Goal: Information Seeking & Learning: Learn about a topic

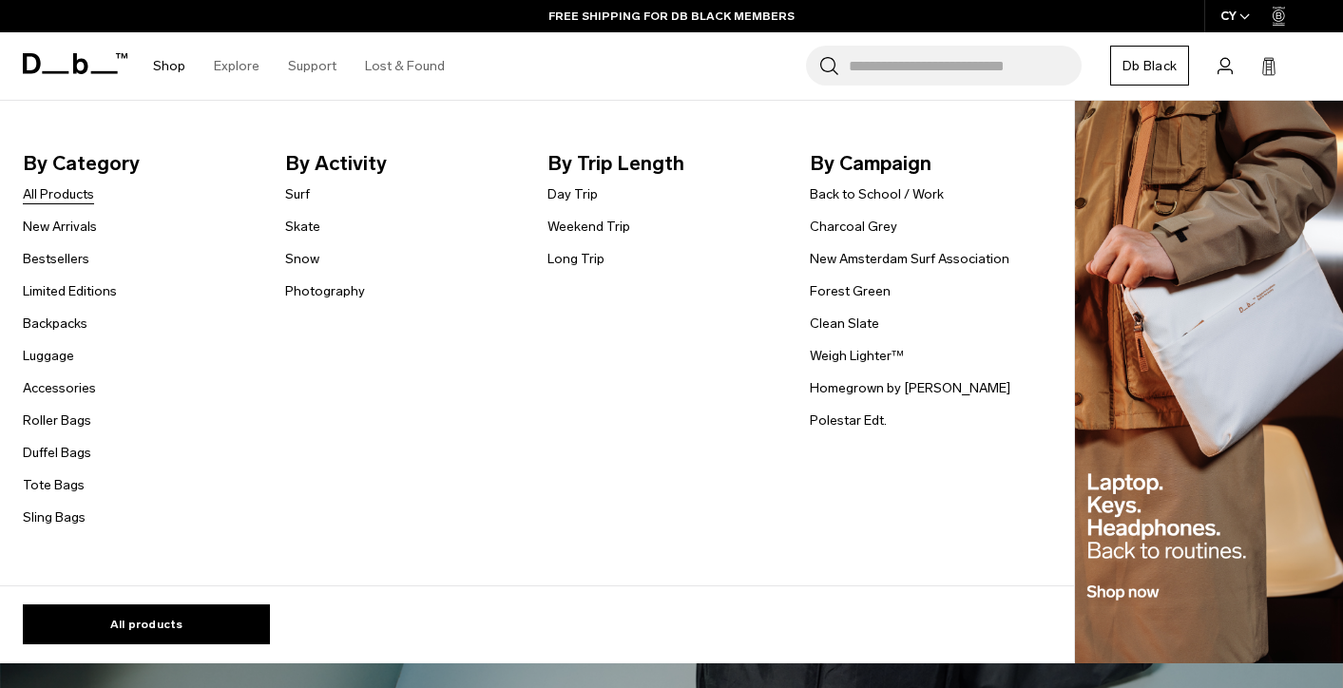
click at [55, 194] on link "All Products" at bounding box center [58, 194] width 71 height 20
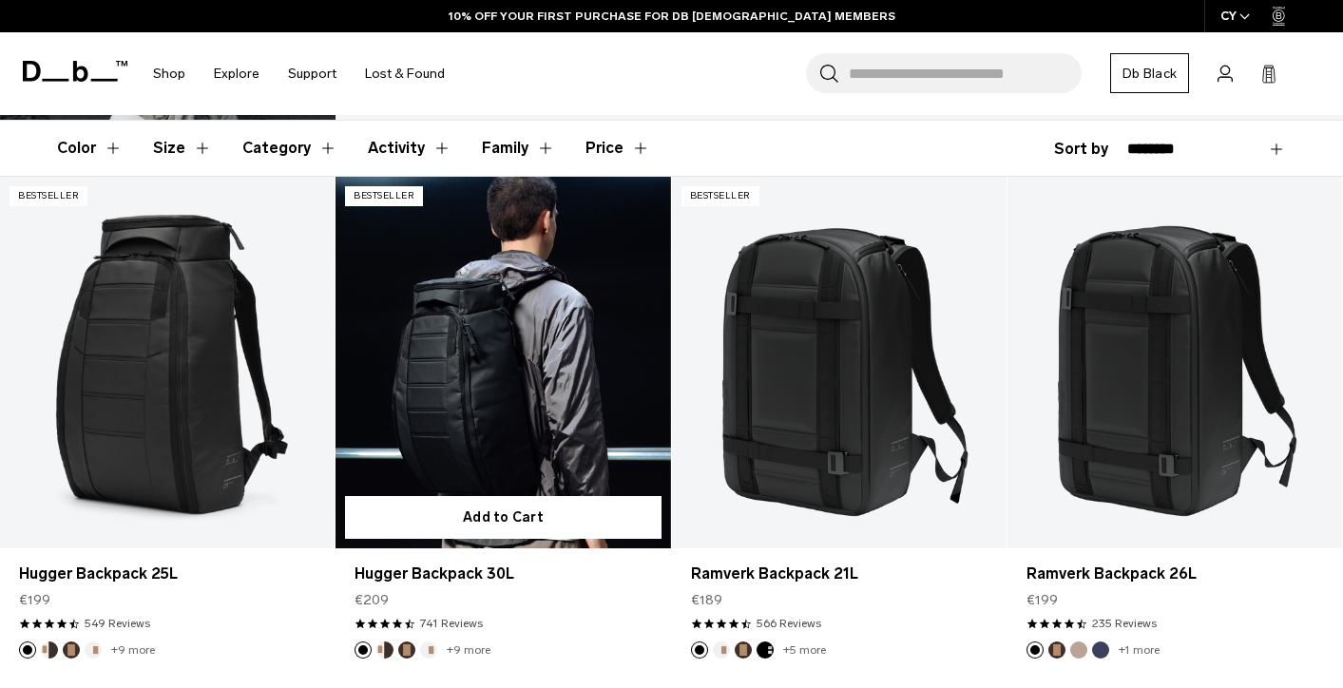
scroll to position [319, 0]
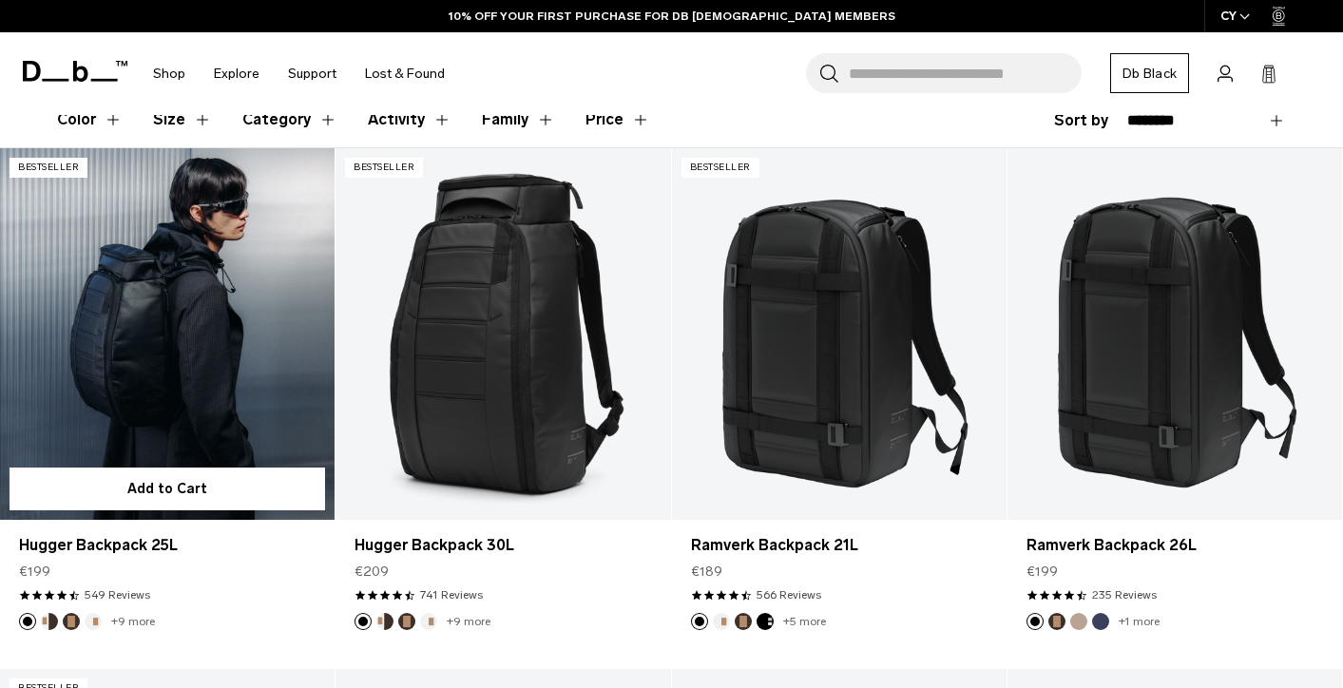
click at [222, 366] on link "Hugger Backpack 25L" at bounding box center [167, 334] width 335 height 372
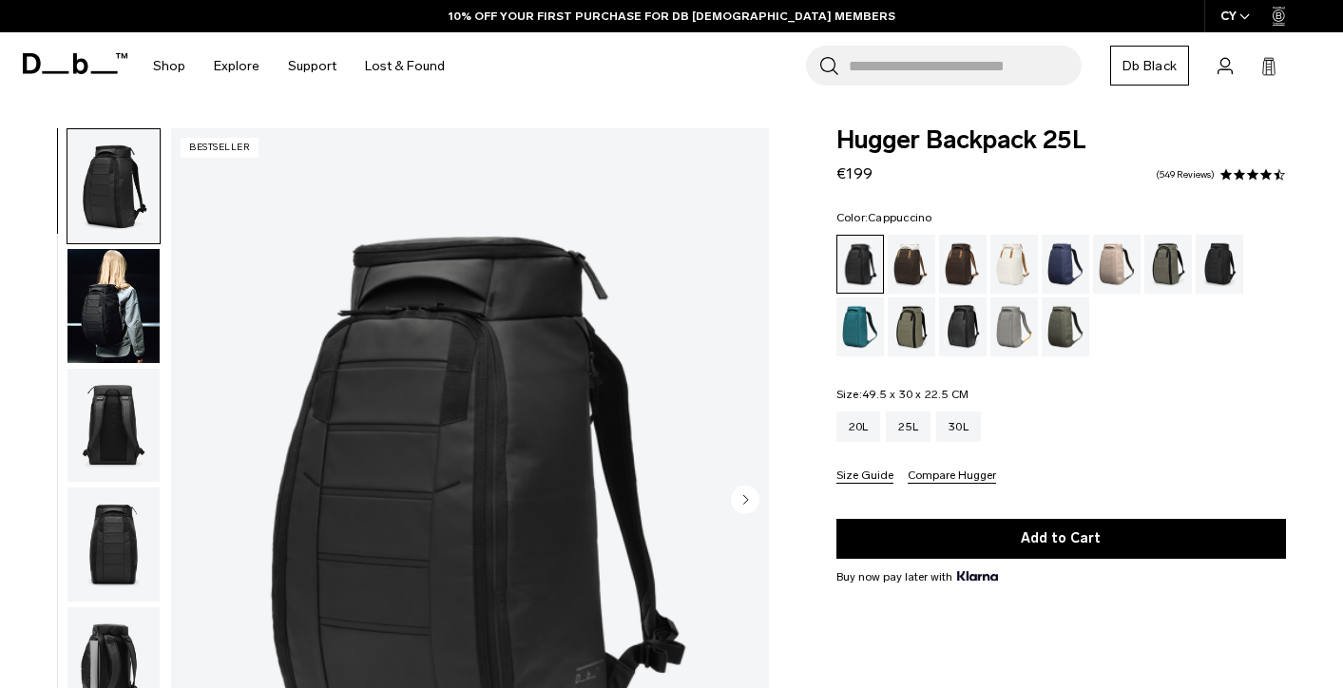
click at [914, 269] on div "Cappuccino" at bounding box center [912, 264] width 48 height 59
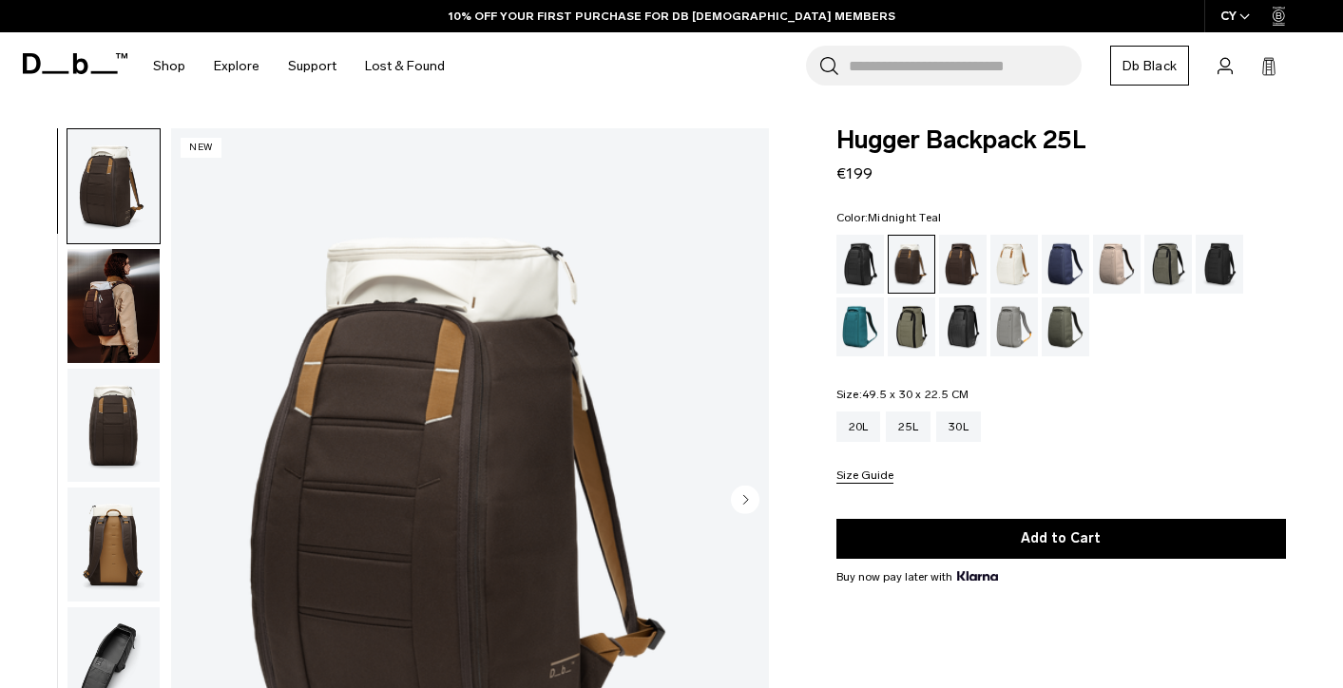
click at [857, 322] on div "Midnight Teal" at bounding box center [861, 327] width 48 height 59
click at [908, 325] on div "Mash Green" at bounding box center [912, 327] width 48 height 59
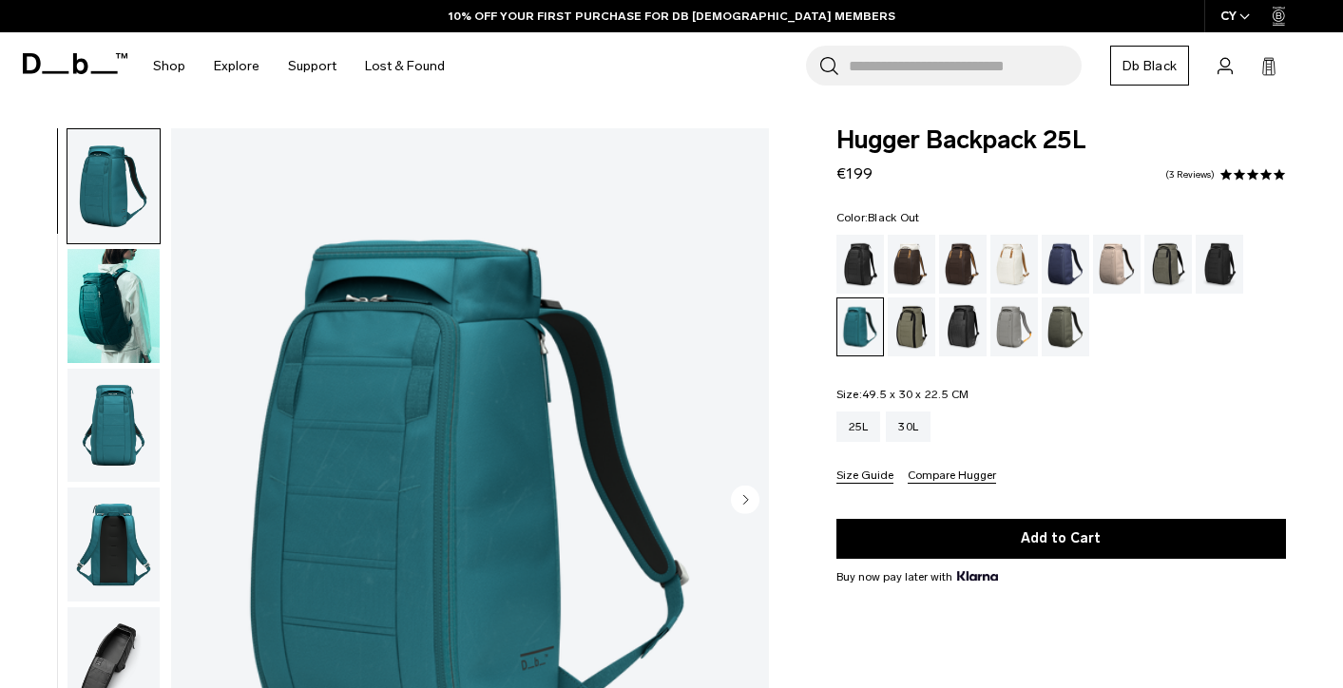
click at [874, 264] on div "Black Out" at bounding box center [861, 264] width 48 height 59
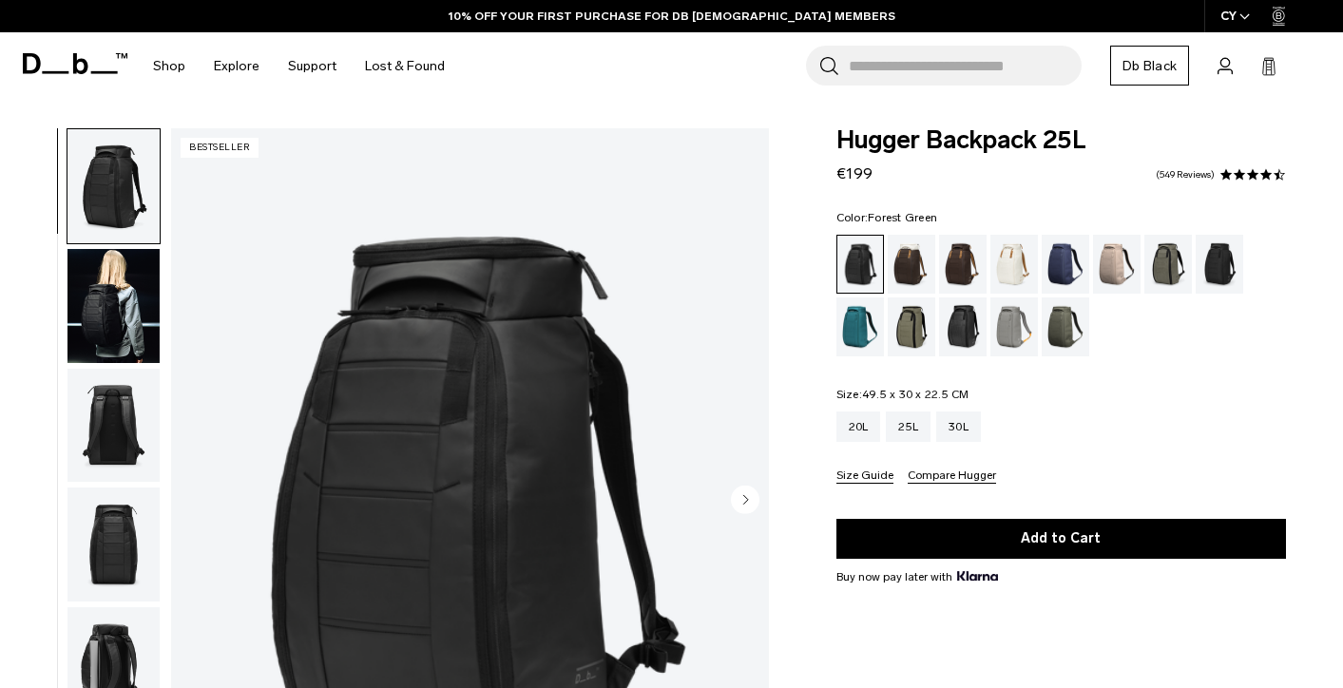
click at [1163, 267] on div "Forest Green" at bounding box center [1169, 264] width 48 height 59
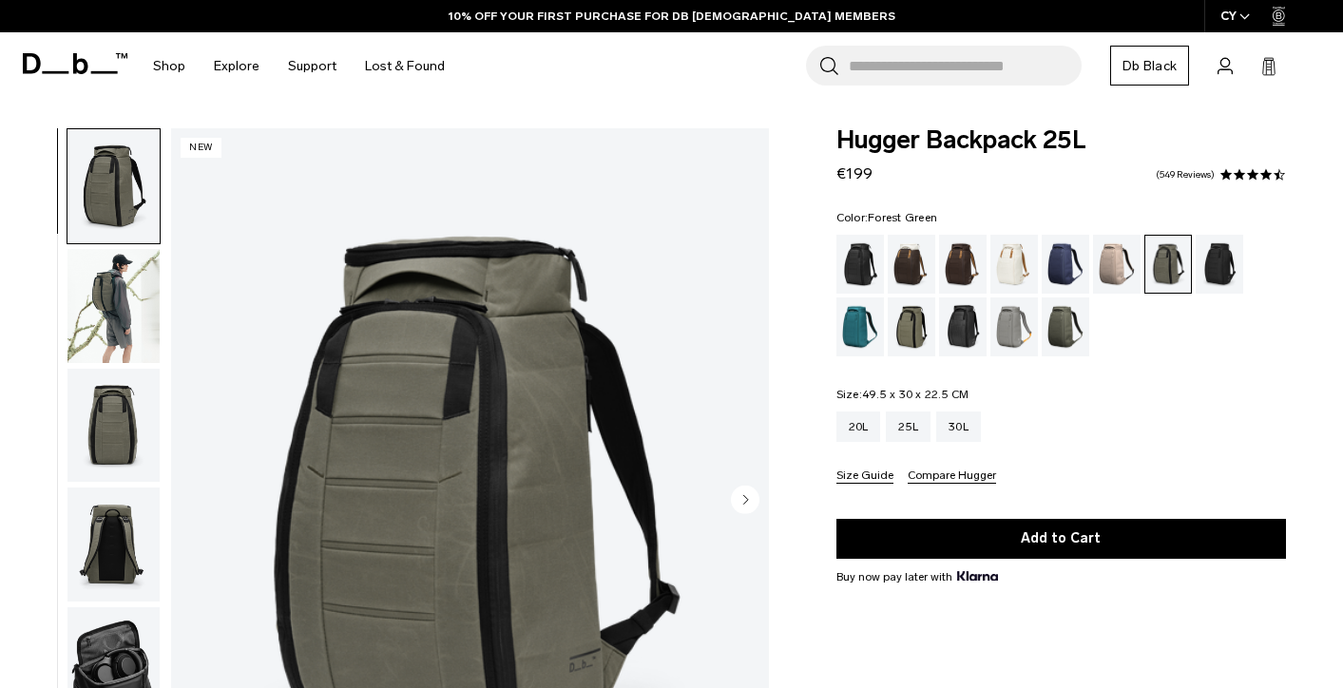
click at [1223, 267] on div "Charcoal Grey" at bounding box center [1220, 264] width 48 height 59
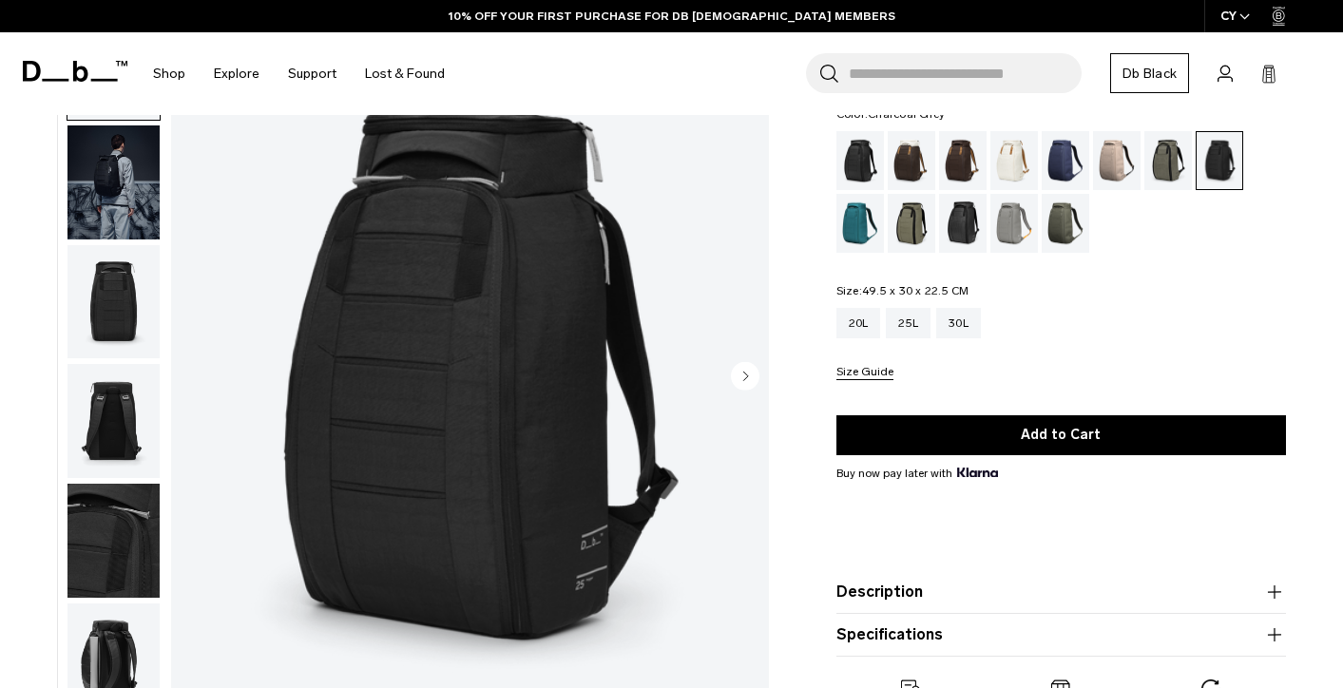
scroll to position [71, 0]
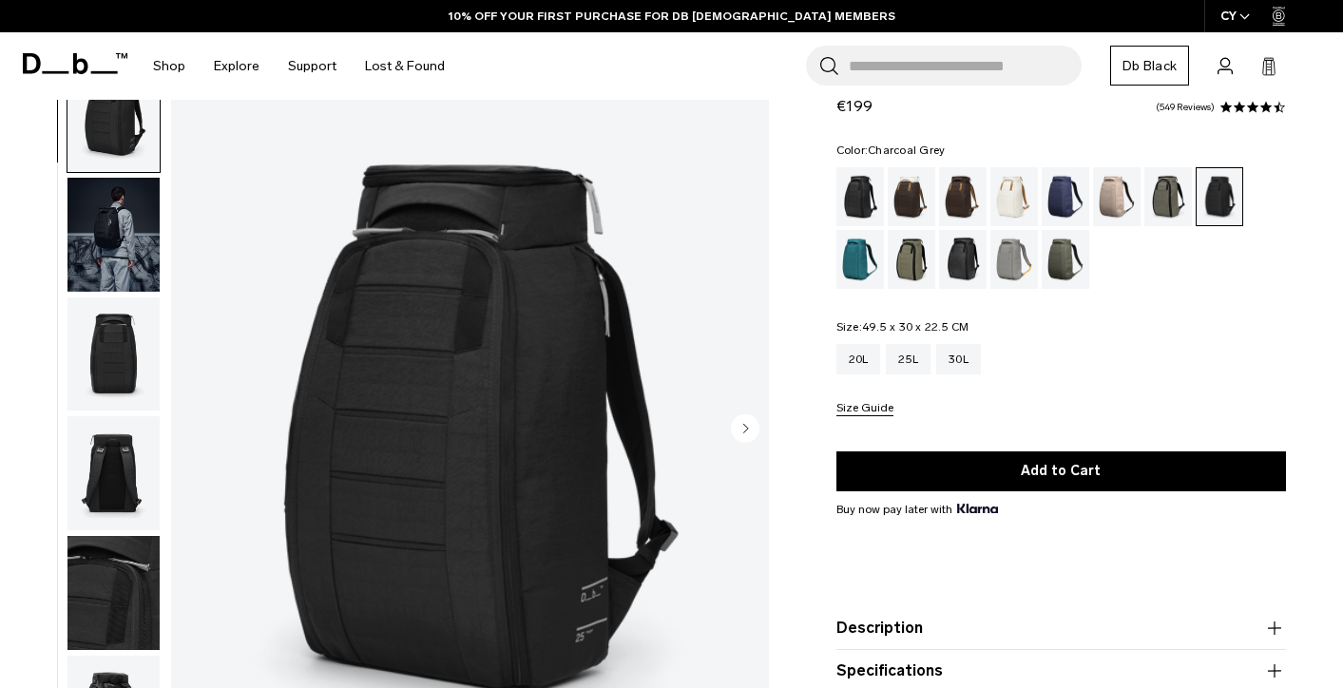
click at [123, 349] on img "button" at bounding box center [113, 355] width 92 height 114
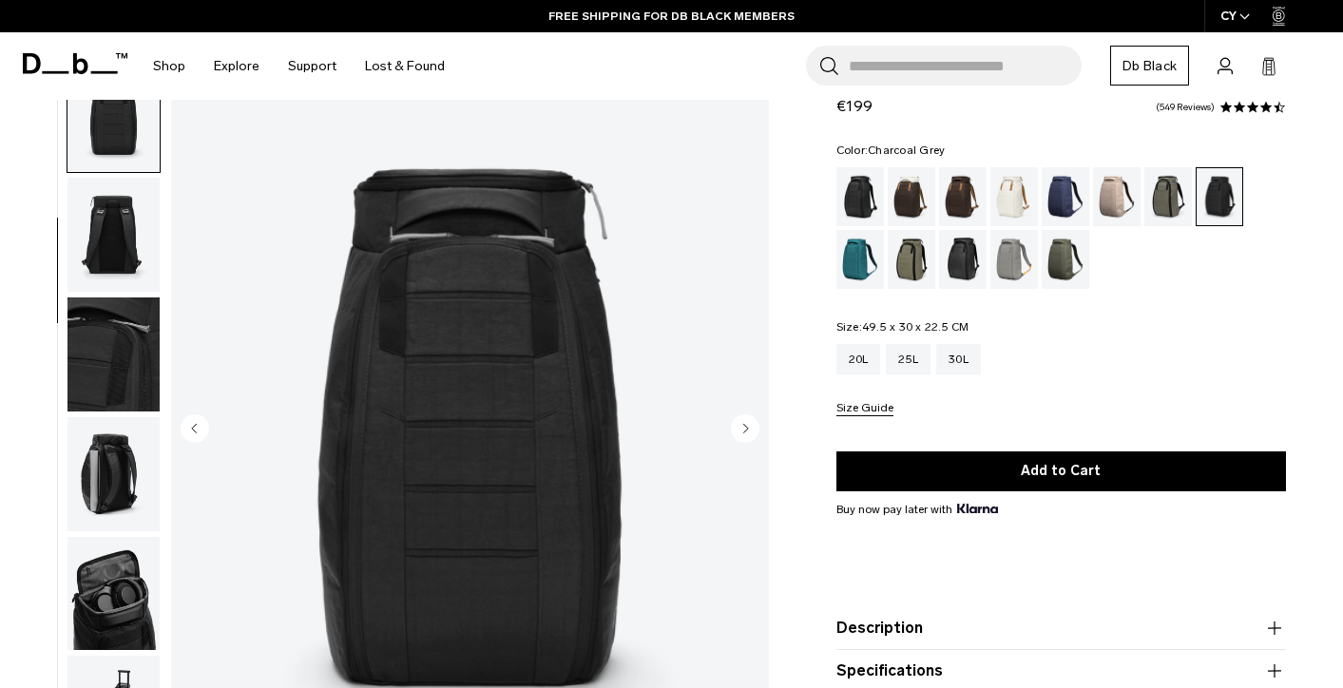
scroll to position [240, 0]
click at [115, 451] on img "button" at bounding box center [113, 473] width 92 height 114
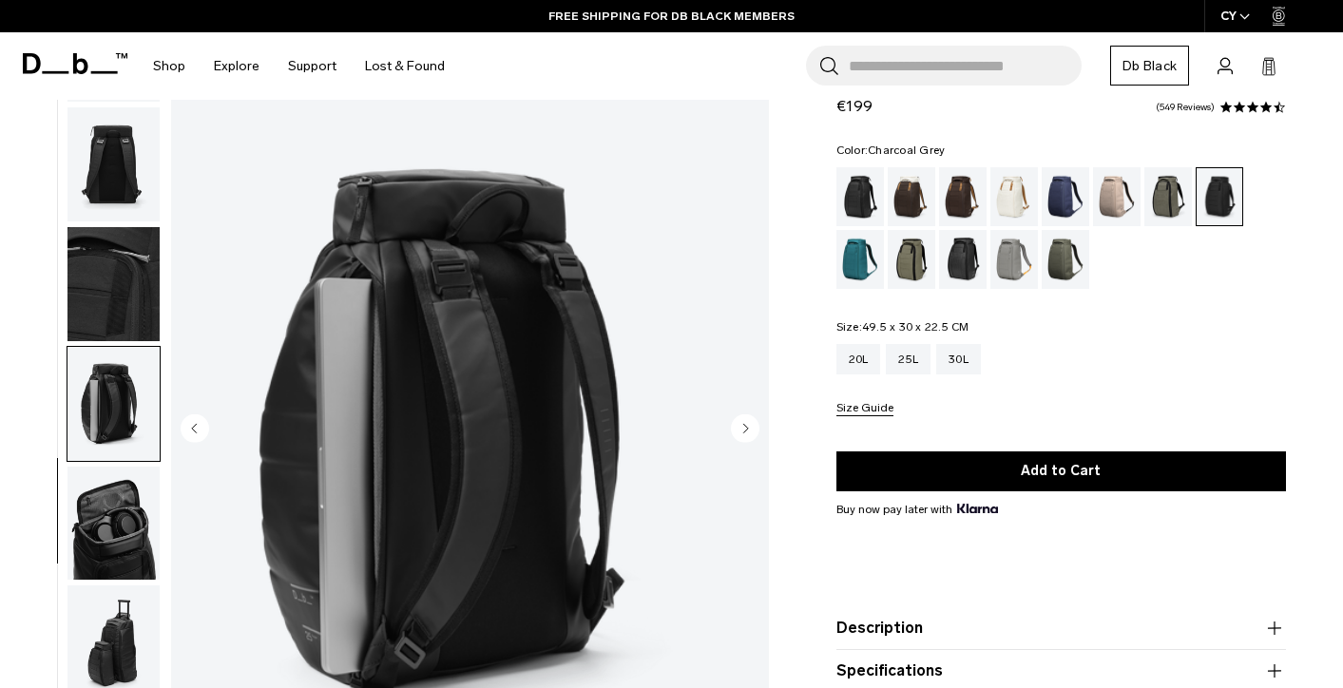
scroll to position [325, 0]
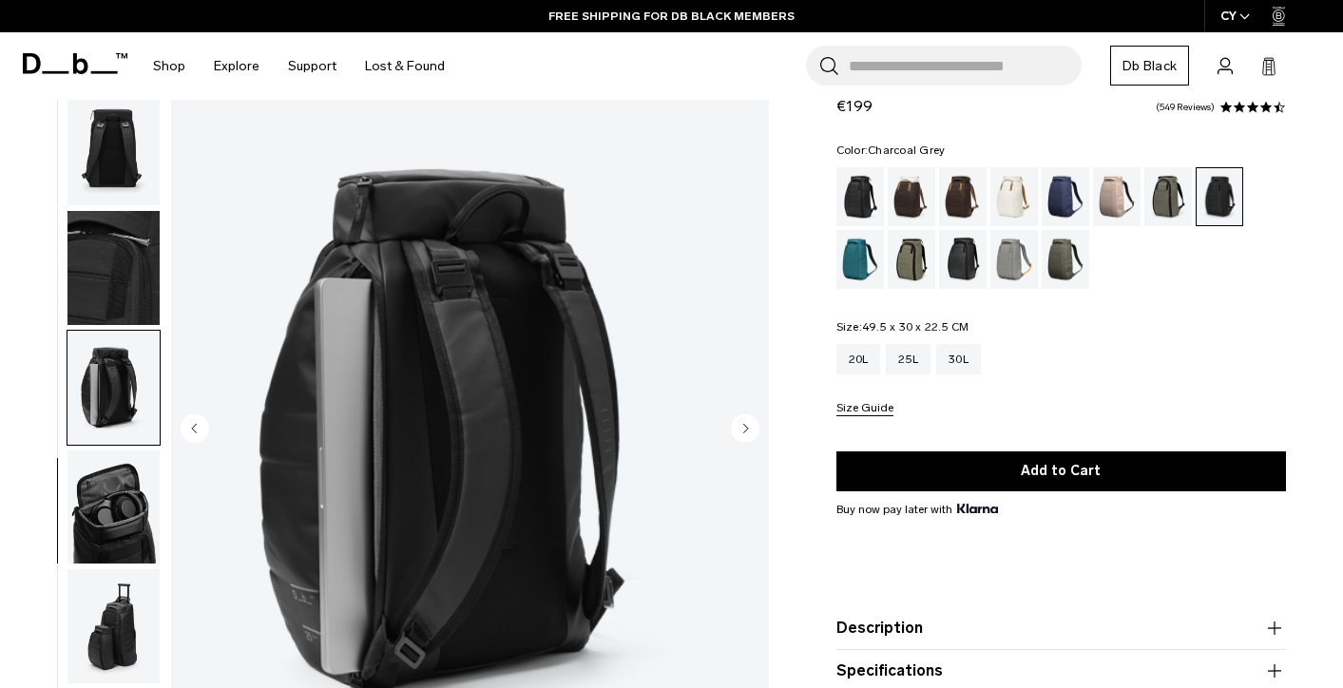
click at [108, 512] on img "button" at bounding box center [113, 508] width 92 height 114
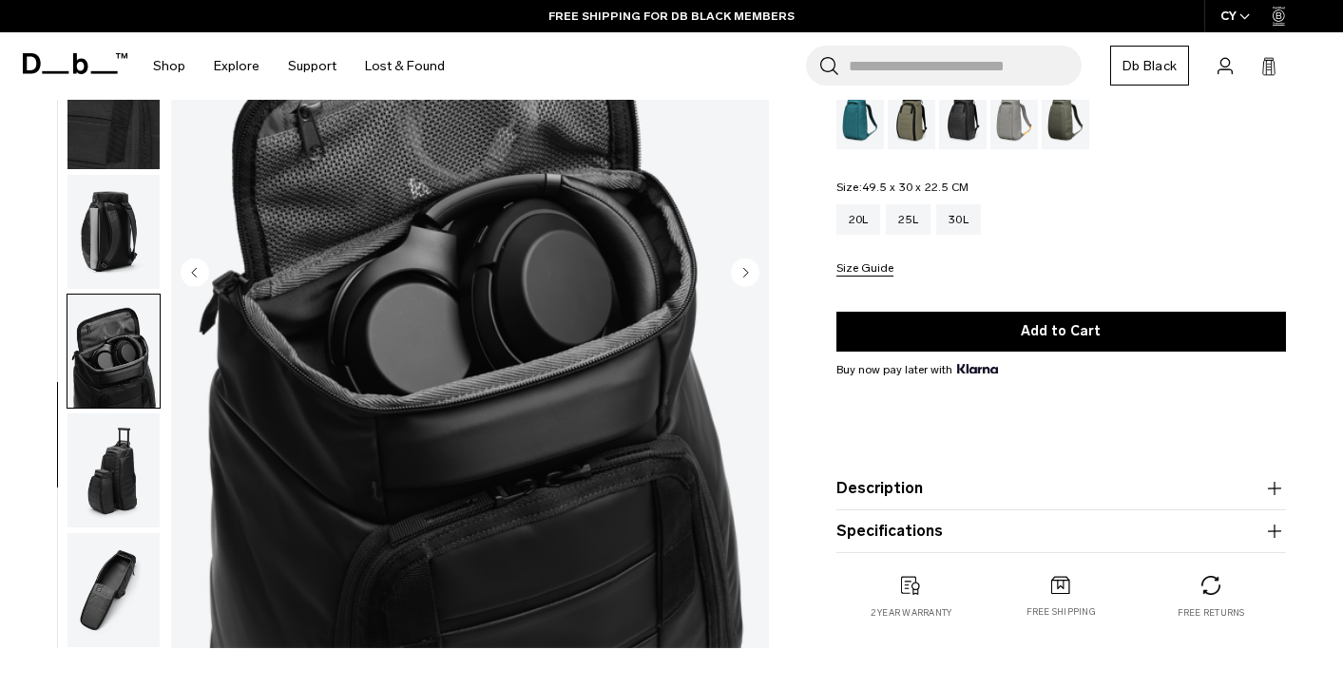
scroll to position [389, 0]
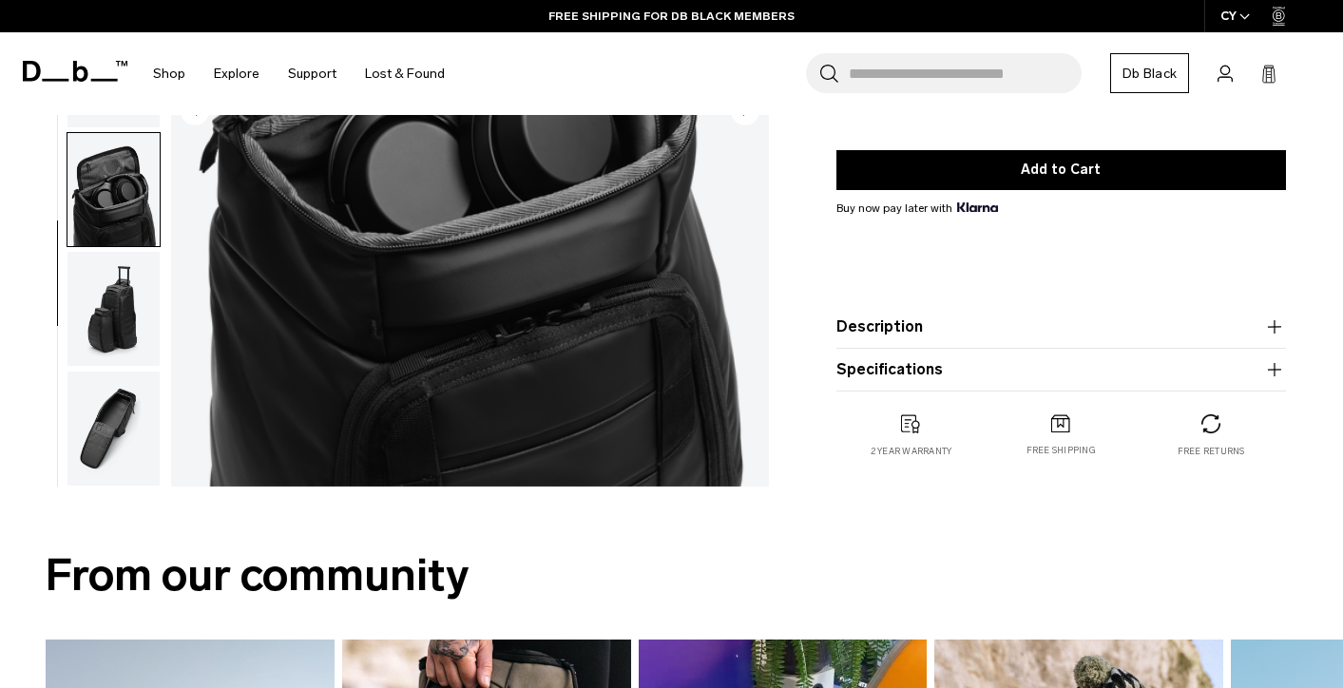
click at [106, 424] on img "button" at bounding box center [113, 429] width 92 height 114
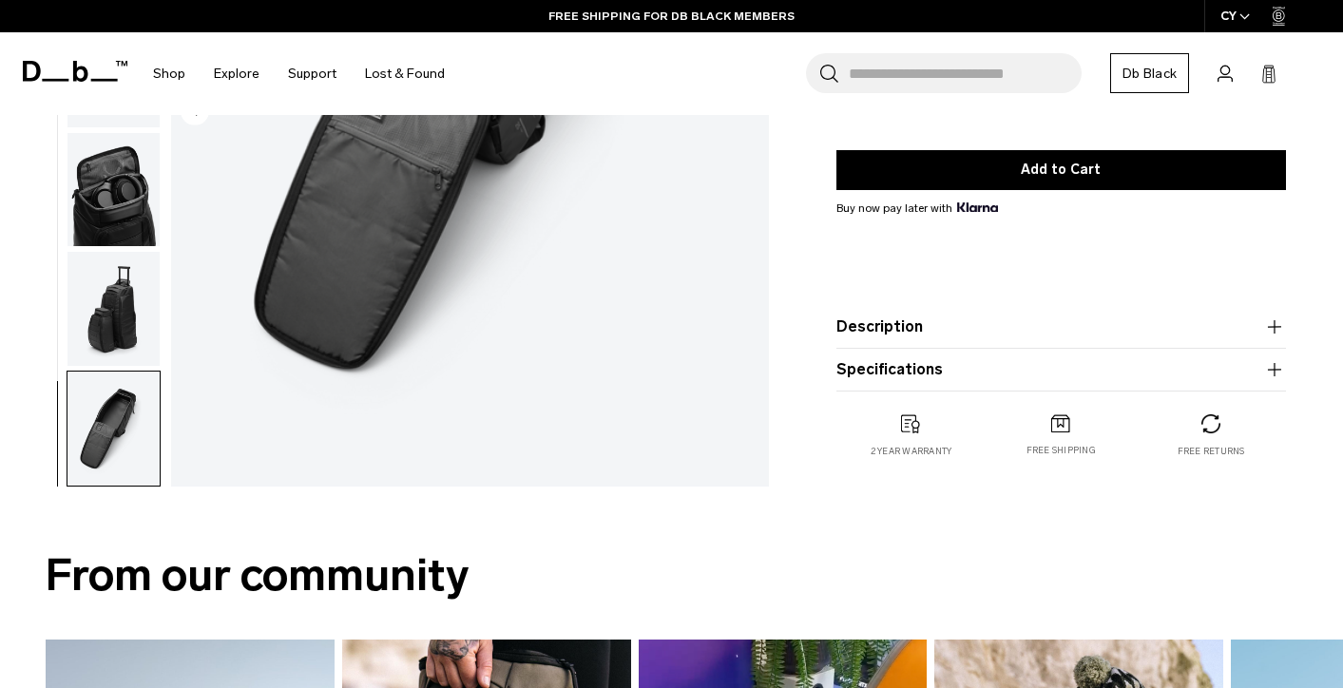
click at [94, 308] on img "button" at bounding box center [113, 309] width 92 height 114
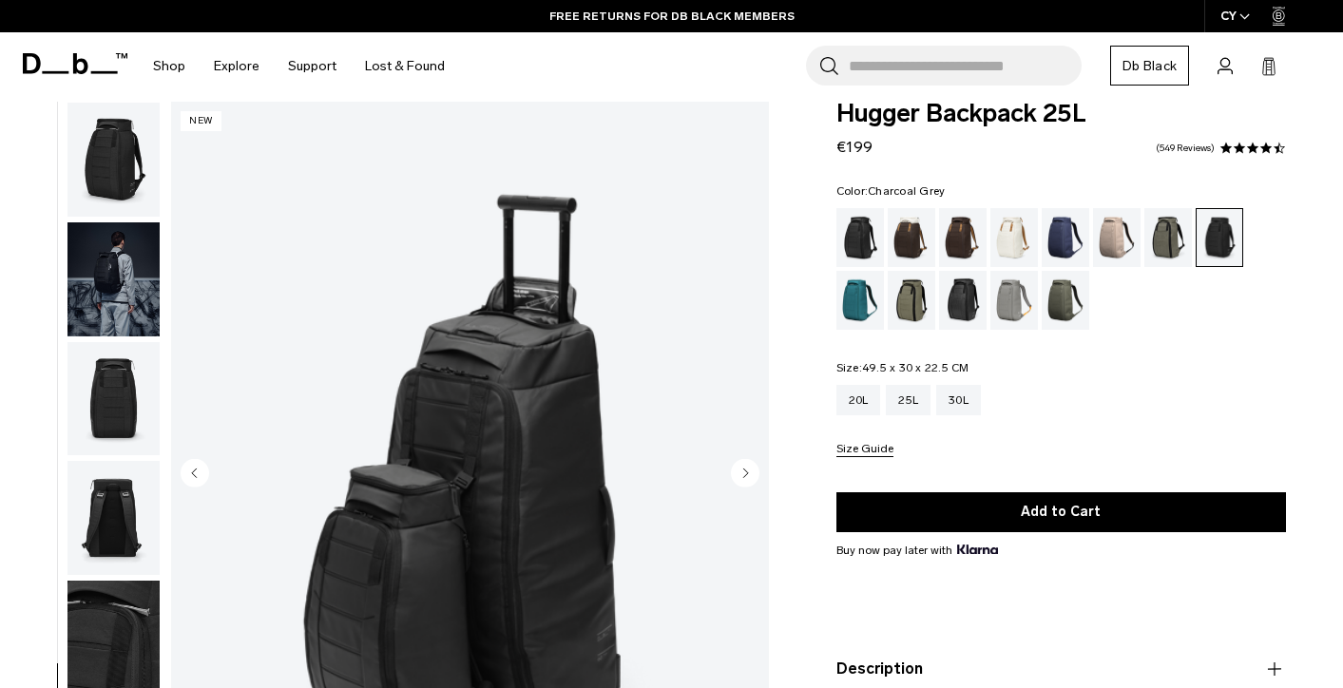
scroll to position [0, 0]
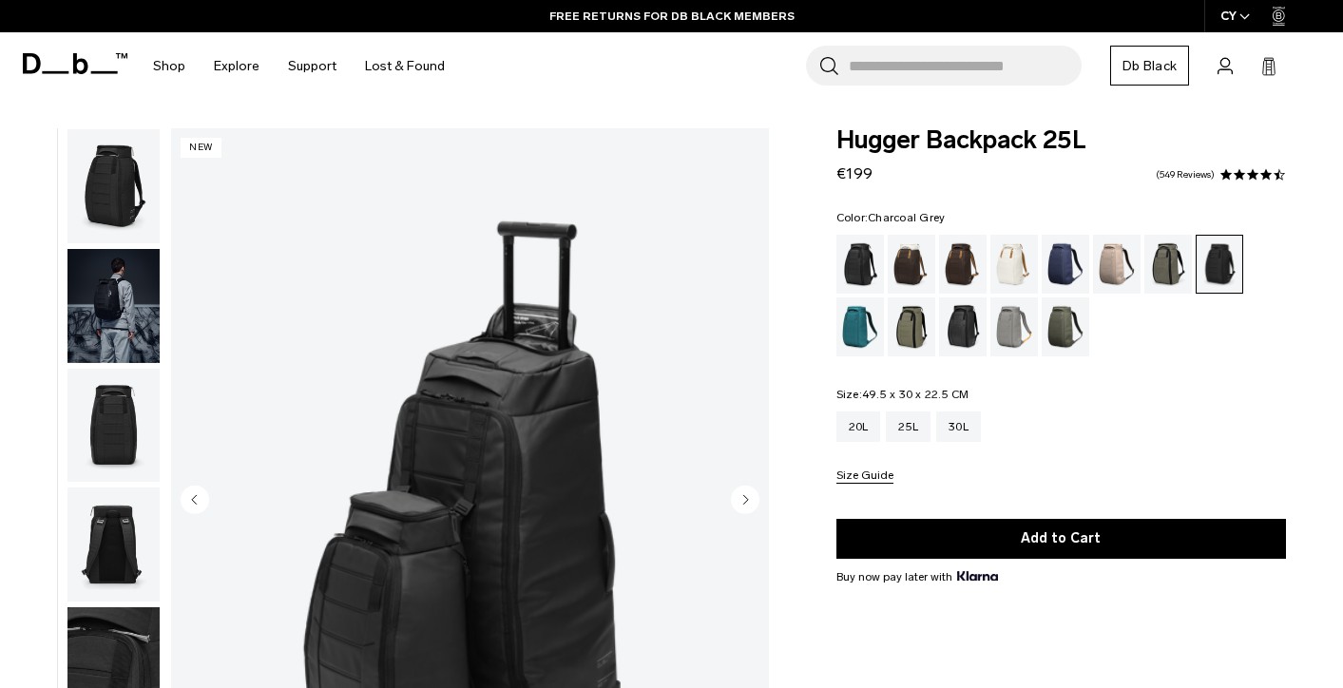
click at [116, 209] on img "button" at bounding box center [113, 186] width 92 height 114
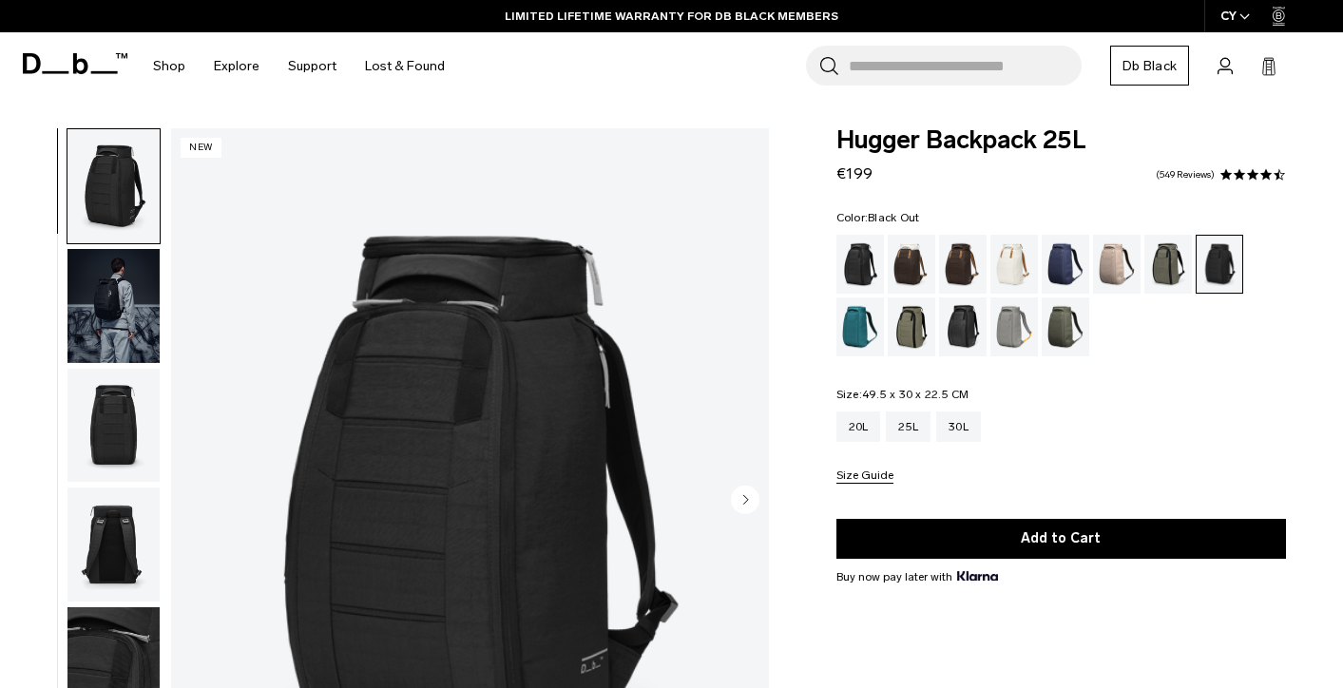
click at [855, 255] on div "Black Out" at bounding box center [861, 264] width 48 height 59
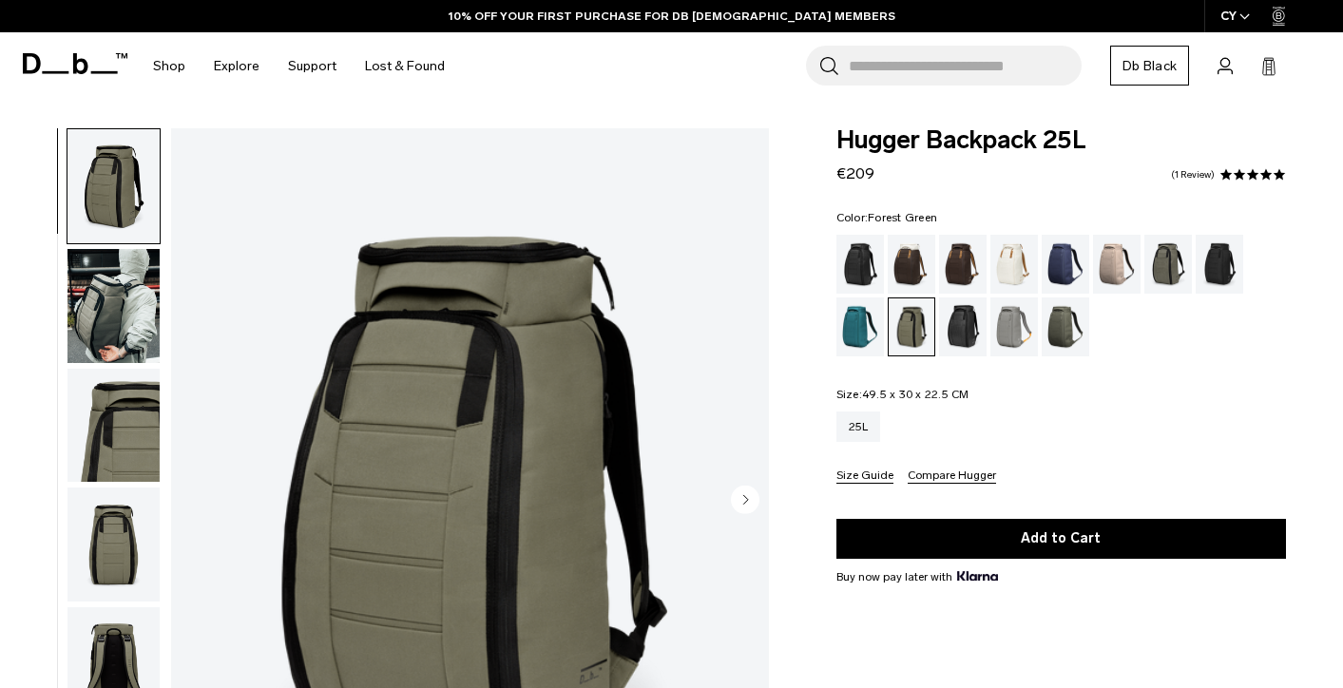
click at [1170, 265] on div "Forest Green" at bounding box center [1169, 264] width 48 height 59
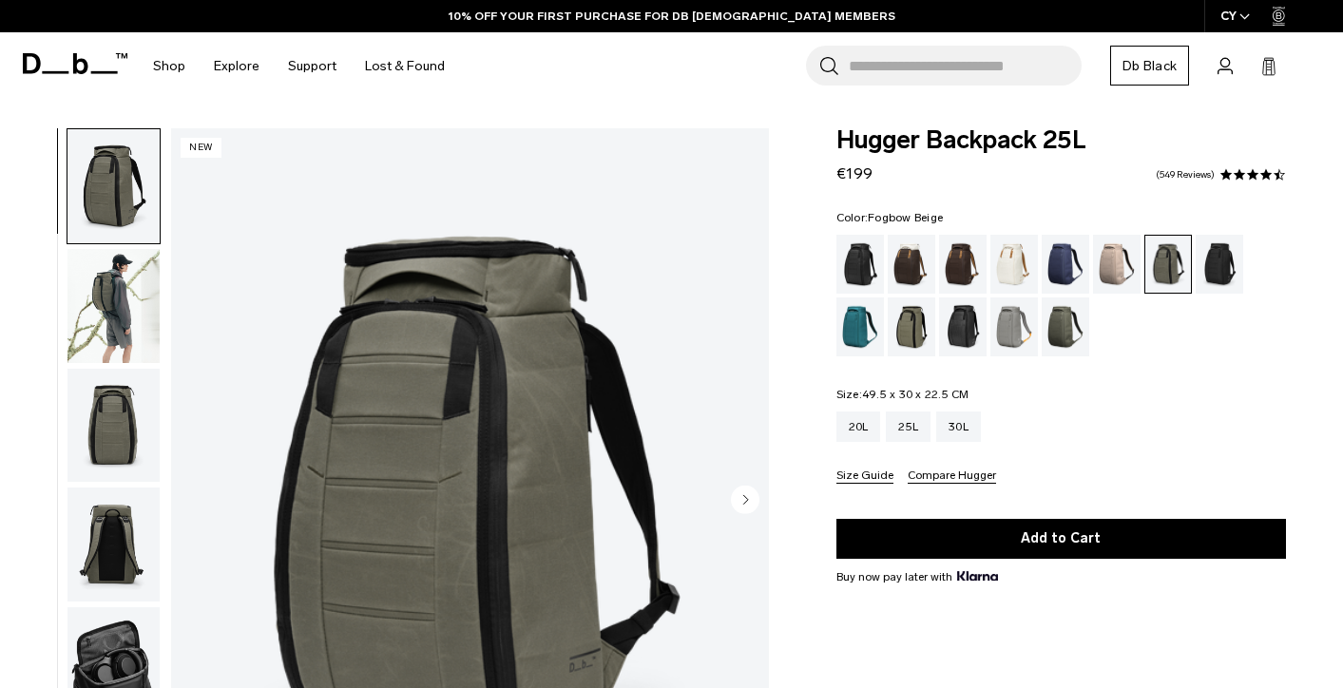
click at [1115, 261] on div "Fogbow Beige" at bounding box center [1117, 264] width 48 height 59
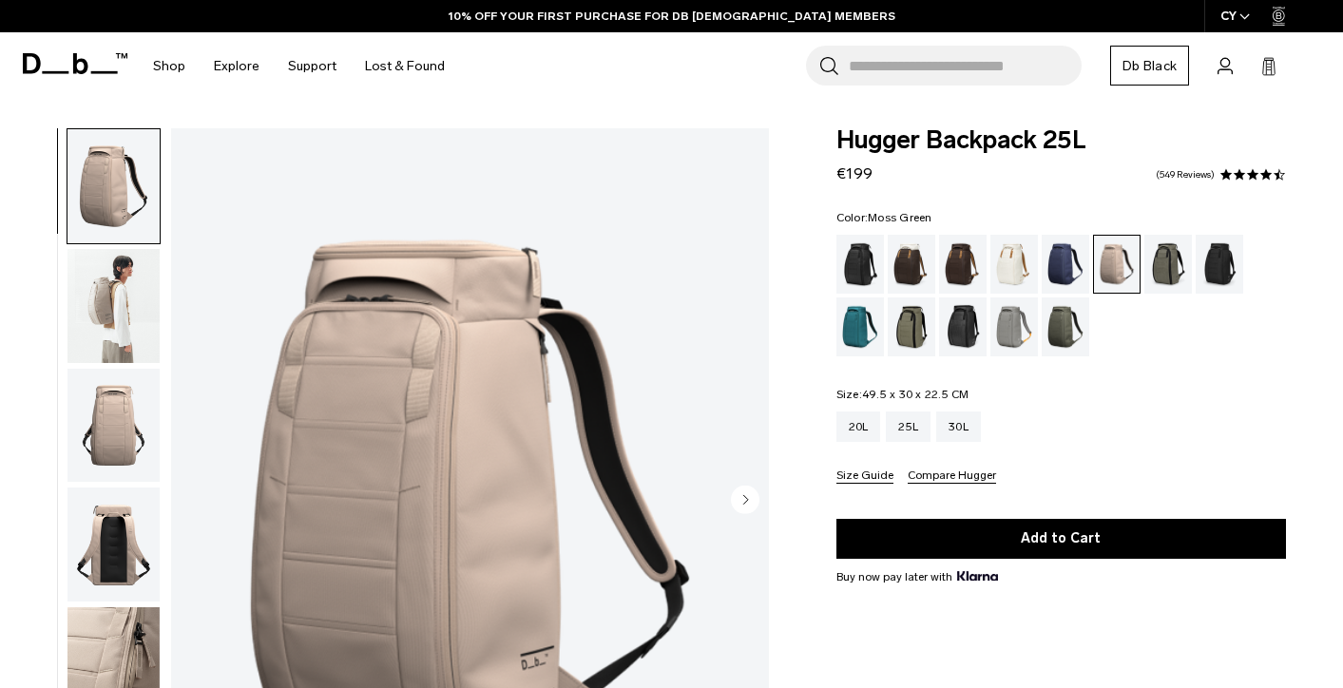
click at [1057, 318] on div "Moss Green" at bounding box center [1066, 327] width 48 height 59
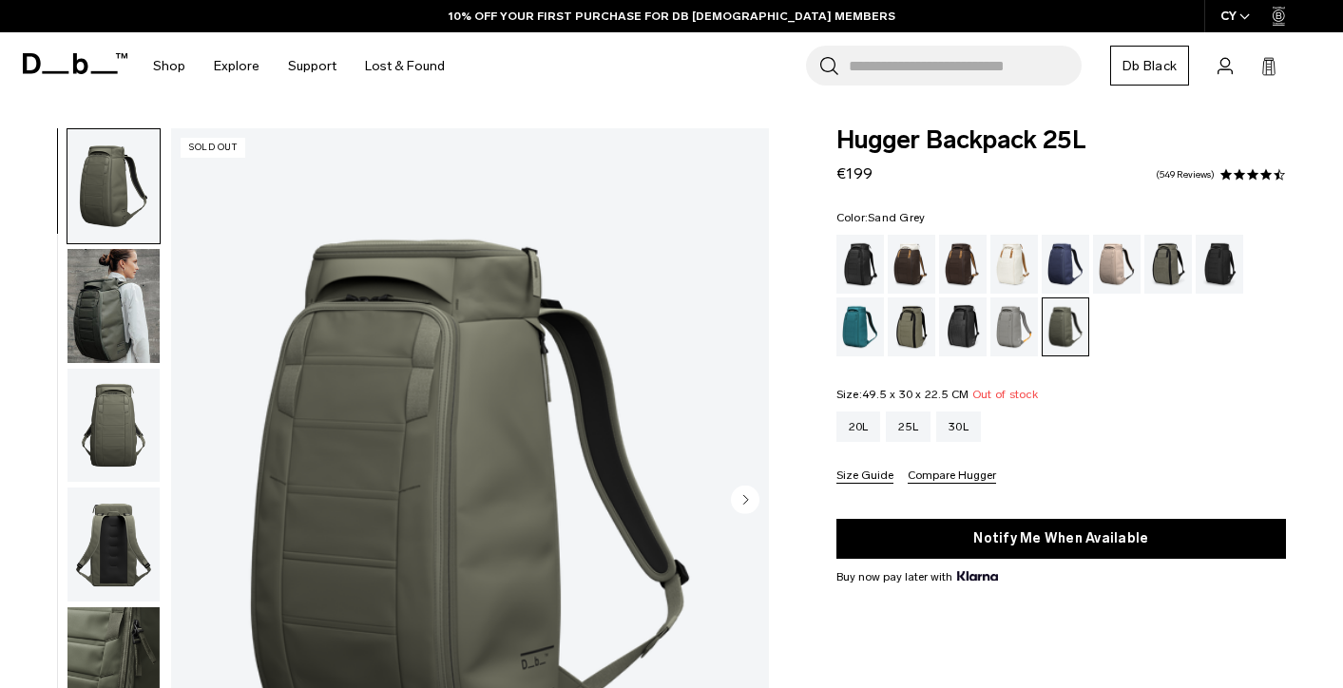
click at [1012, 328] on div "Sand Grey" at bounding box center [1015, 327] width 48 height 59
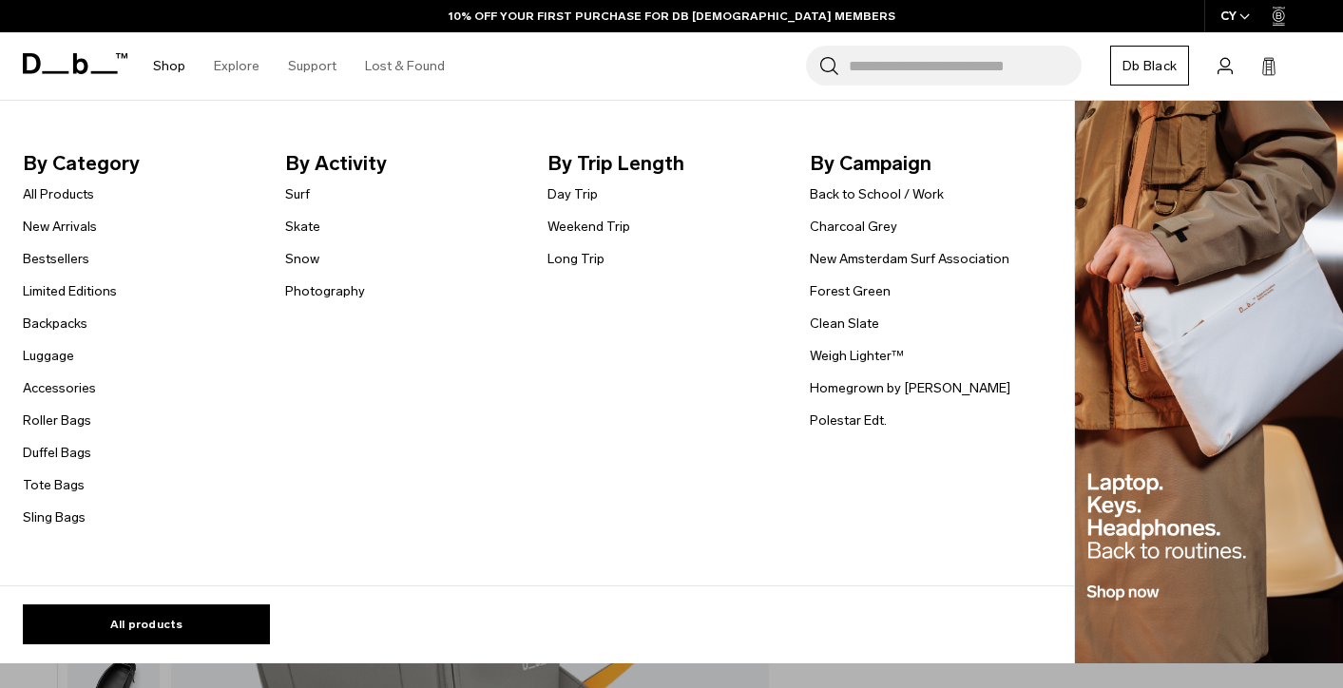
click at [169, 67] on link "Shop" at bounding box center [169, 65] width 32 height 67
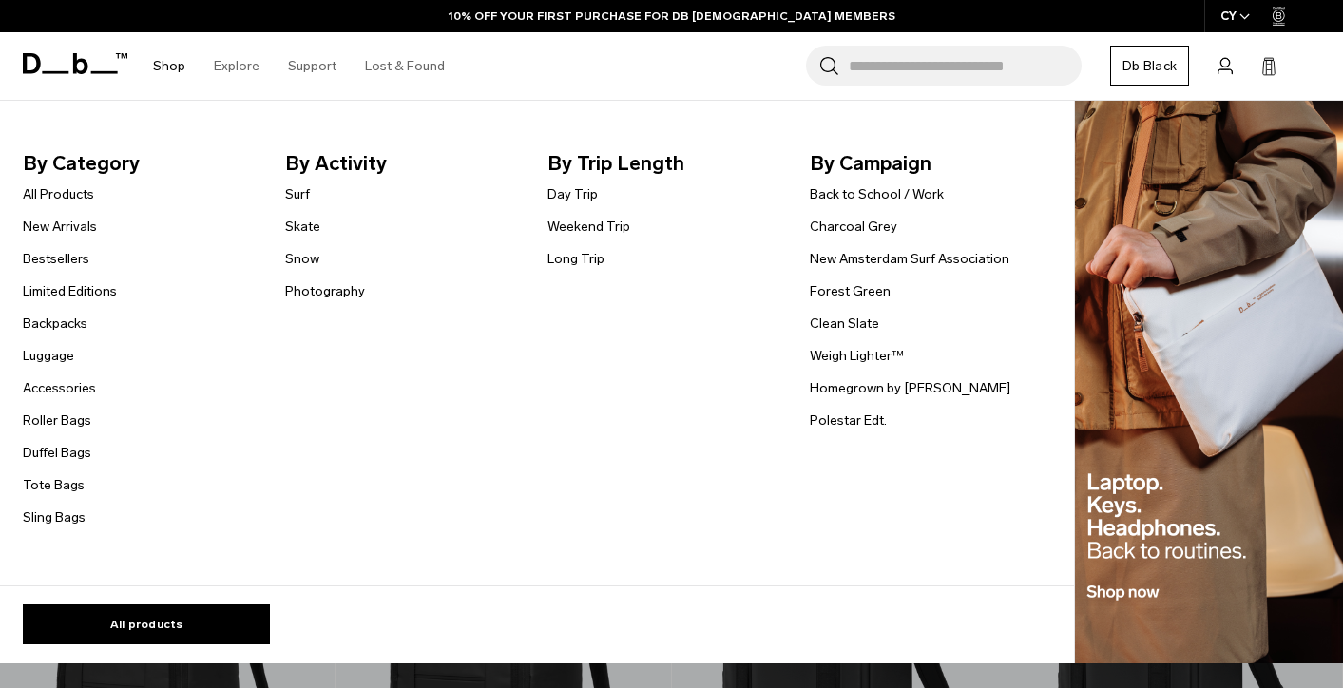
click at [163, 65] on link "Shop" at bounding box center [169, 65] width 32 height 67
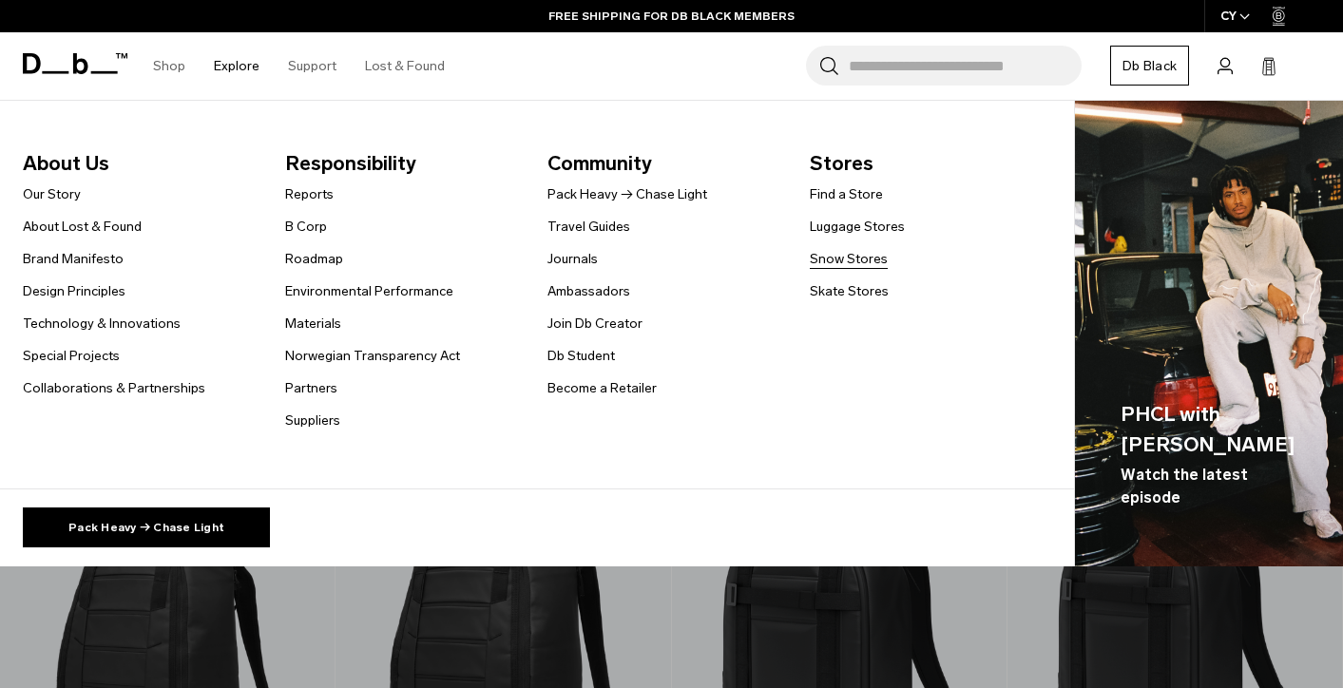
click at [836, 260] on link "Snow Stores" at bounding box center [849, 259] width 78 height 20
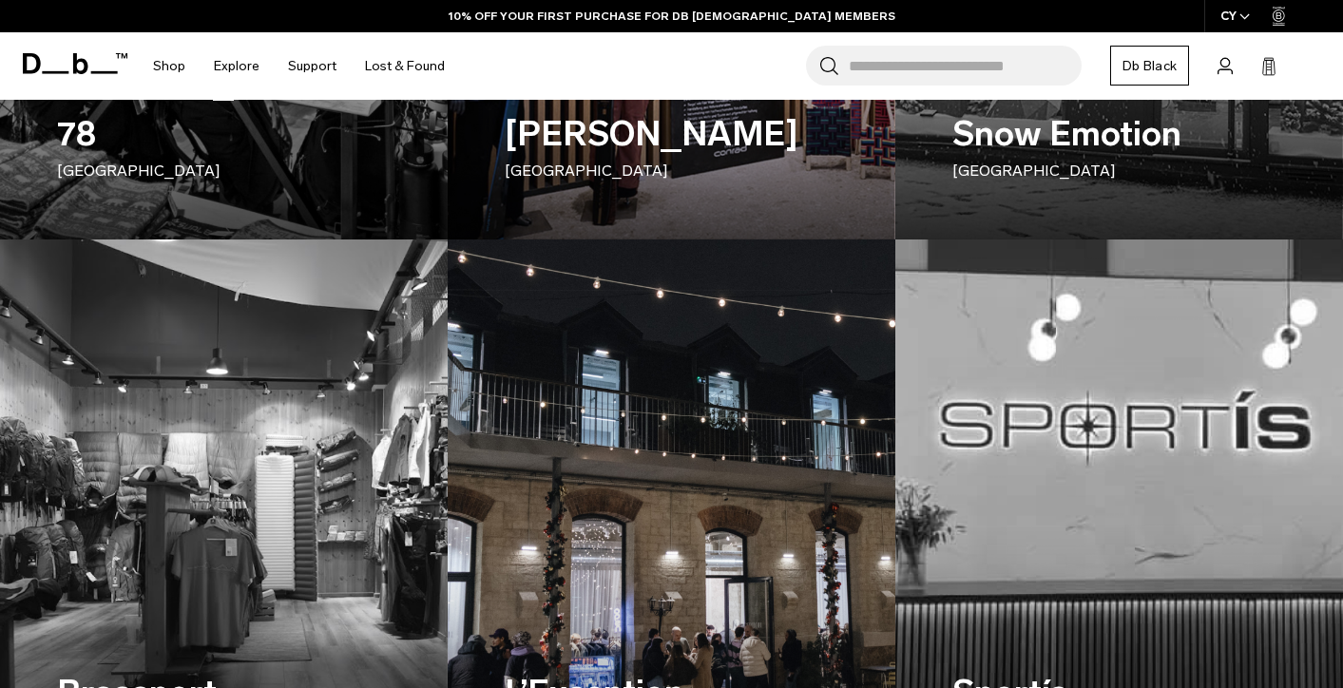
scroll to position [1310, 0]
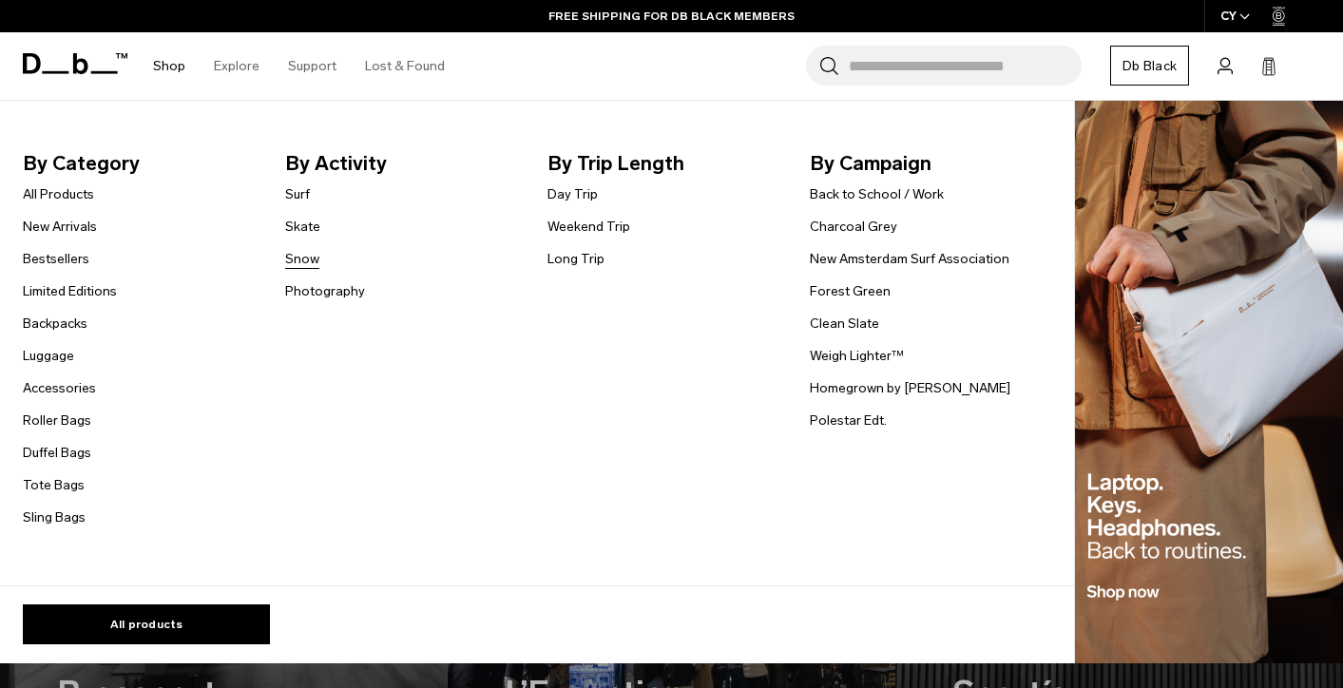
click at [302, 255] on link "Snow" at bounding box center [302, 259] width 34 height 20
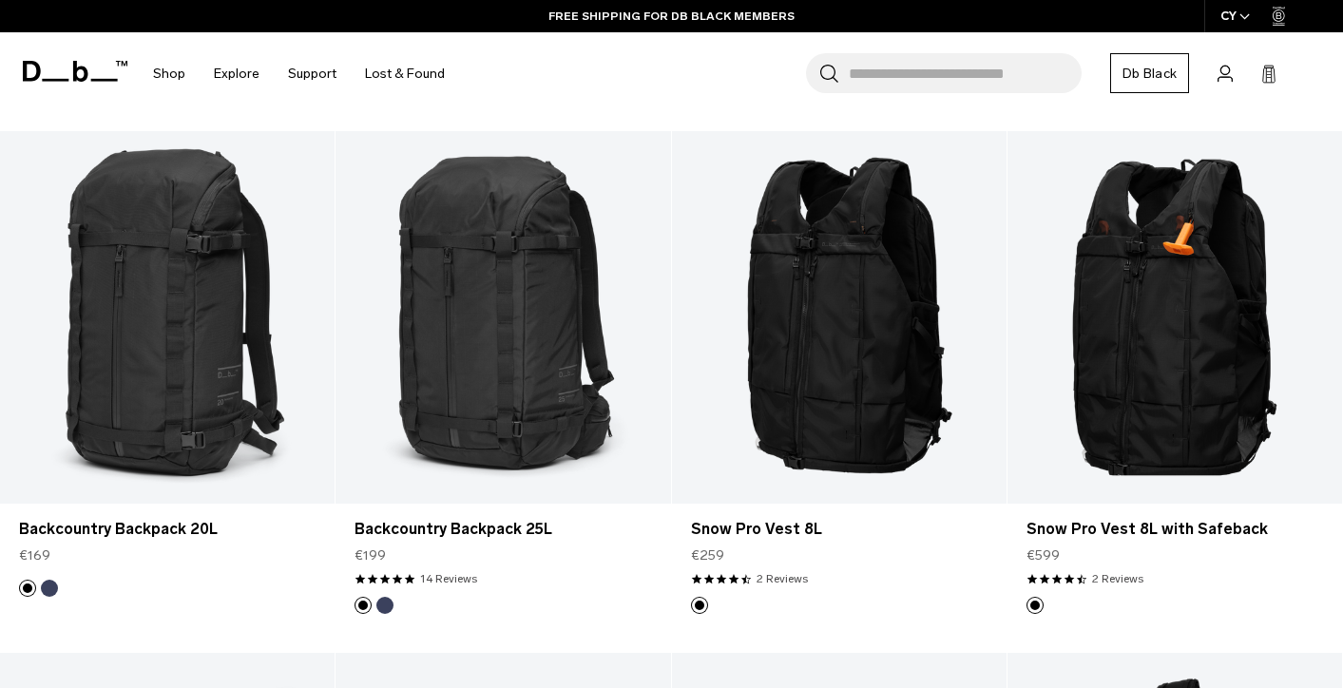
scroll to position [879, 0]
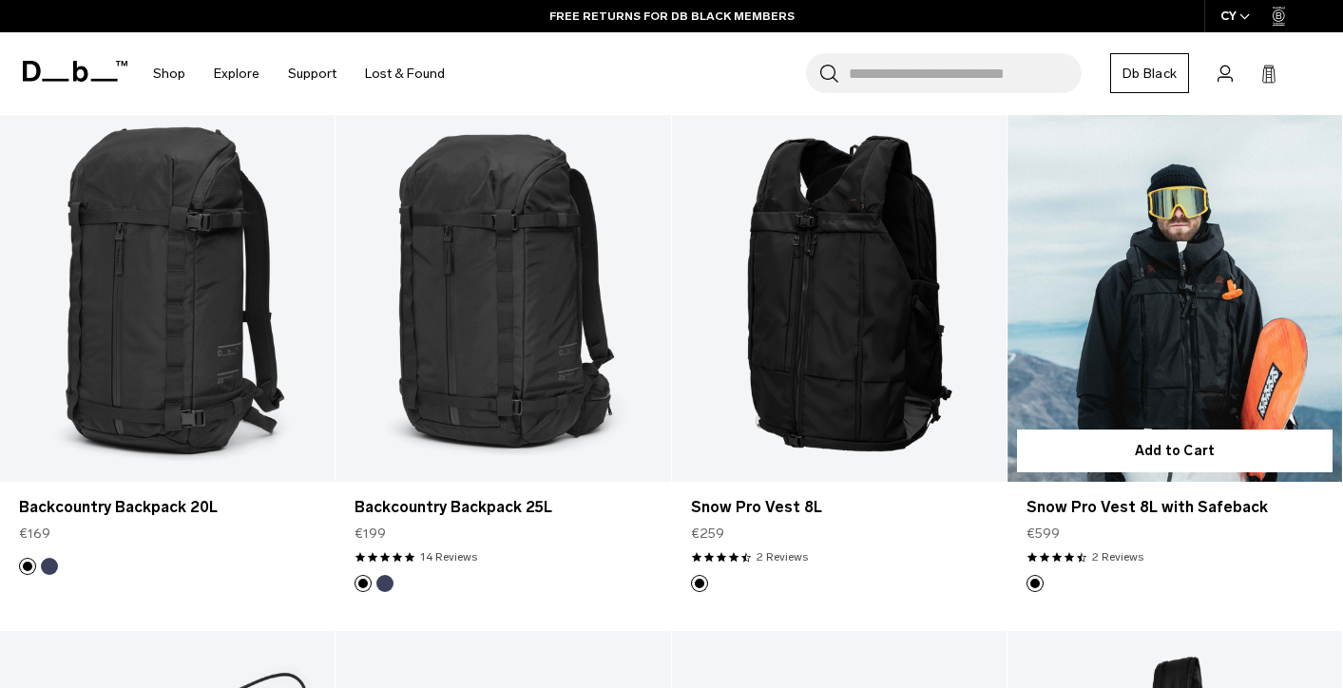
click at [1174, 380] on link "Snow Pro Vest 8L with Safeback" at bounding box center [1175, 295] width 335 height 372
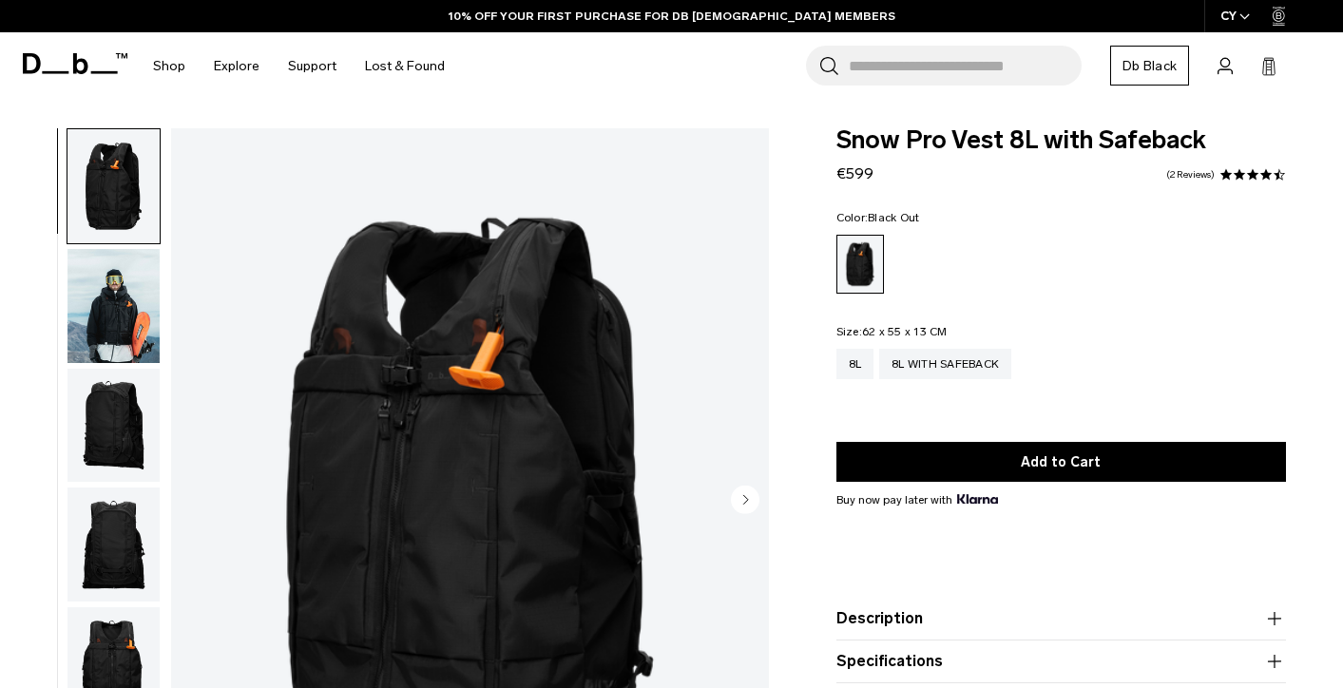
click at [93, 428] on img "button" at bounding box center [113, 426] width 92 height 114
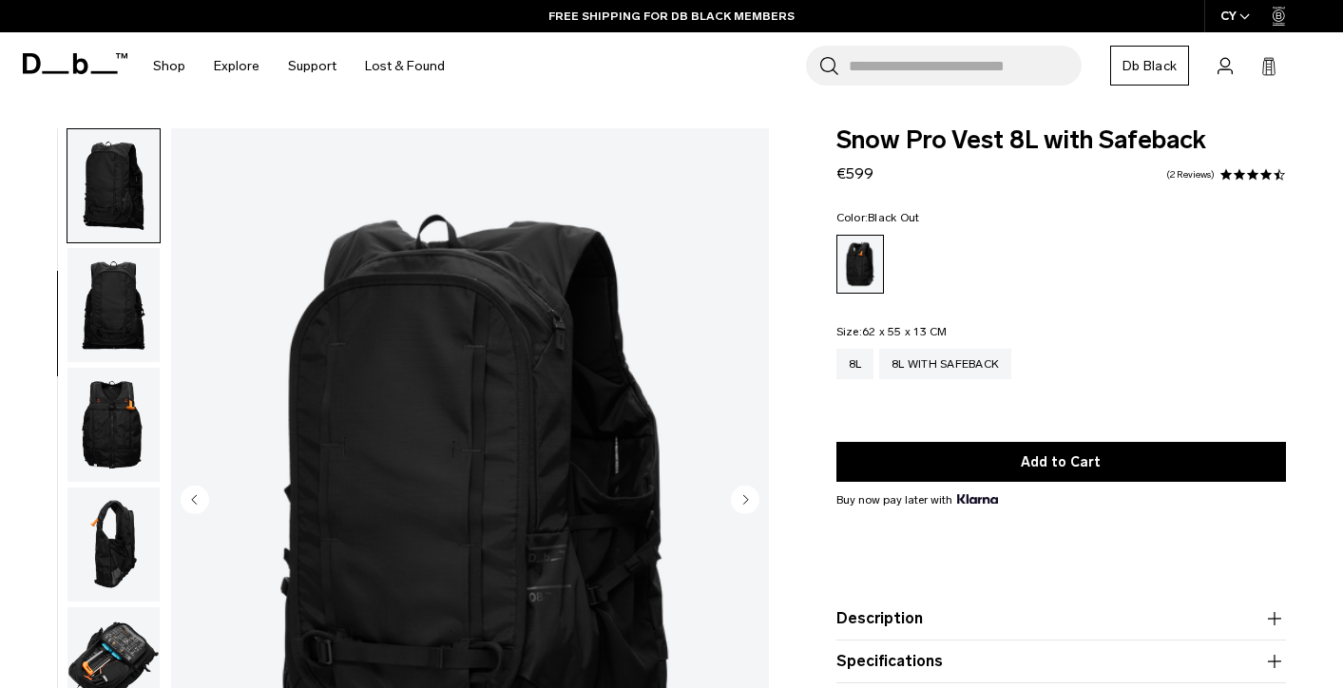
click at [99, 517] on img "button" at bounding box center [113, 545] width 92 height 114
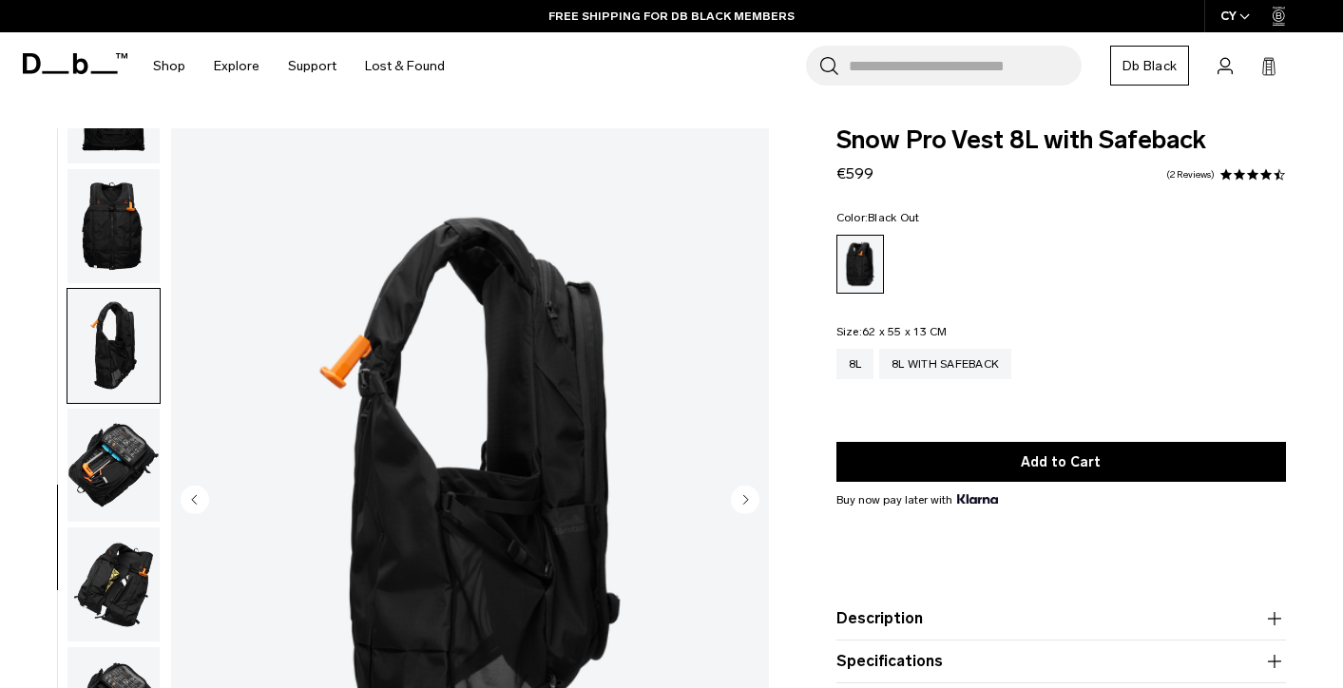
scroll to position [445, 0]
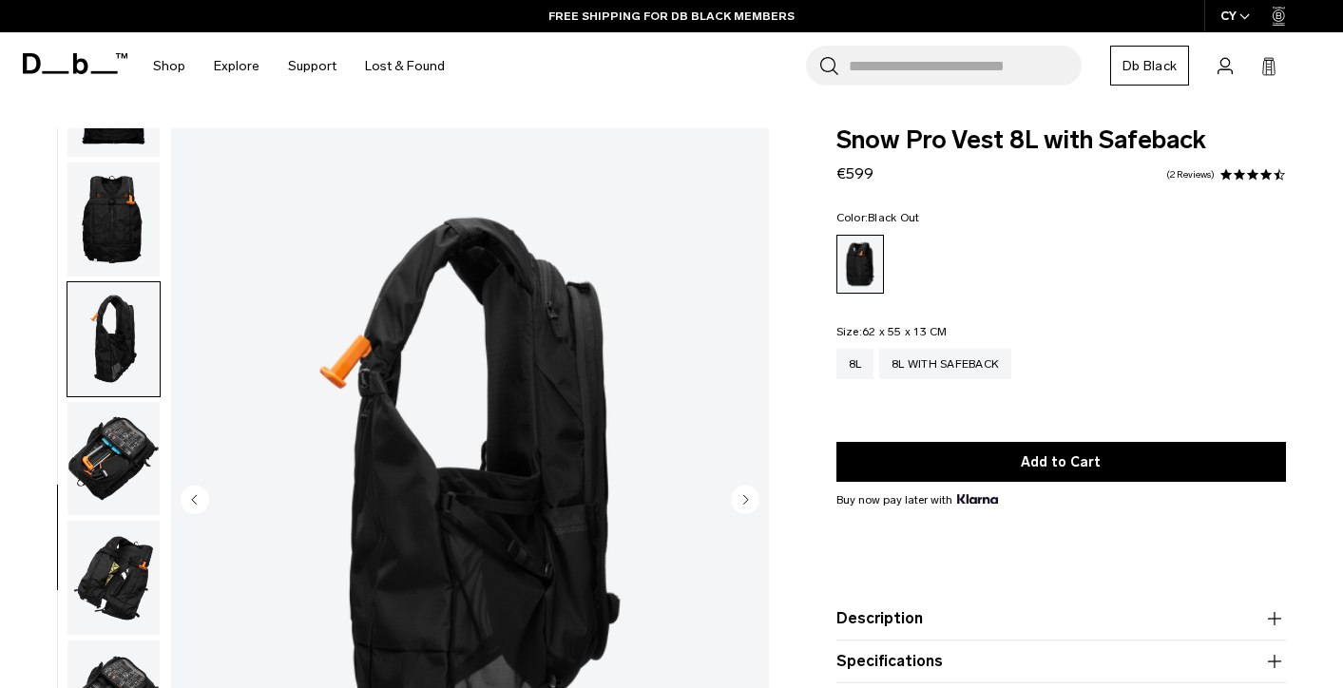
click at [119, 462] on img "button" at bounding box center [113, 459] width 92 height 114
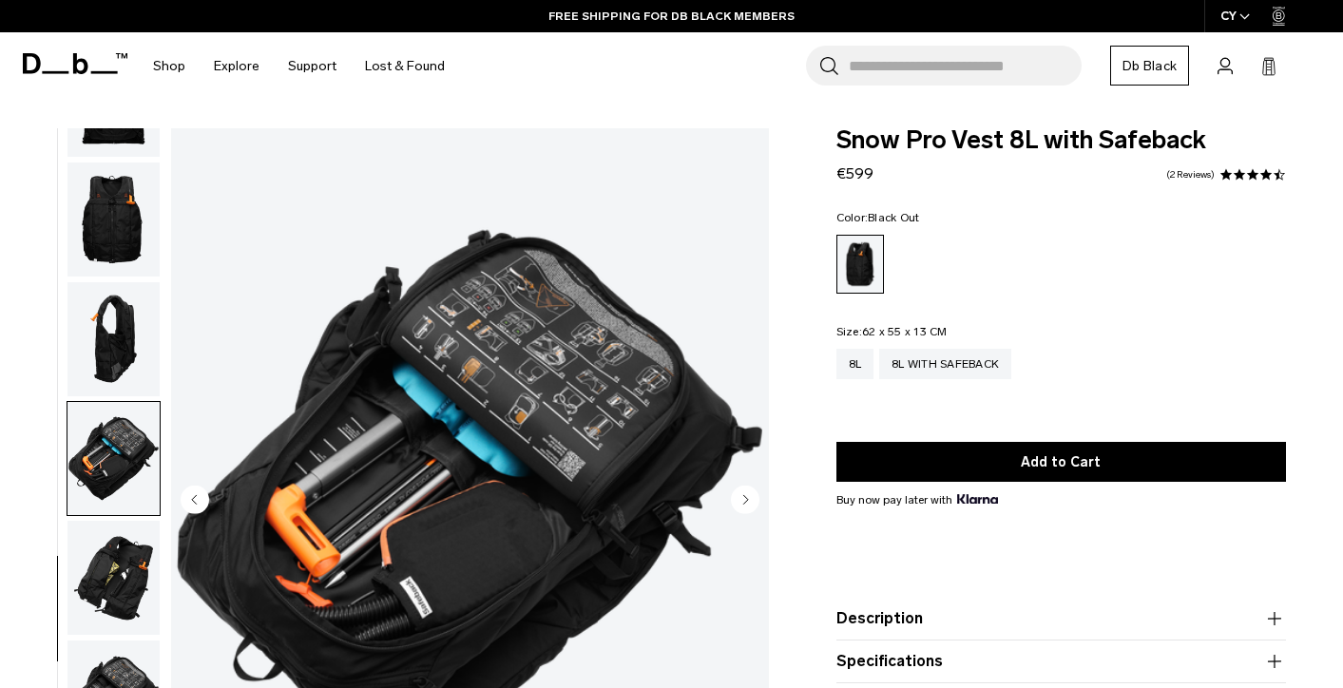
click at [125, 573] on img "button" at bounding box center [113, 578] width 92 height 114
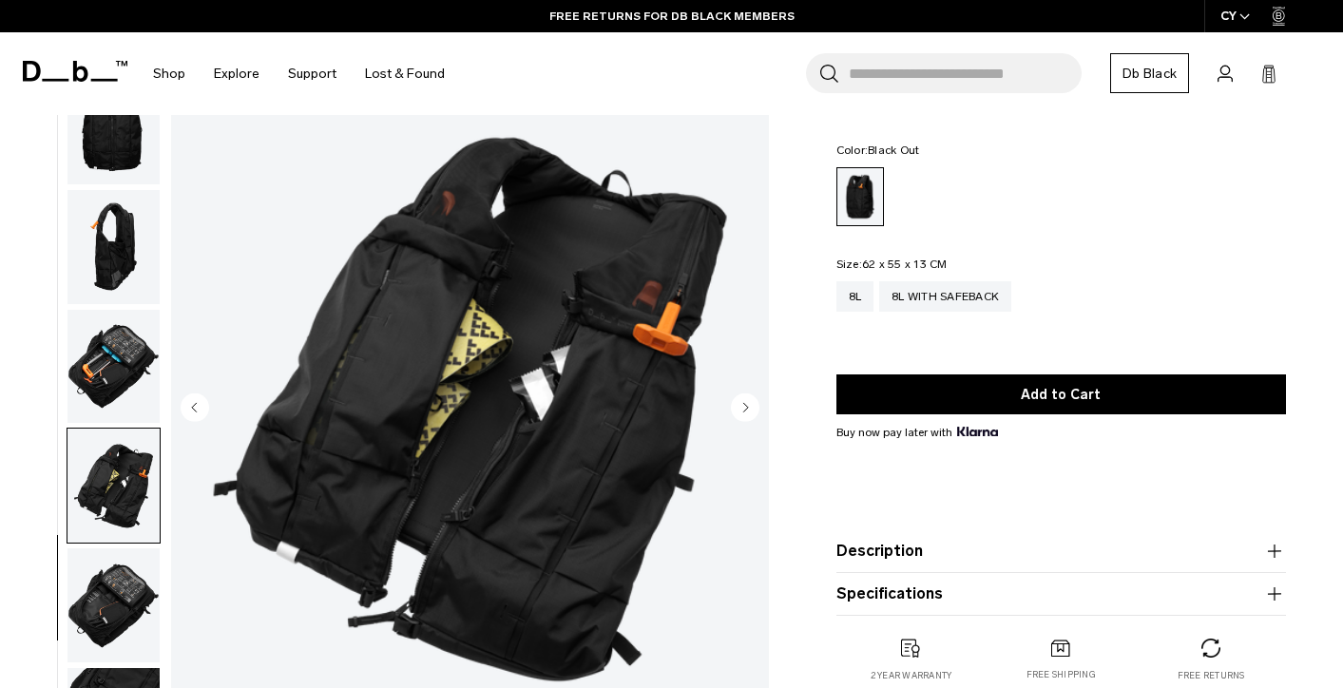
scroll to position [106, 0]
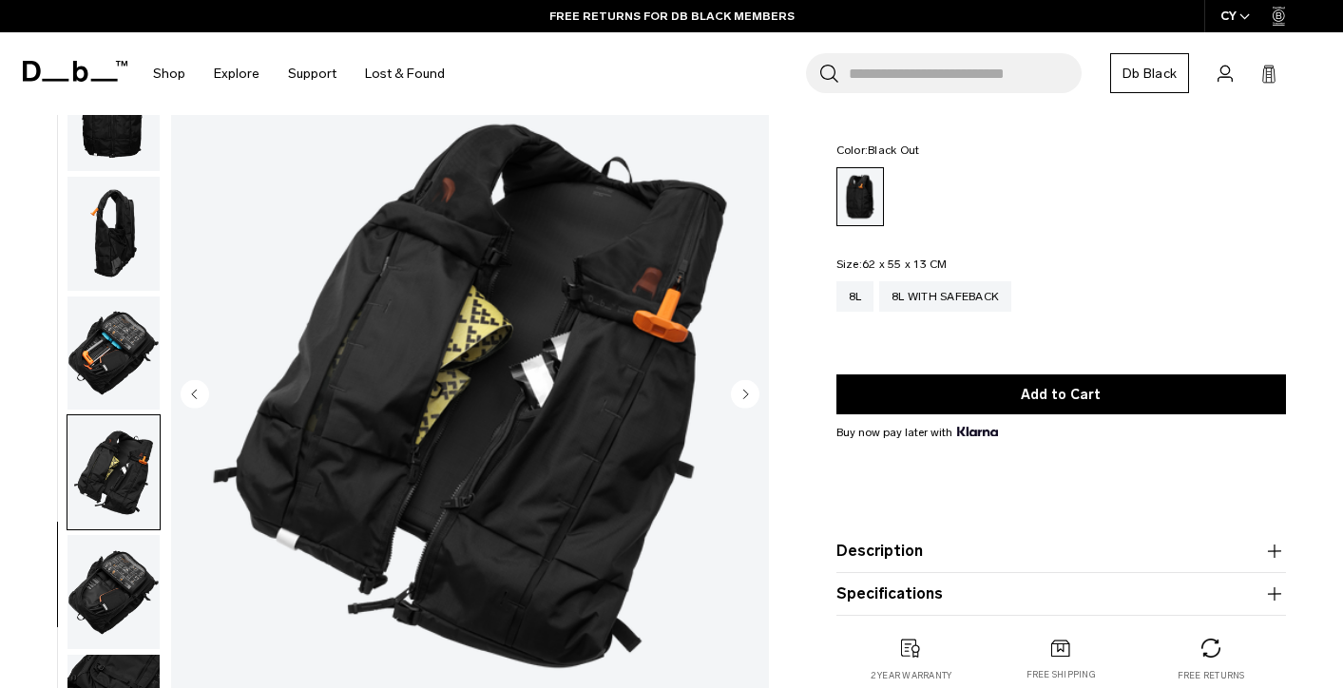
click at [120, 577] on img "button" at bounding box center [113, 592] width 92 height 114
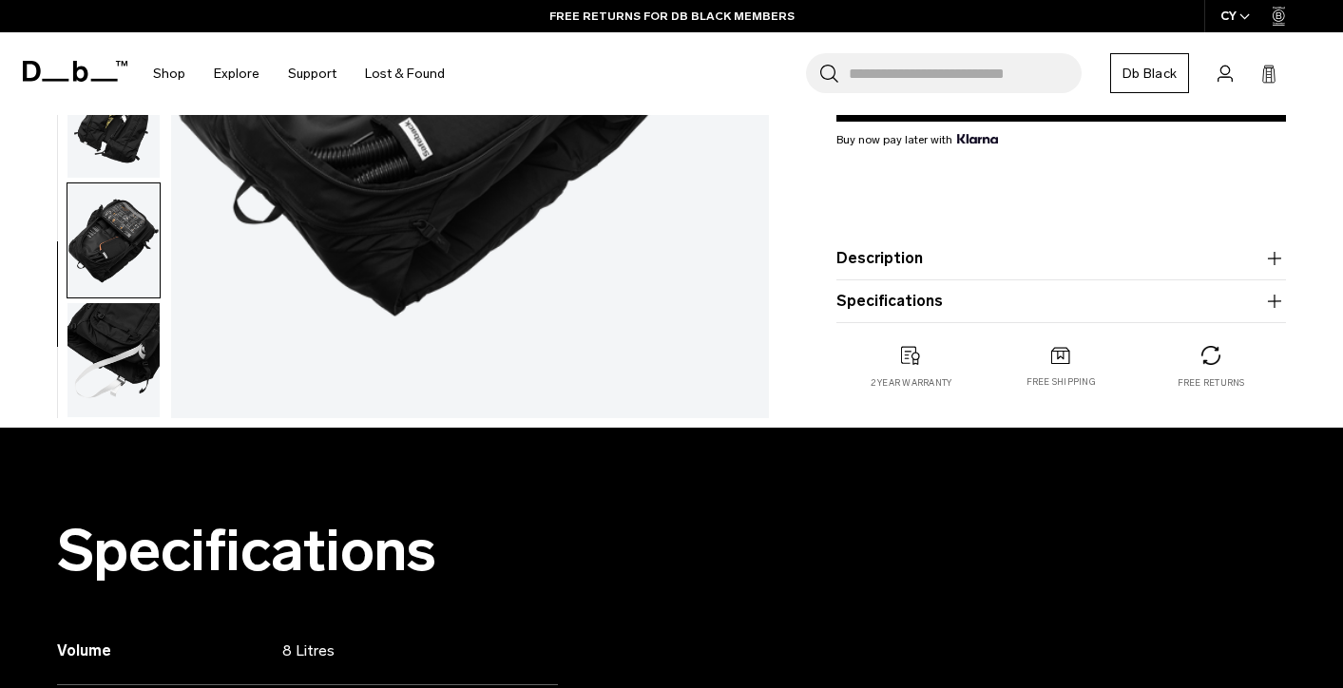
scroll to position [467, 0]
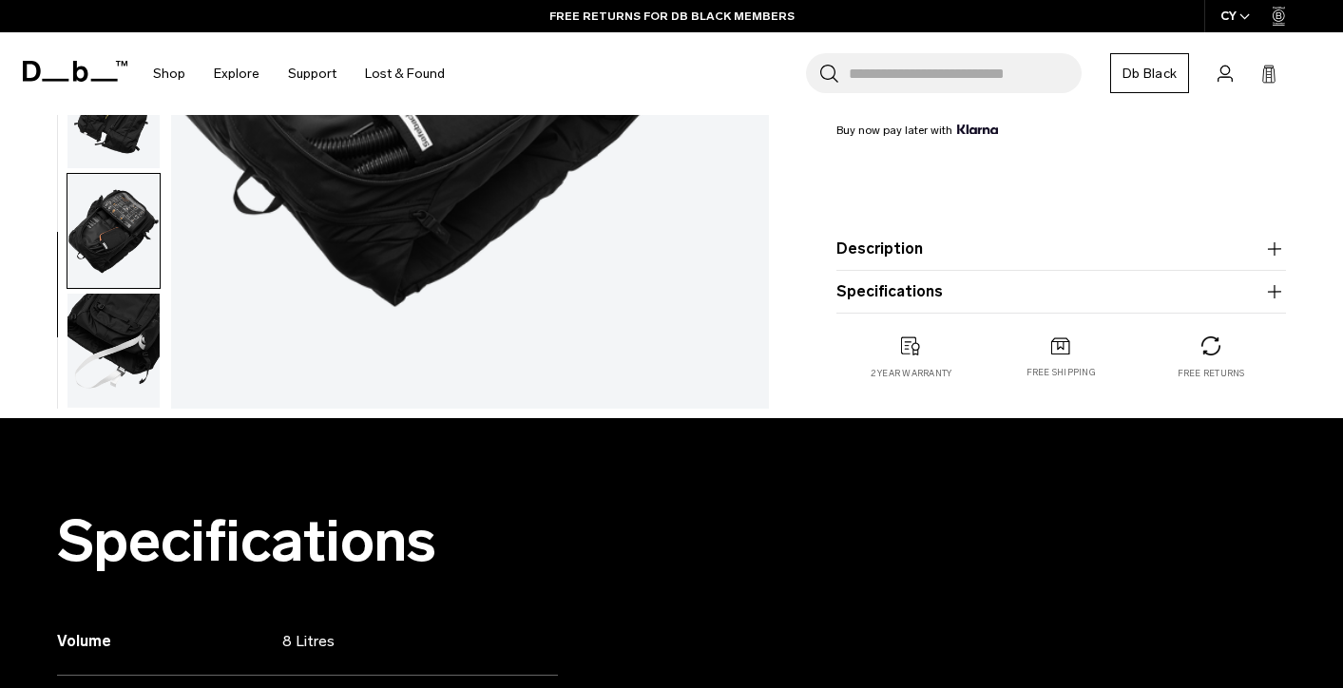
click at [116, 337] on img "button" at bounding box center [113, 351] width 92 height 114
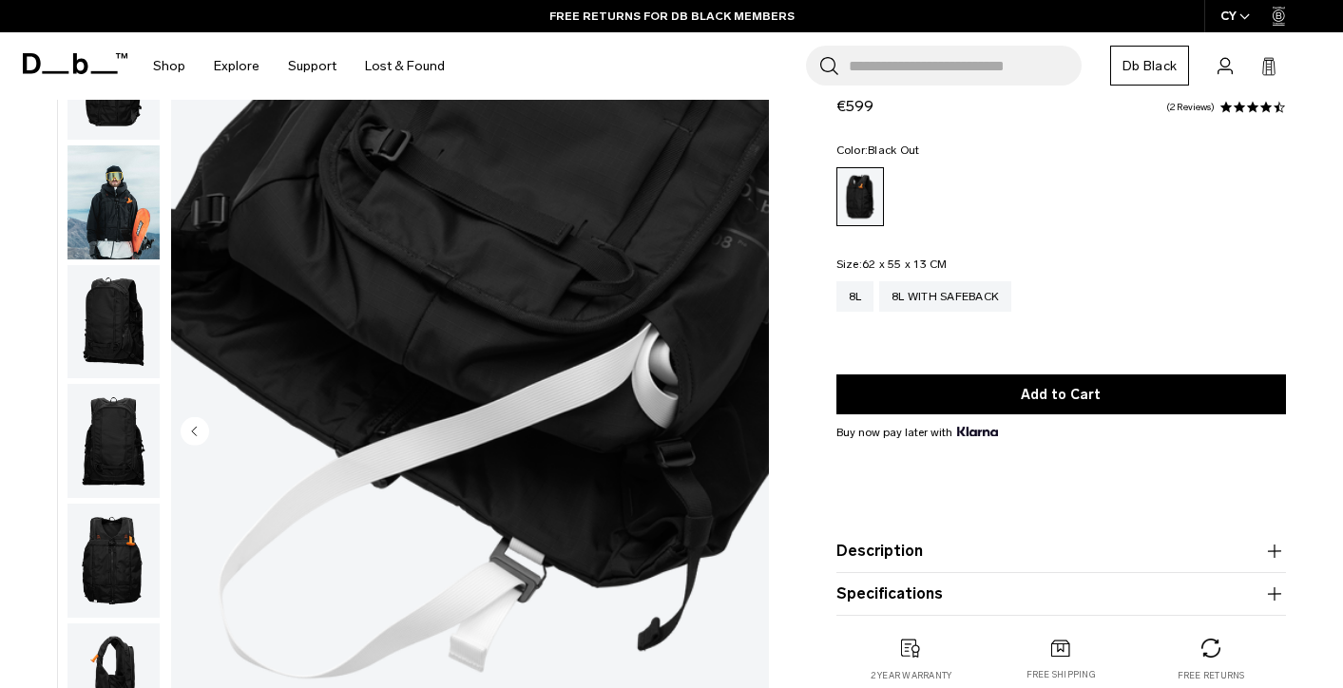
scroll to position [0, 0]
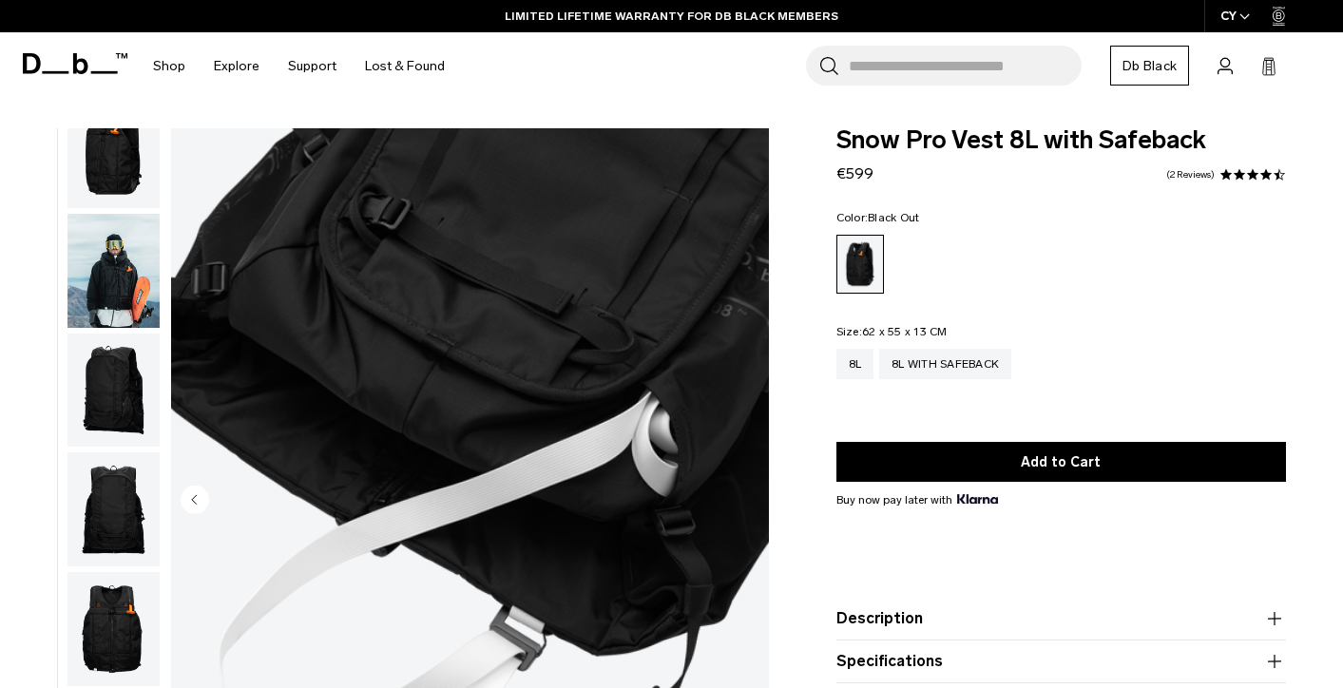
click at [116, 380] on img "button" at bounding box center [113, 391] width 92 height 114
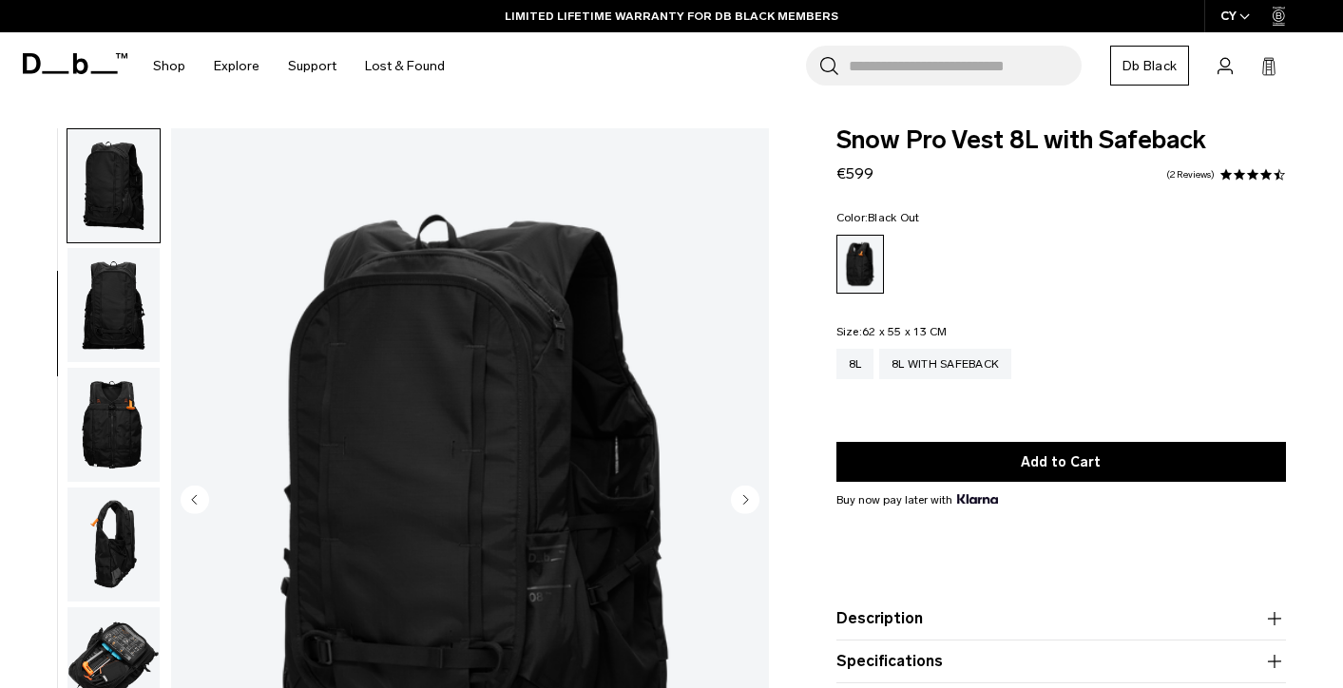
click at [111, 439] on img "button" at bounding box center [113, 425] width 92 height 114
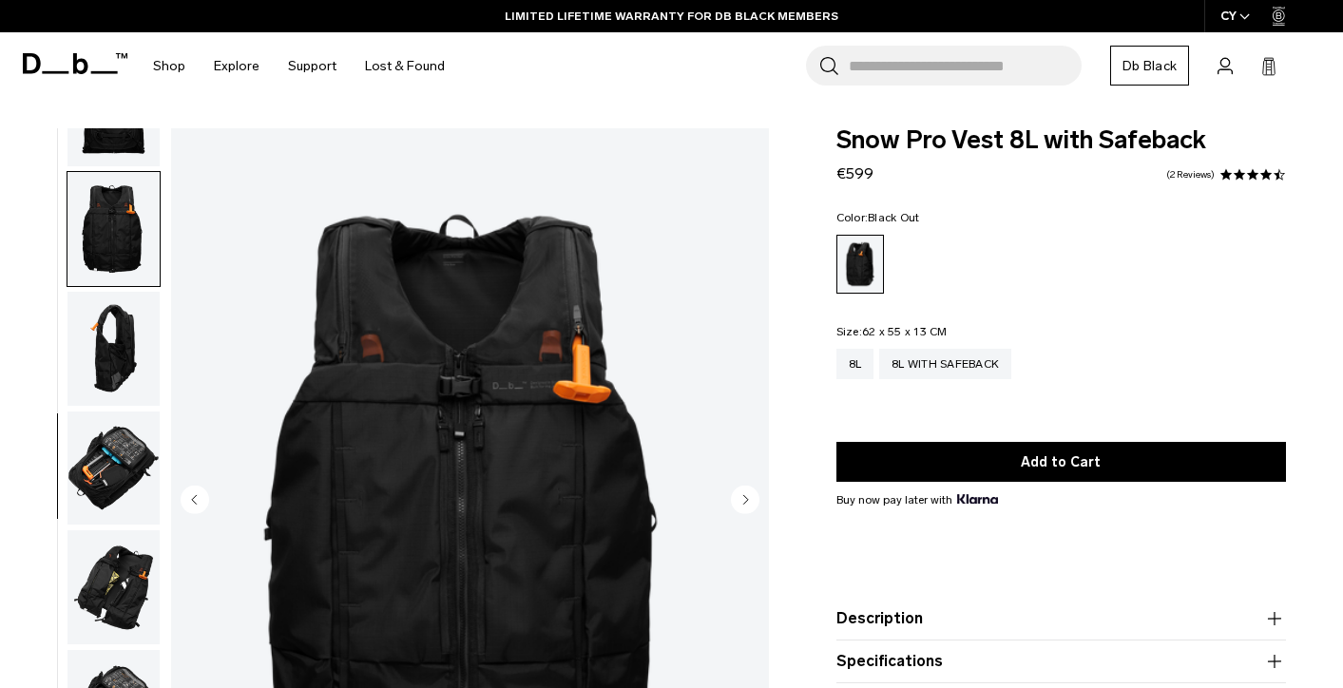
scroll to position [445, 0]
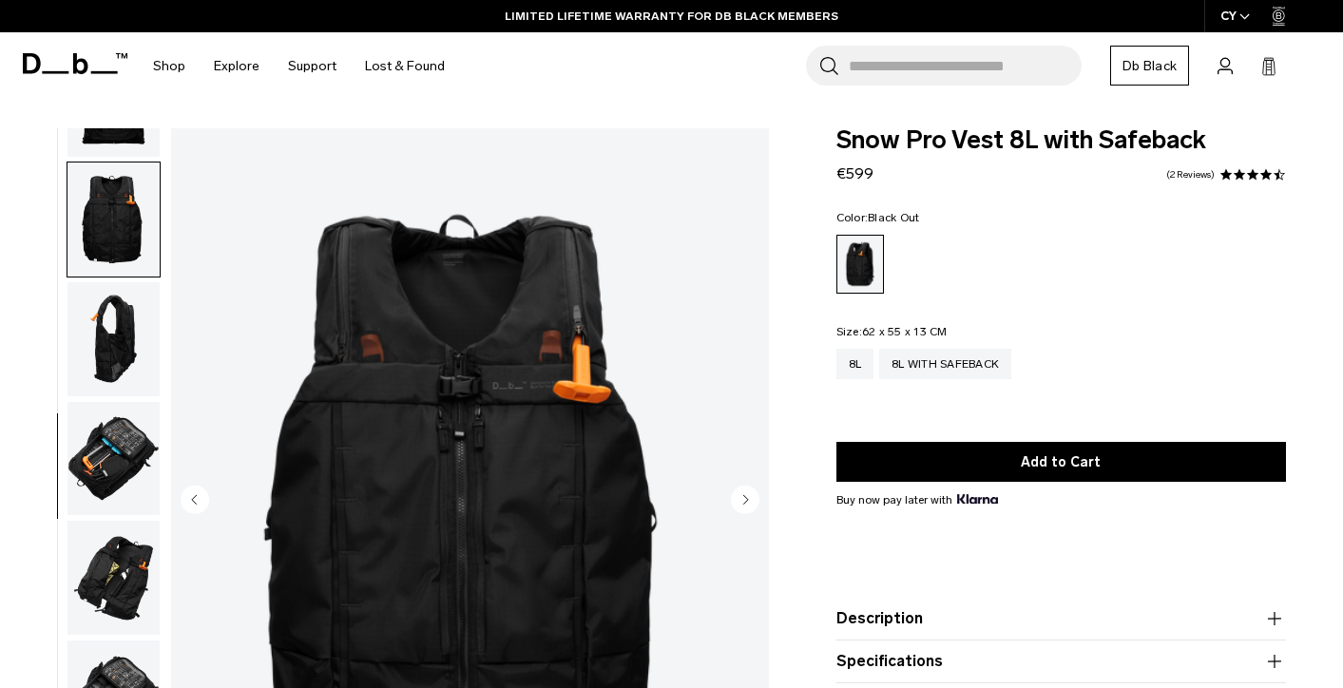
click at [119, 340] on img "button" at bounding box center [113, 339] width 92 height 114
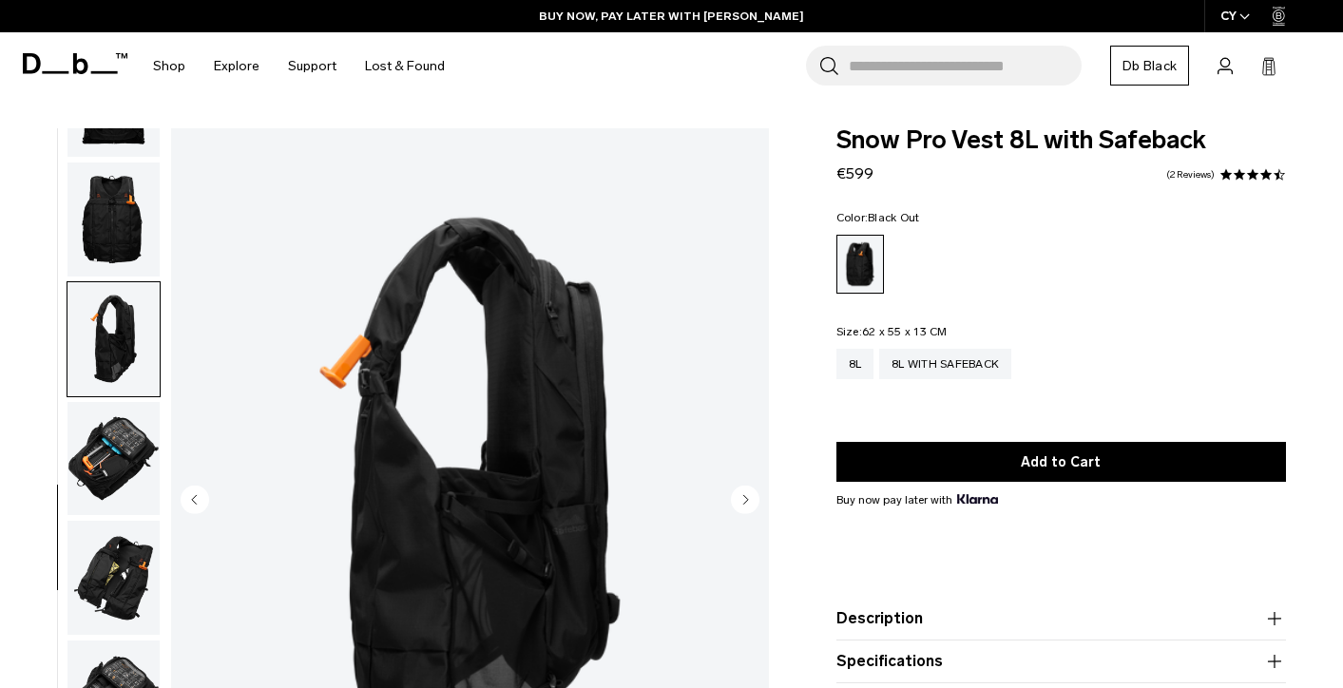
click at [106, 579] on img "button" at bounding box center [113, 578] width 92 height 114
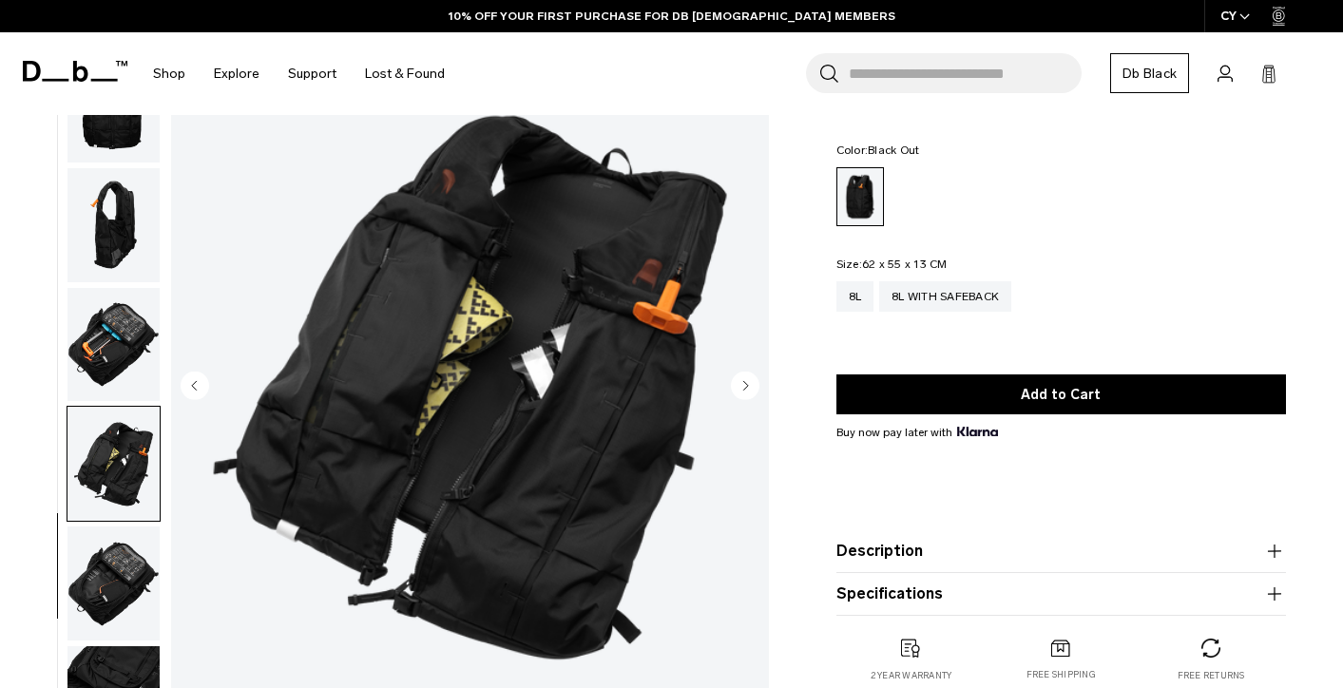
scroll to position [33, 0]
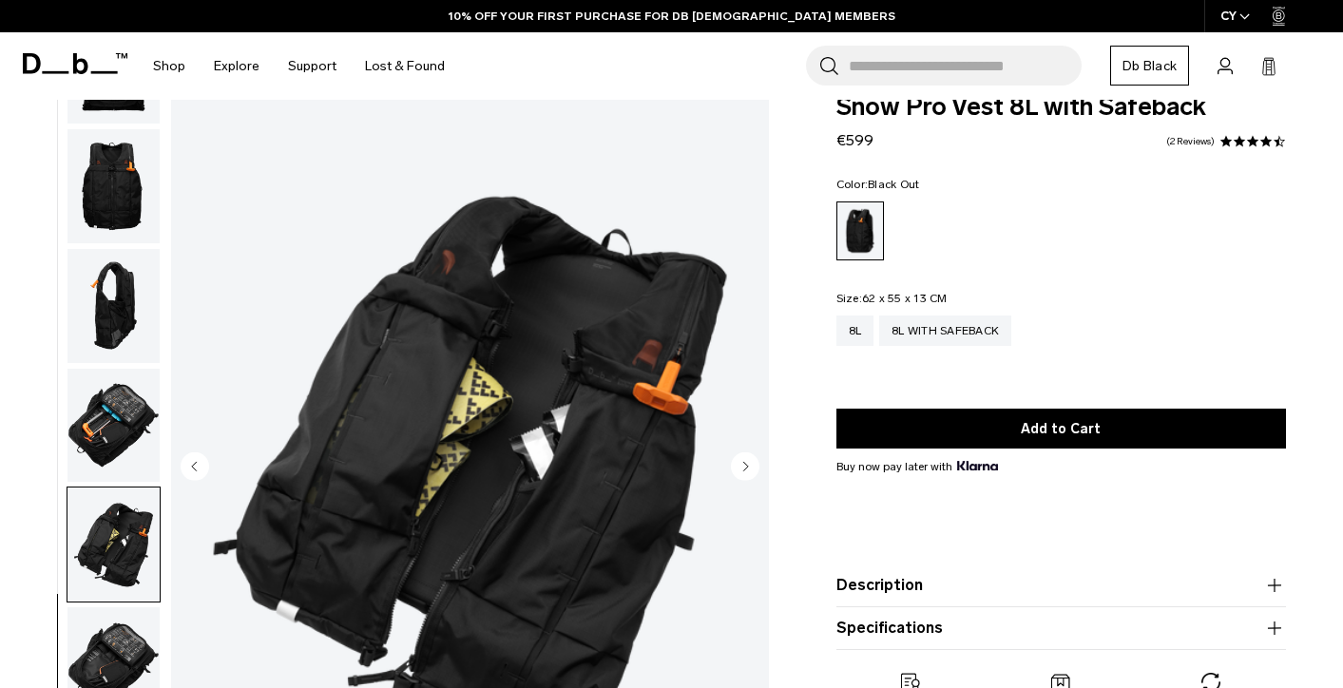
click at [748, 465] on circle "Next slide" at bounding box center [745, 467] width 29 height 29
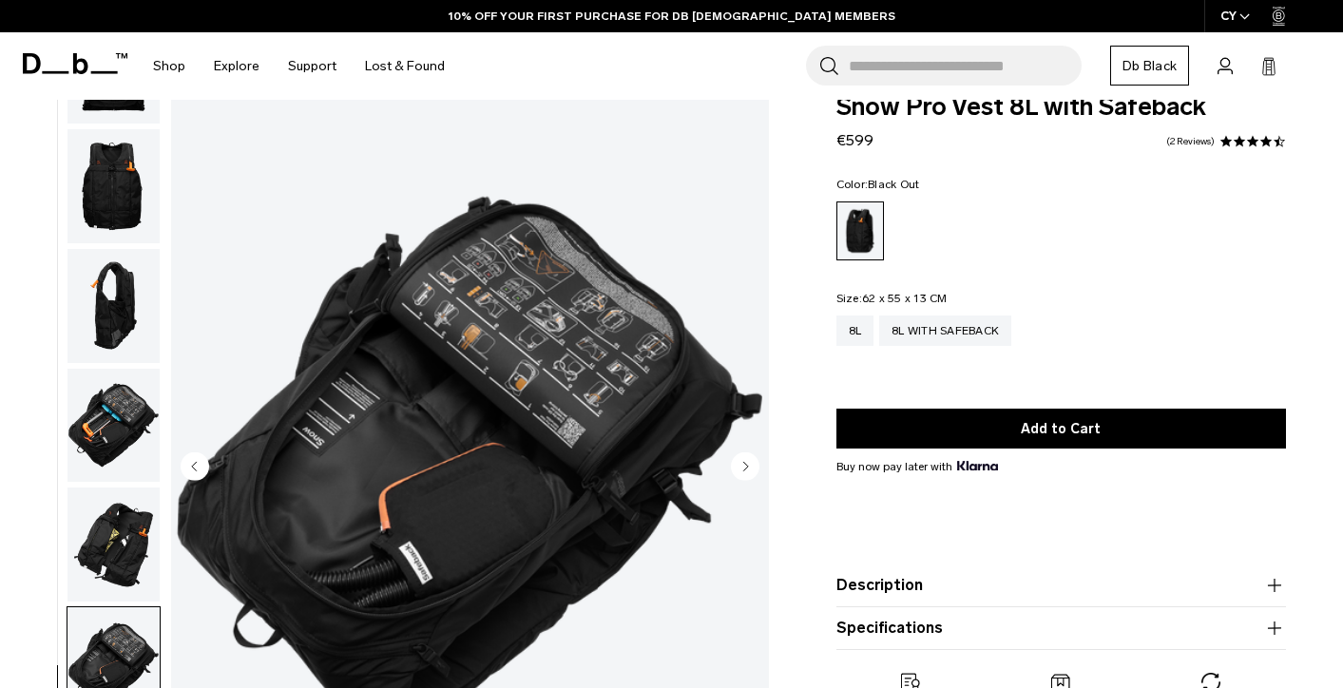
click at [748, 465] on circle "Next slide" at bounding box center [745, 467] width 29 height 29
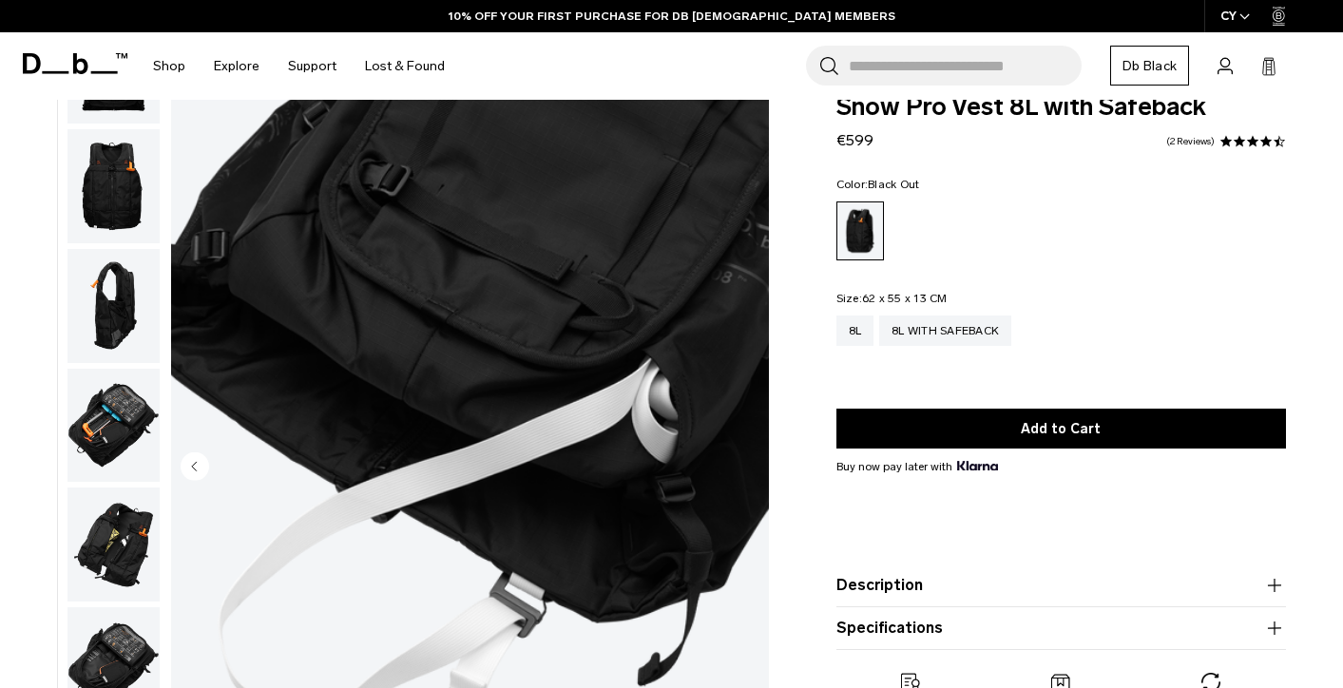
click at [747, 465] on img "10 / 10" at bounding box center [470, 468] width 598 height 747
click at [191, 464] on circle "Previous slide" at bounding box center [195, 467] width 29 height 29
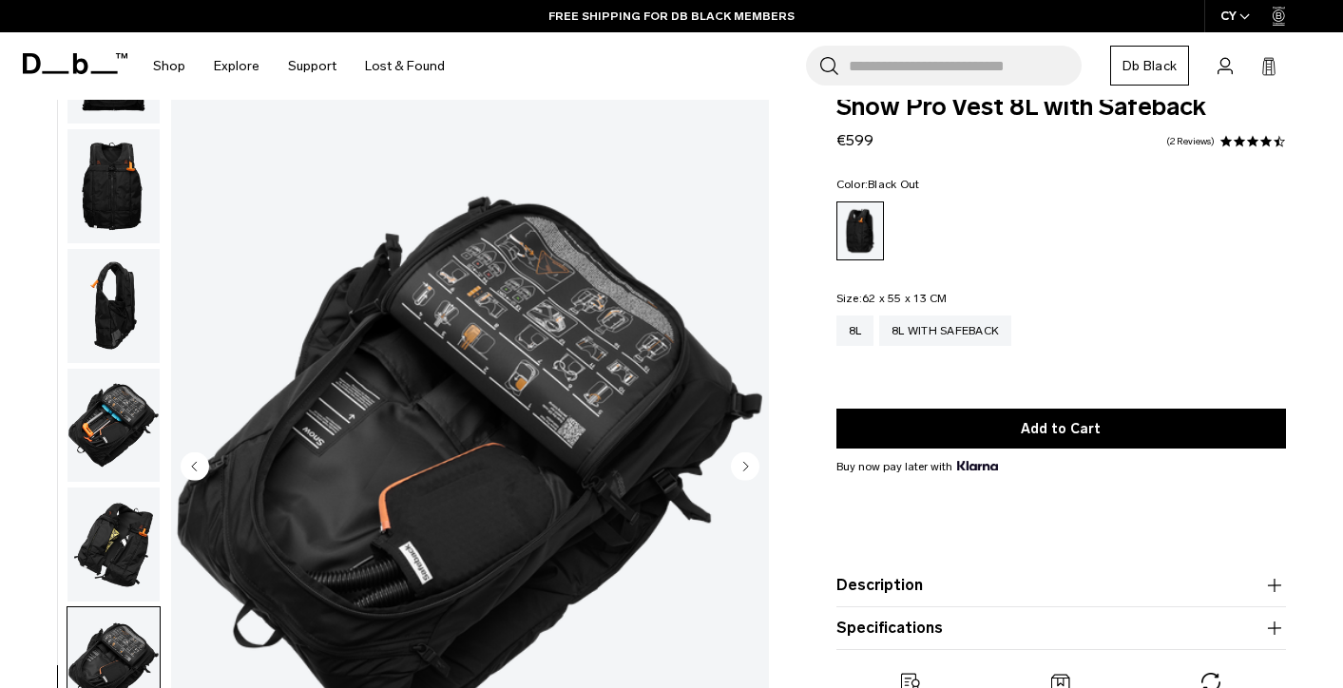
click at [103, 414] on img "button" at bounding box center [113, 426] width 92 height 114
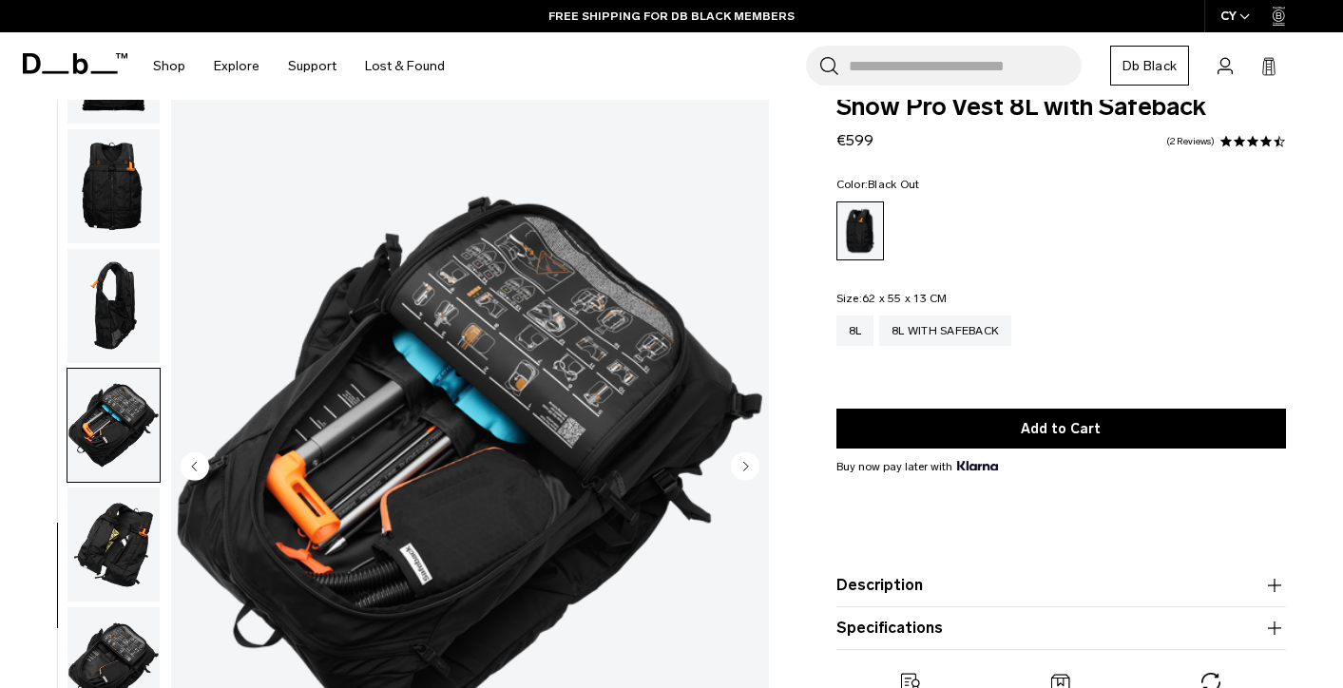
click at [93, 304] on img "button" at bounding box center [113, 306] width 92 height 114
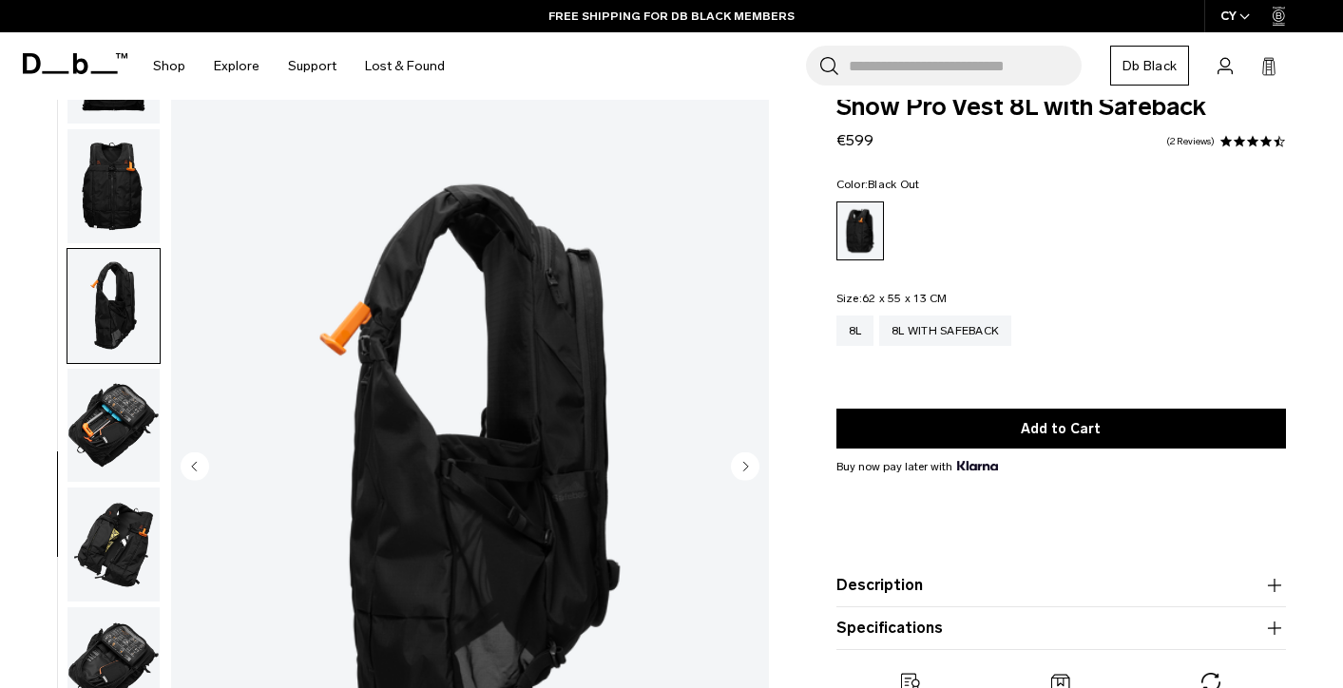
scroll to position [298, 0]
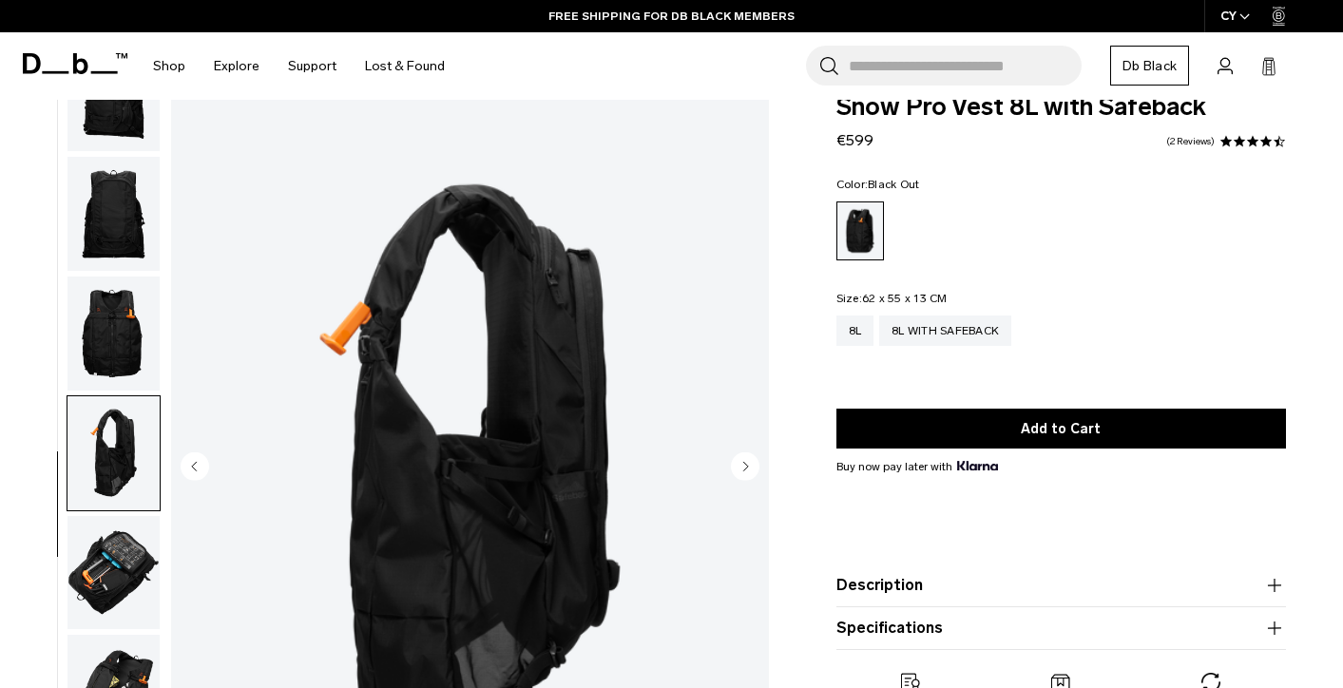
click at [94, 305] on img "button" at bounding box center [113, 334] width 92 height 114
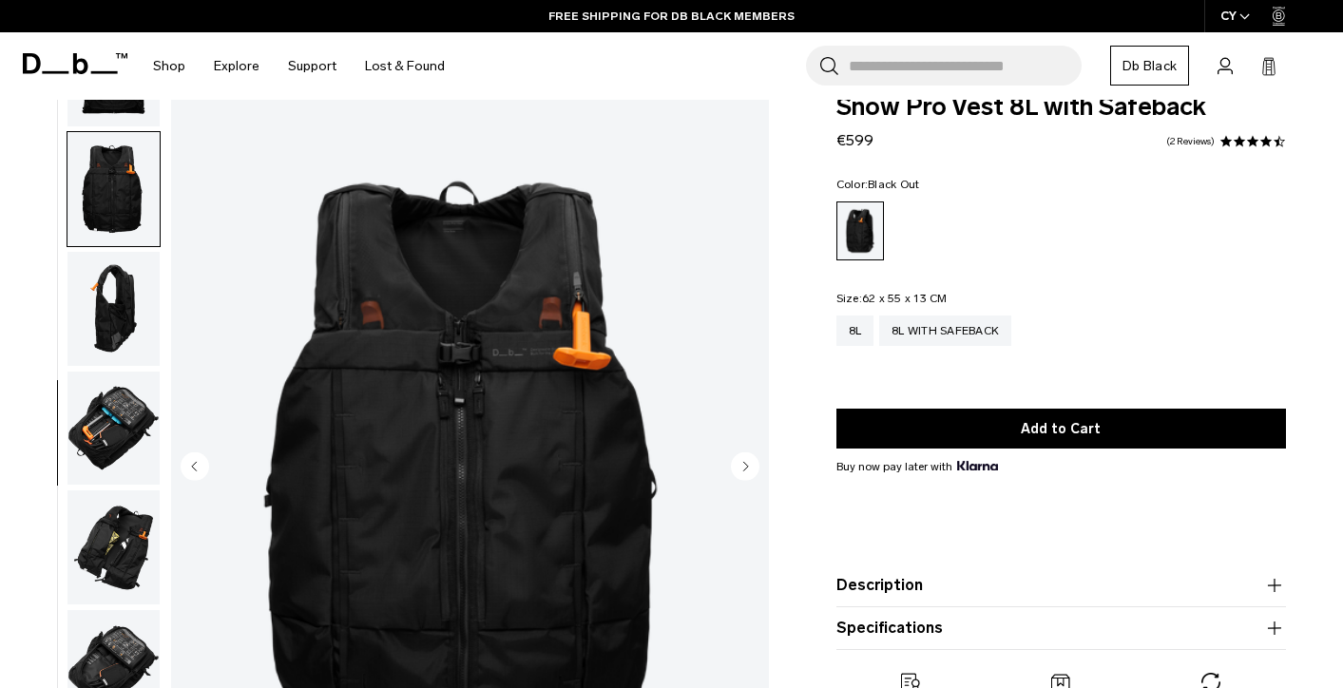
scroll to position [445, 0]
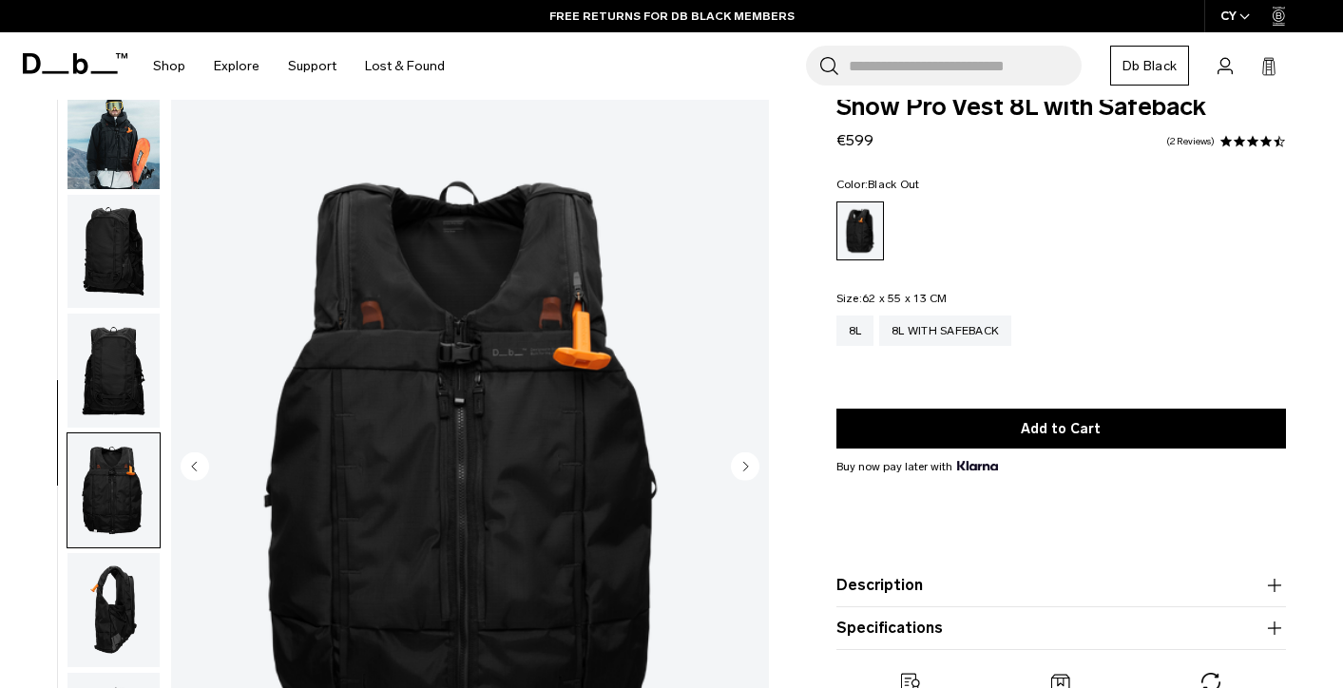
click at [106, 346] on img "button" at bounding box center [113, 371] width 92 height 114
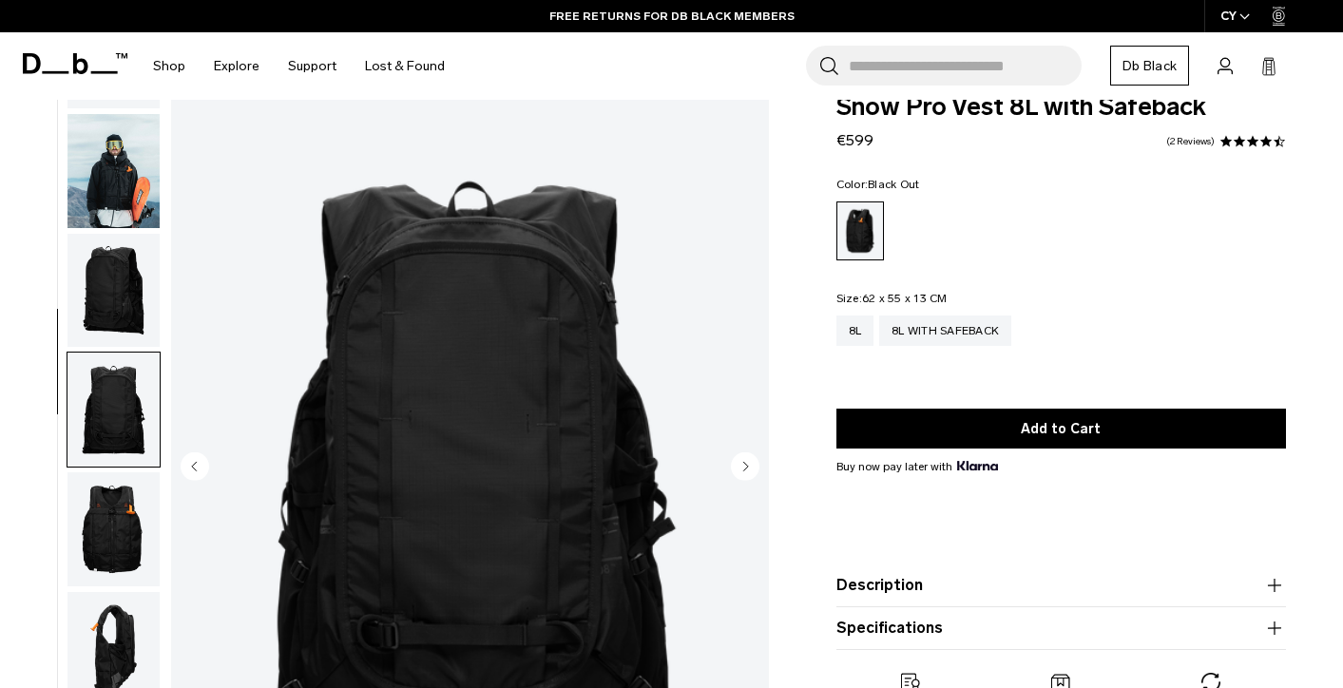
scroll to position [0, 0]
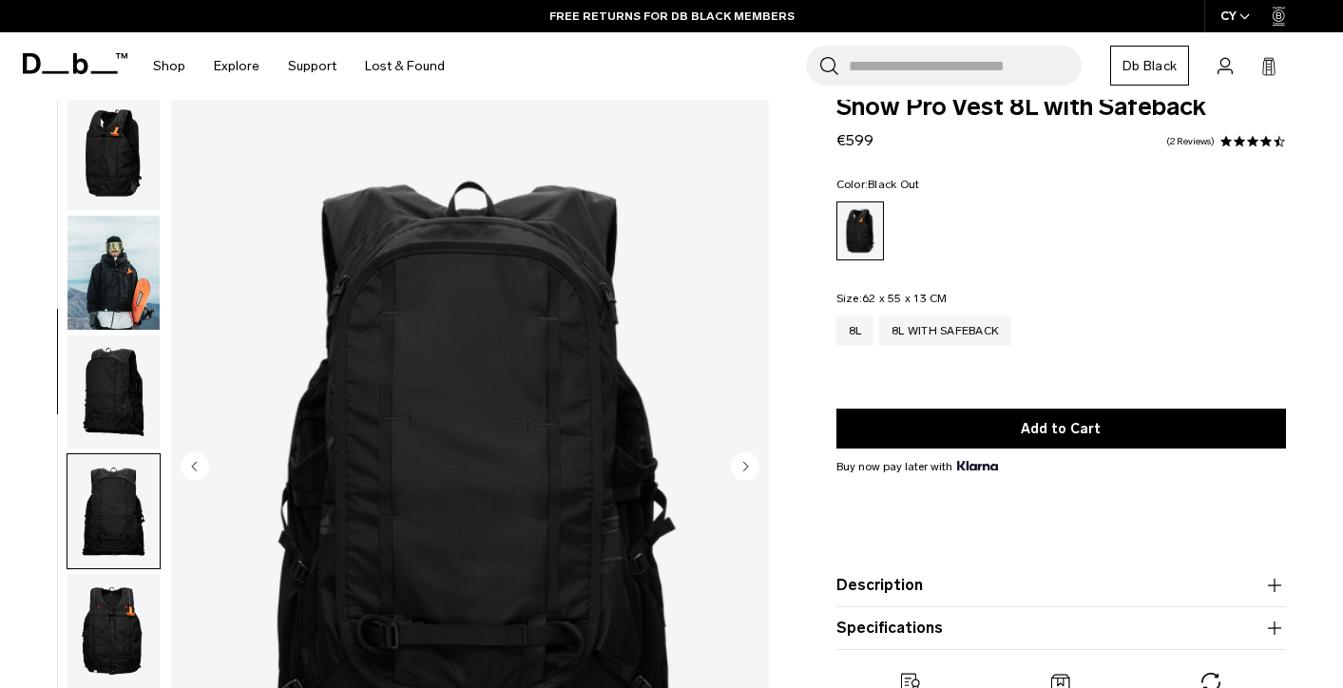
click at [114, 385] on img "button" at bounding box center [113, 393] width 92 height 114
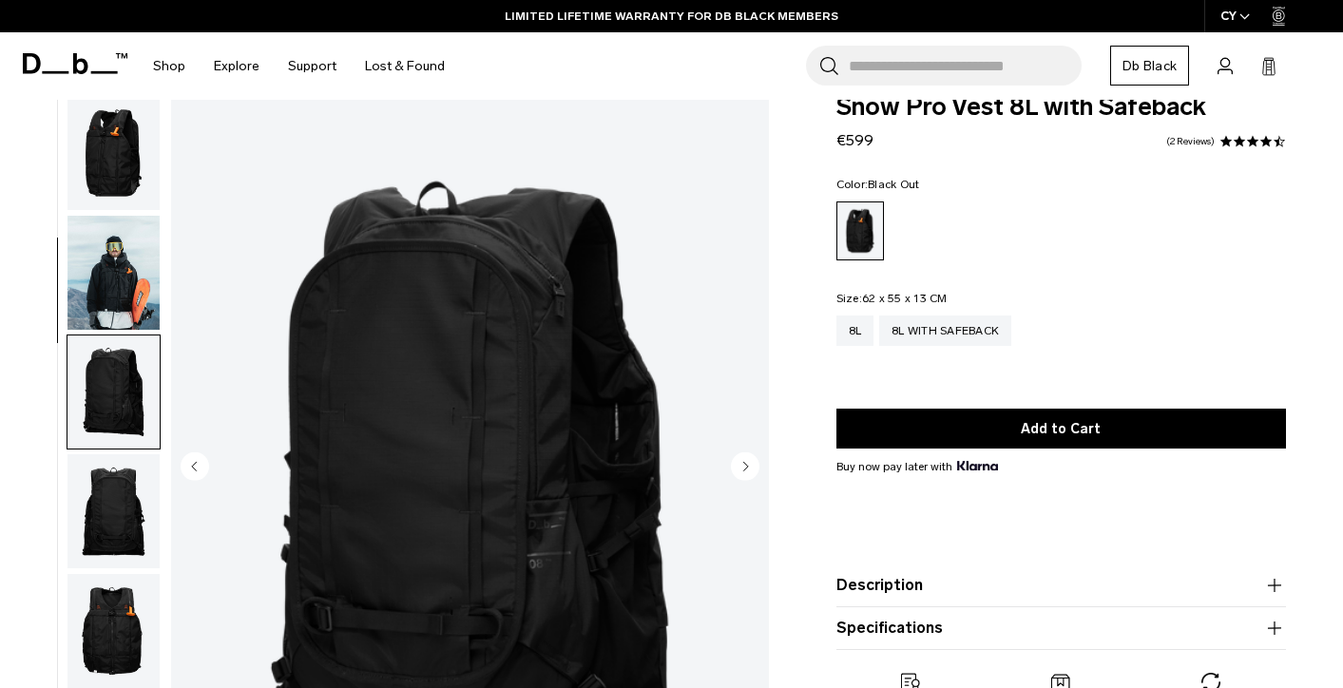
click at [140, 163] on img "button" at bounding box center [113, 153] width 92 height 114
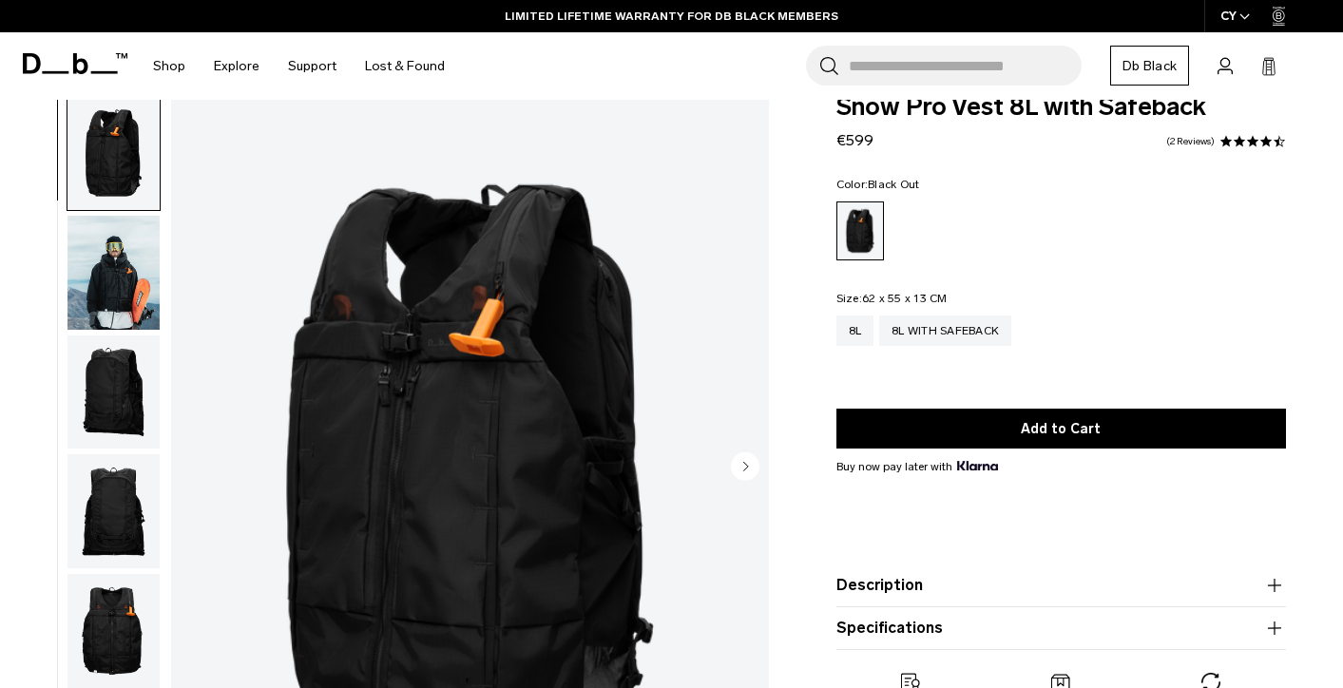
click at [126, 279] on img "button" at bounding box center [113, 273] width 92 height 114
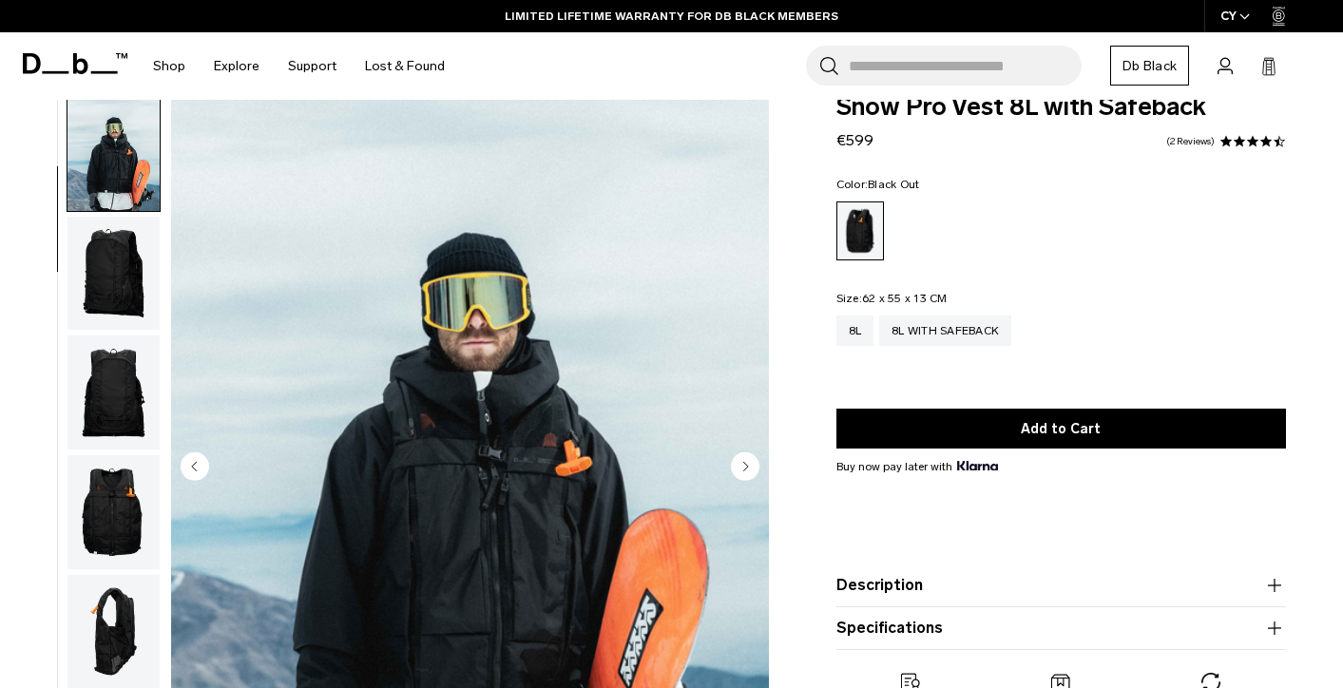
scroll to position [120, 0]
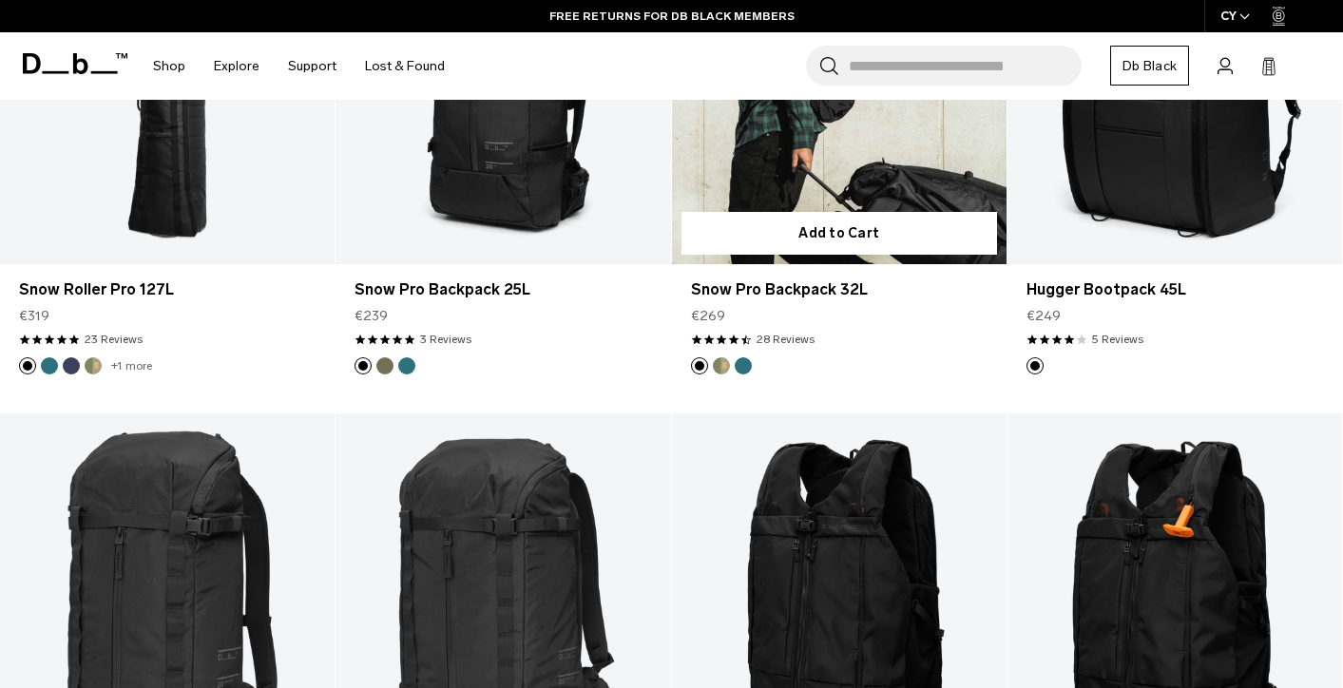
scroll to position [373, 0]
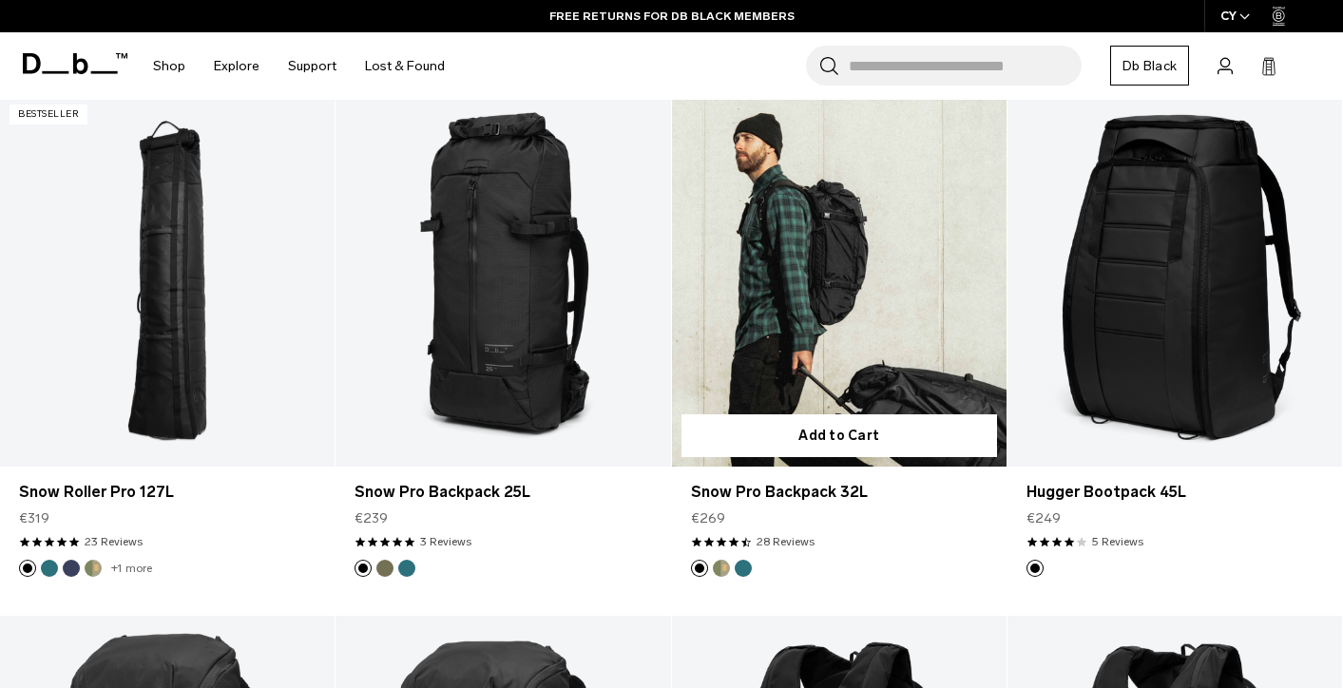
click at [828, 284] on link "Snow Pro Backpack 32L" at bounding box center [839, 281] width 335 height 372
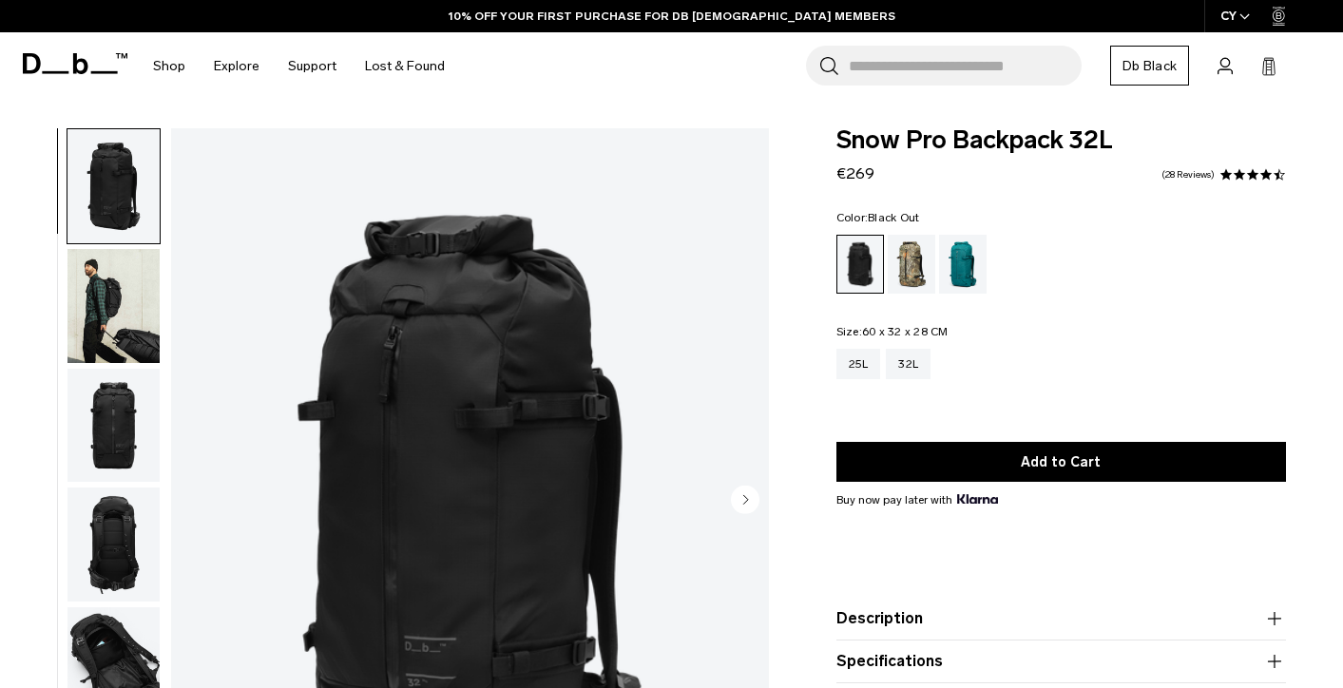
click at [102, 427] on img "button" at bounding box center [113, 426] width 92 height 114
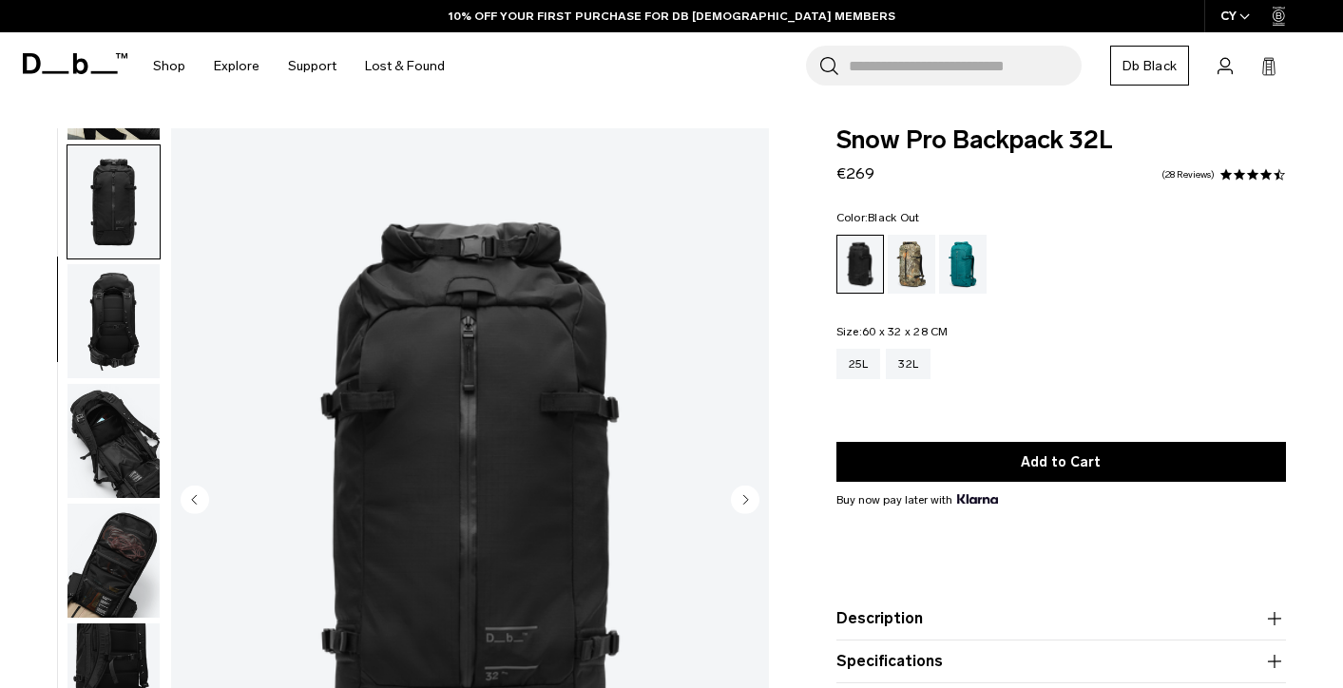
scroll to position [240, 0]
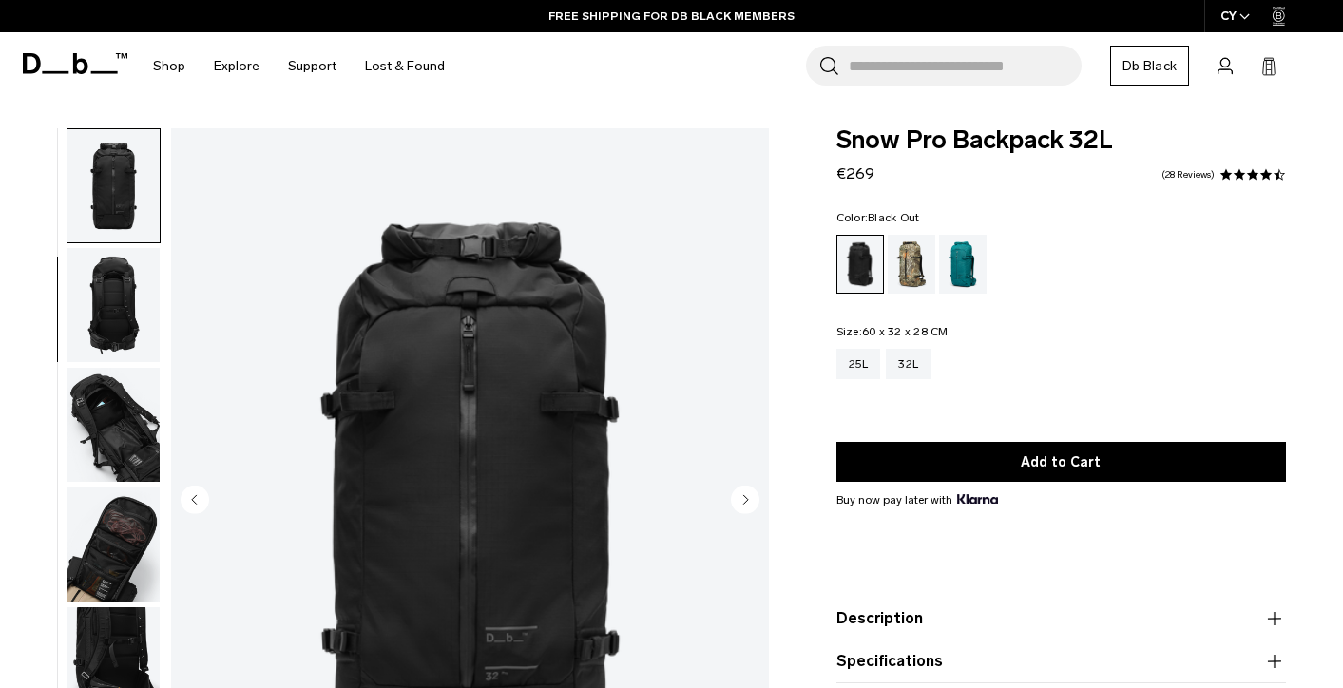
click at [114, 529] on img "button" at bounding box center [113, 545] width 92 height 114
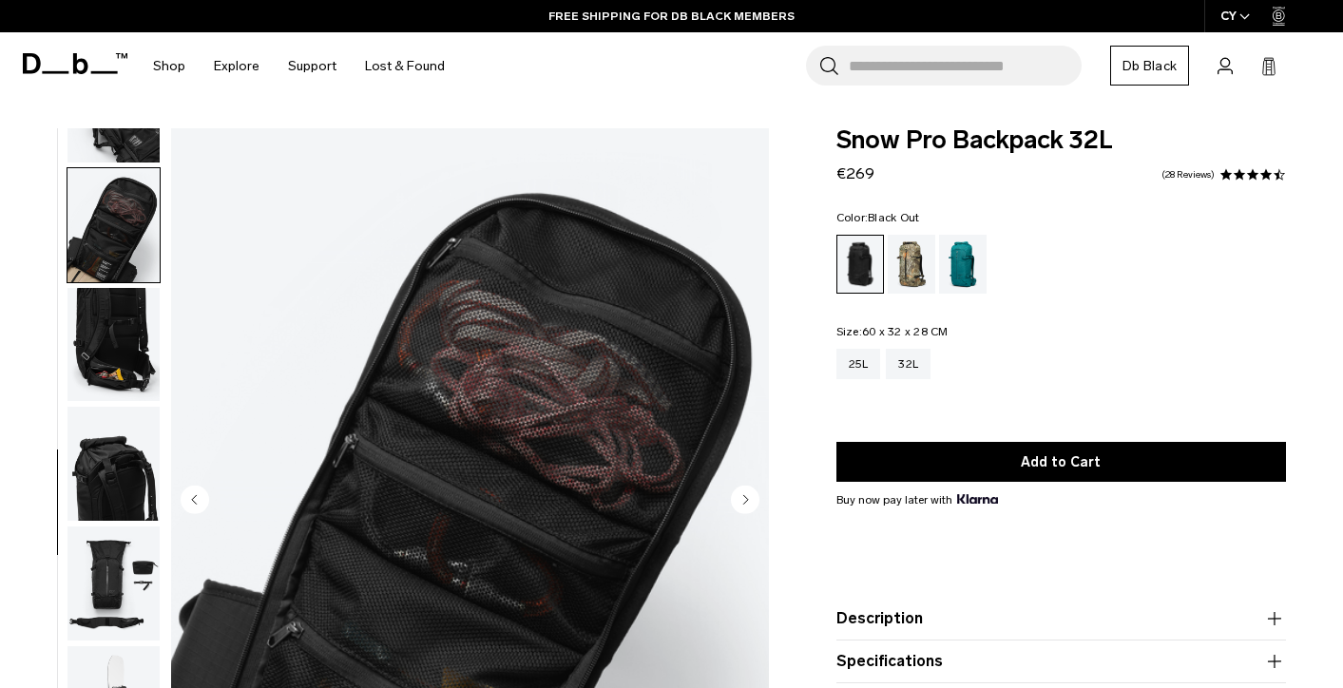
scroll to position [564, 0]
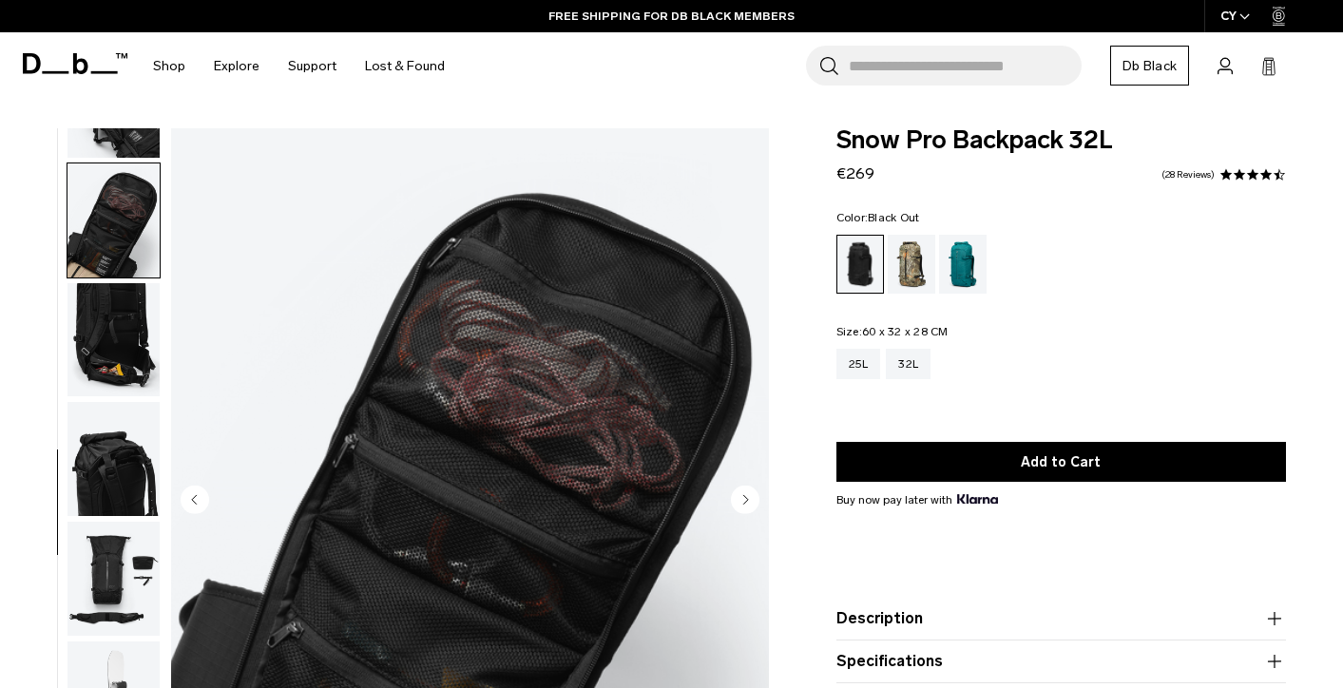
click at [112, 472] on img "button" at bounding box center [113, 459] width 92 height 114
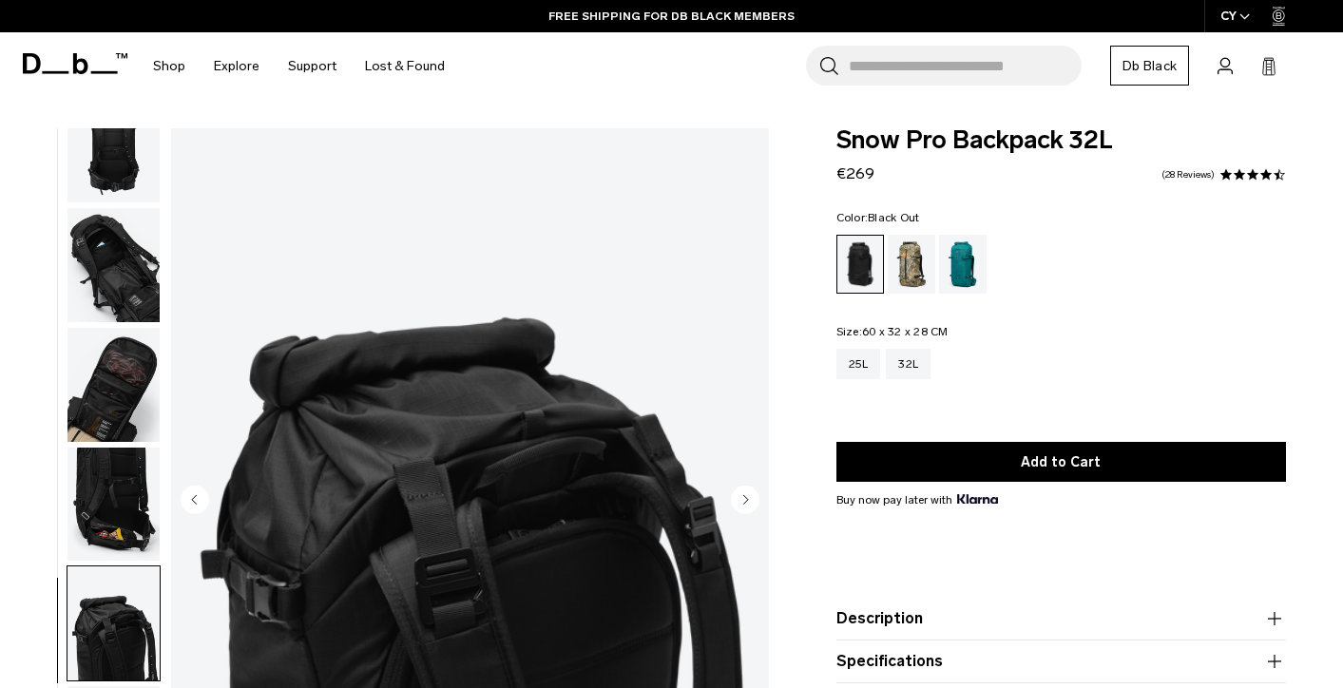
click at [126, 349] on img "button" at bounding box center [113, 385] width 92 height 114
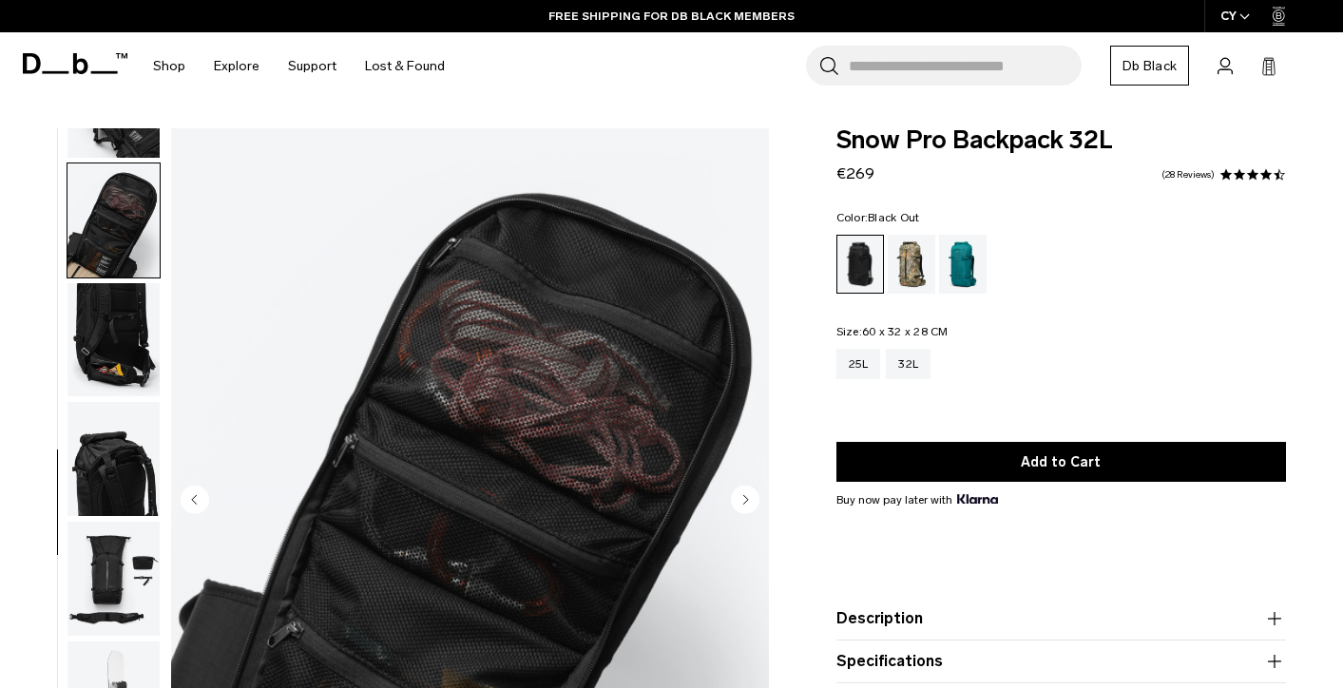
click at [117, 227] on img "button" at bounding box center [113, 221] width 92 height 114
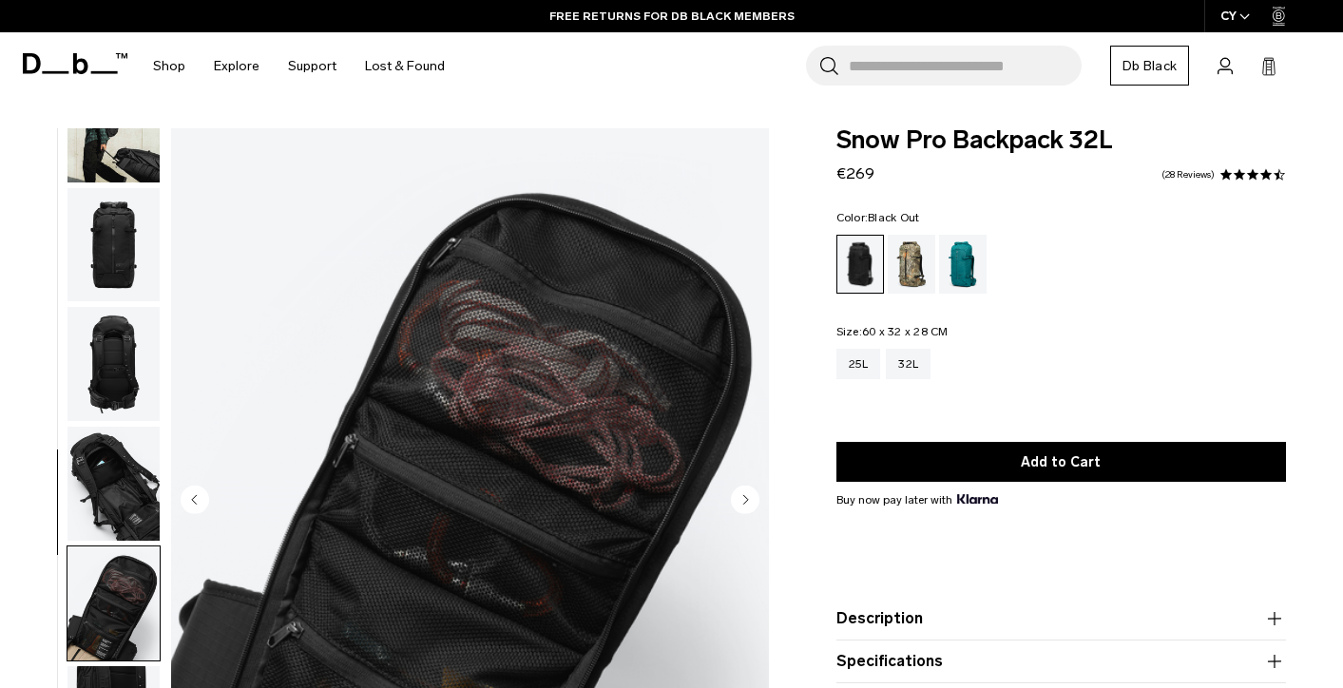
click at [123, 344] on img "button" at bounding box center [113, 364] width 92 height 114
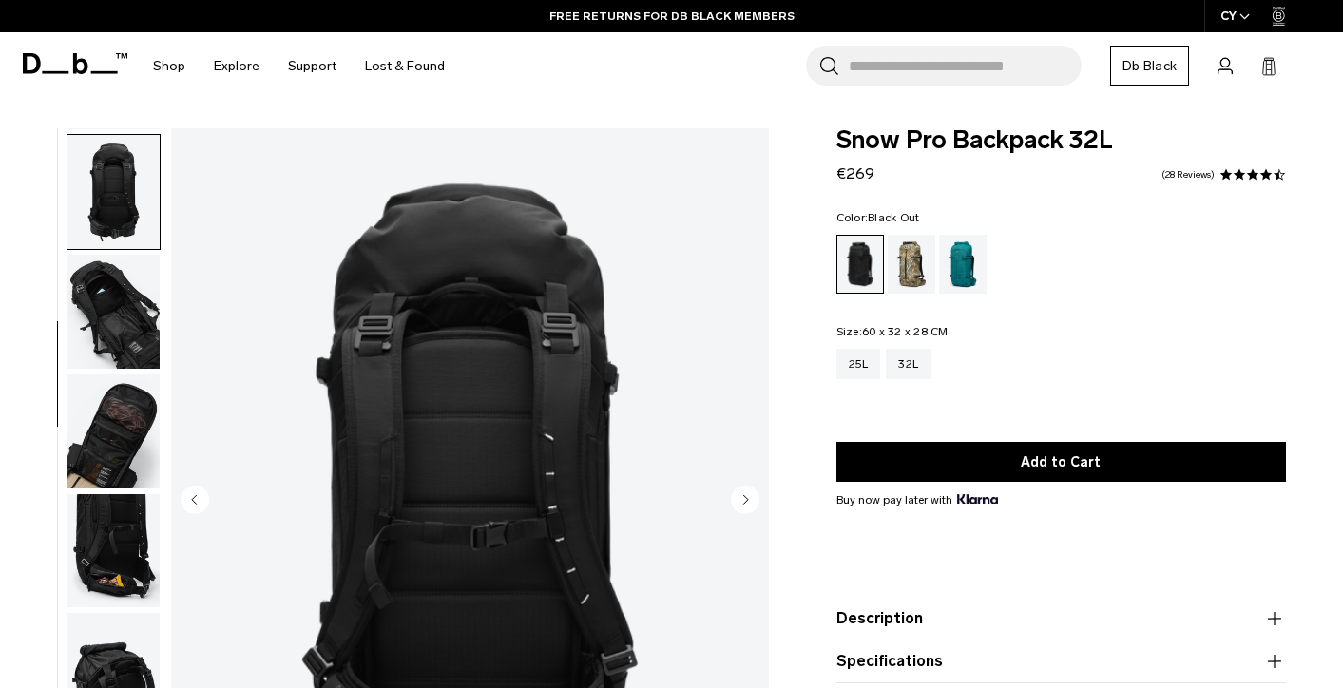
scroll to position [358, 0]
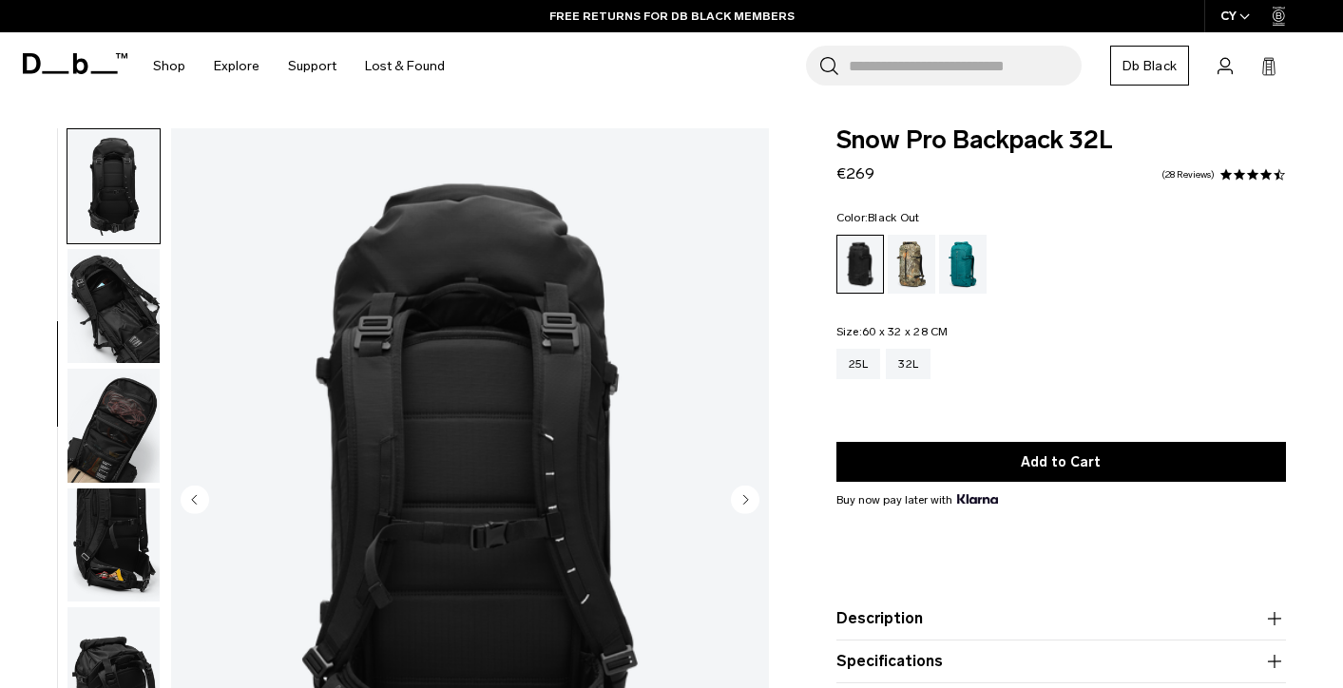
click at [112, 324] on img "button" at bounding box center [113, 306] width 92 height 114
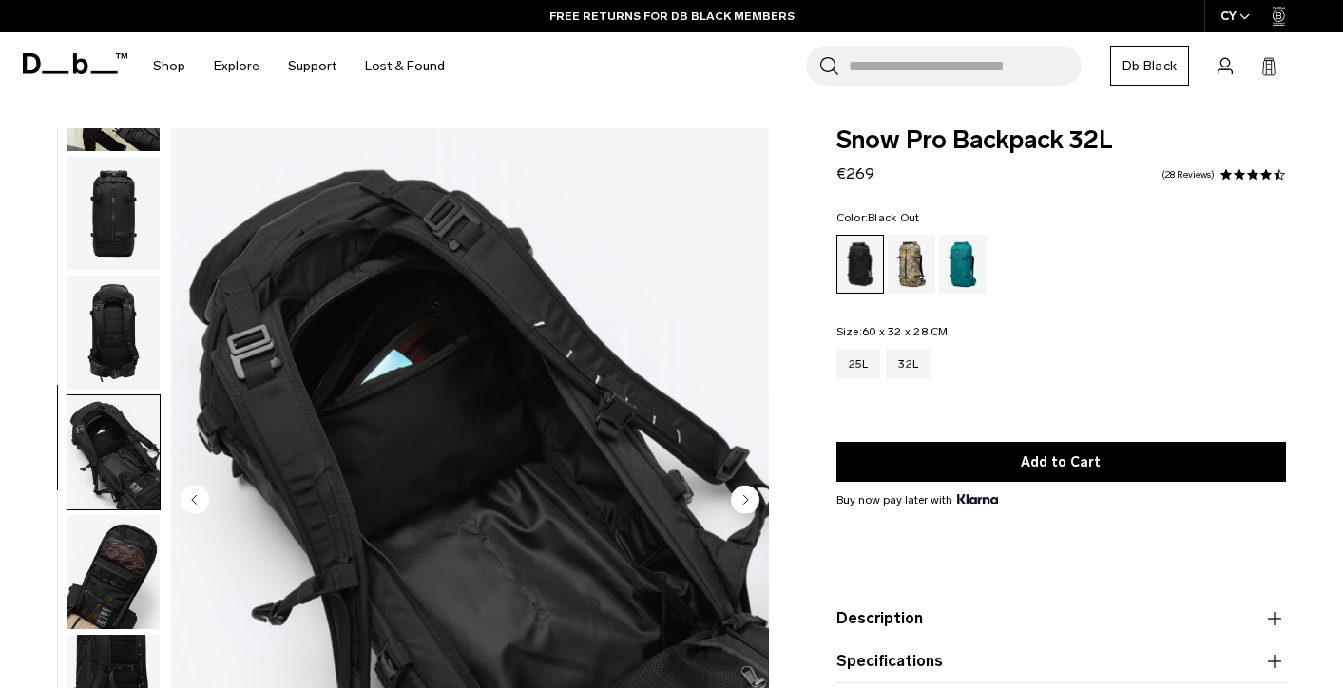
scroll to position [0, 0]
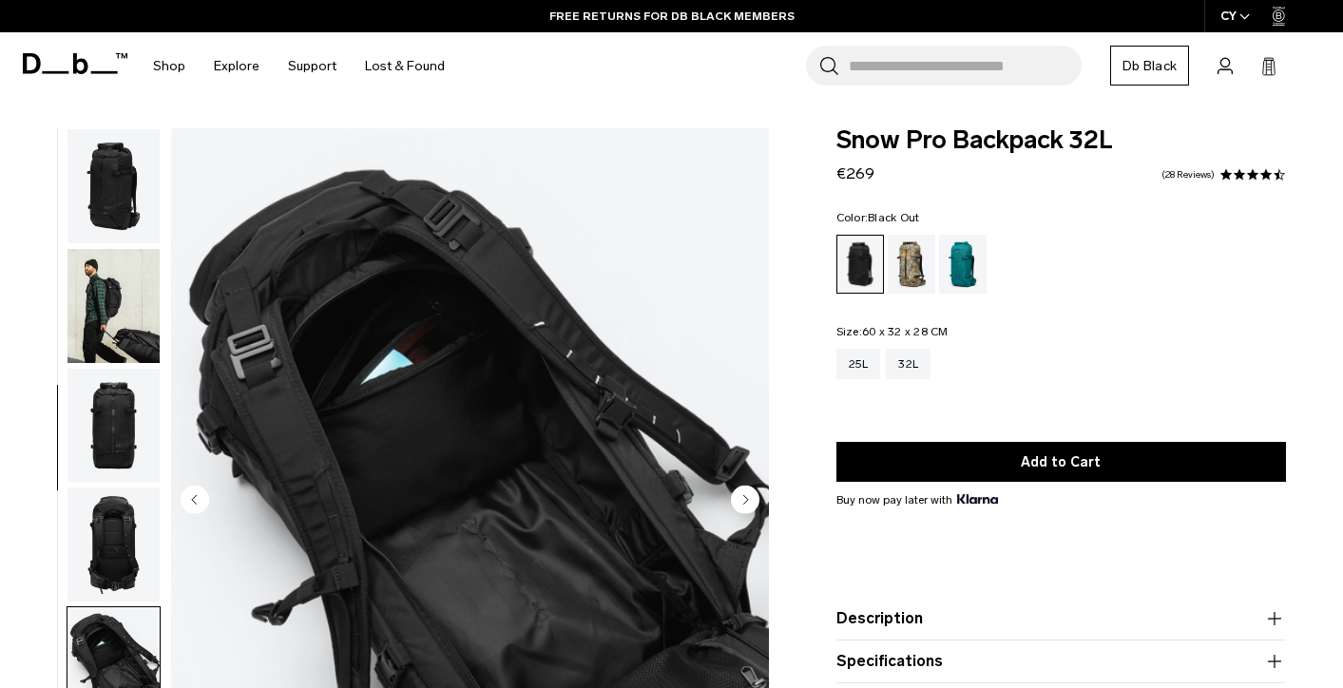
click at [116, 193] on img "button" at bounding box center [113, 186] width 92 height 114
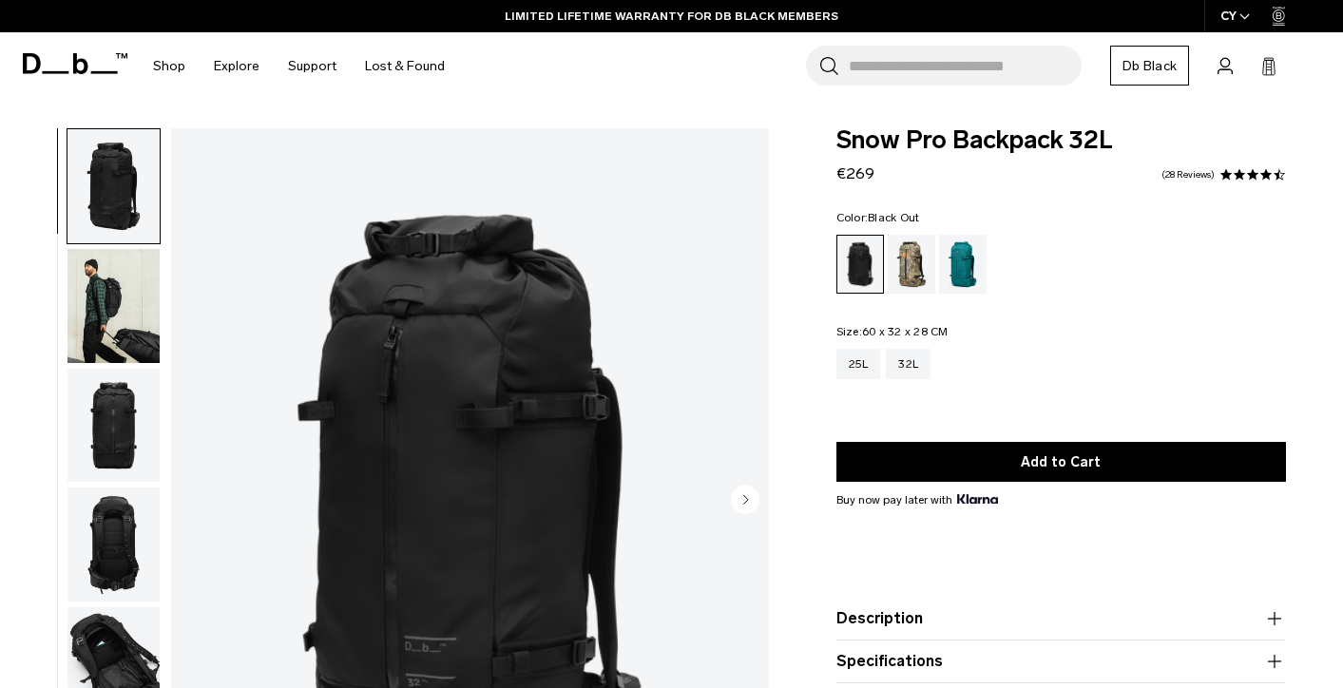
click at [109, 432] on img "button" at bounding box center [113, 426] width 92 height 114
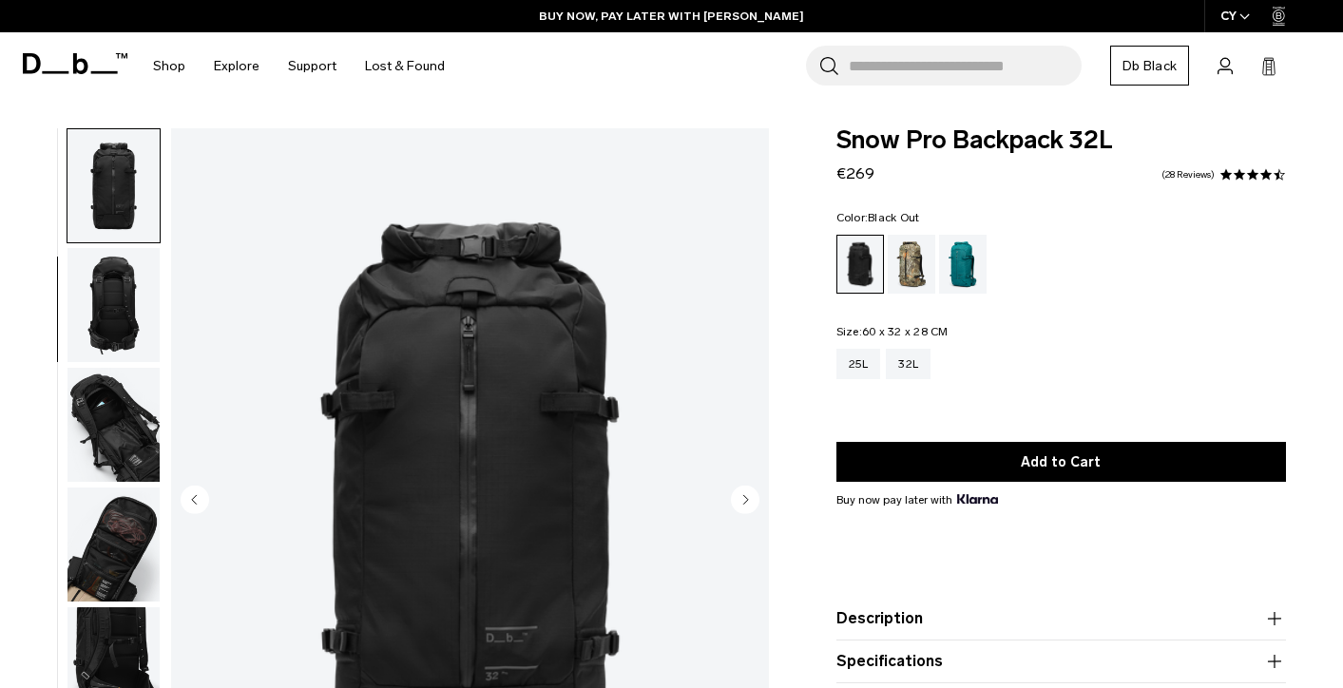
click at [107, 431] on img "button" at bounding box center [113, 425] width 92 height 114
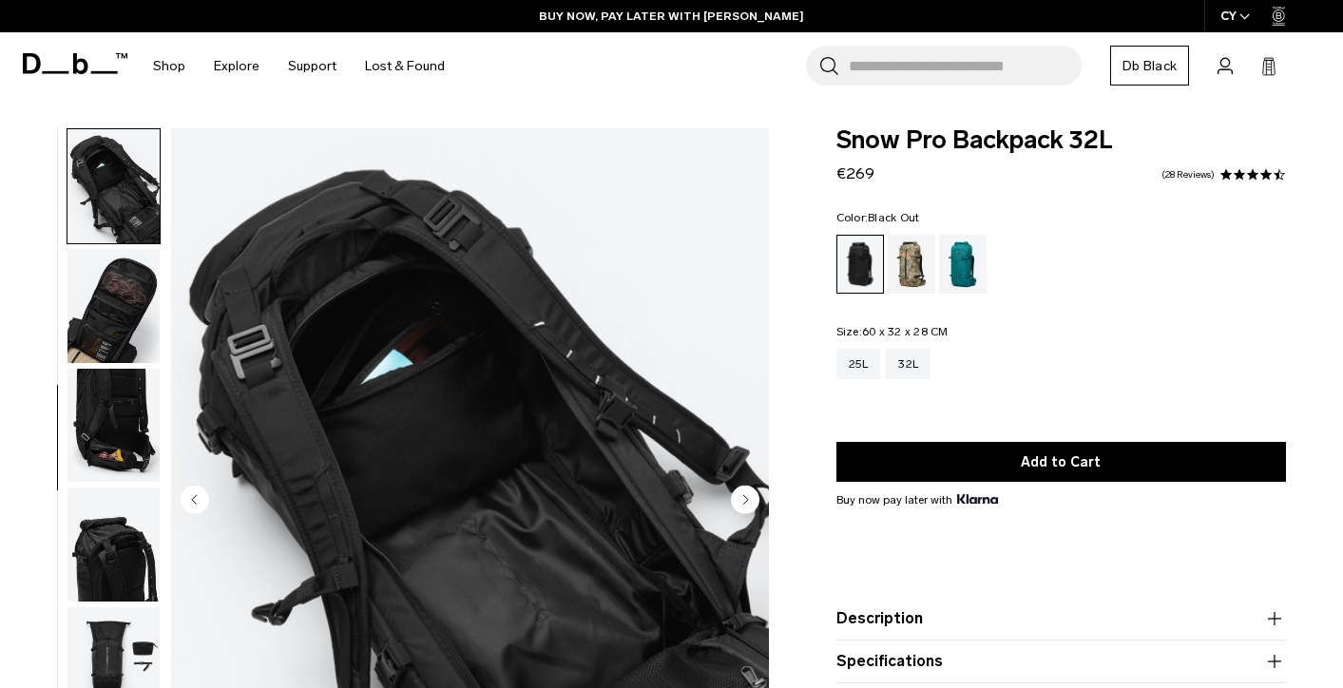
click at [106, 340] on img "button" at bounding box center [113, 306] width 92 height 114
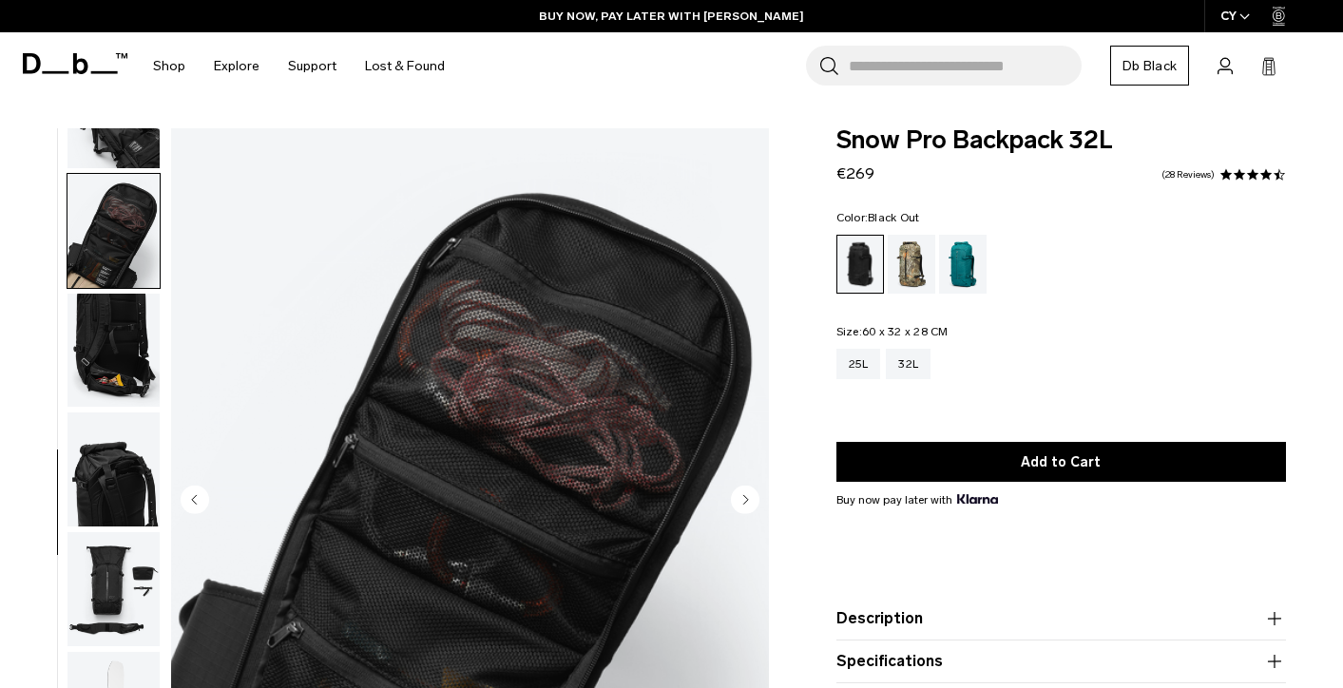
scroll to position [564, 0]
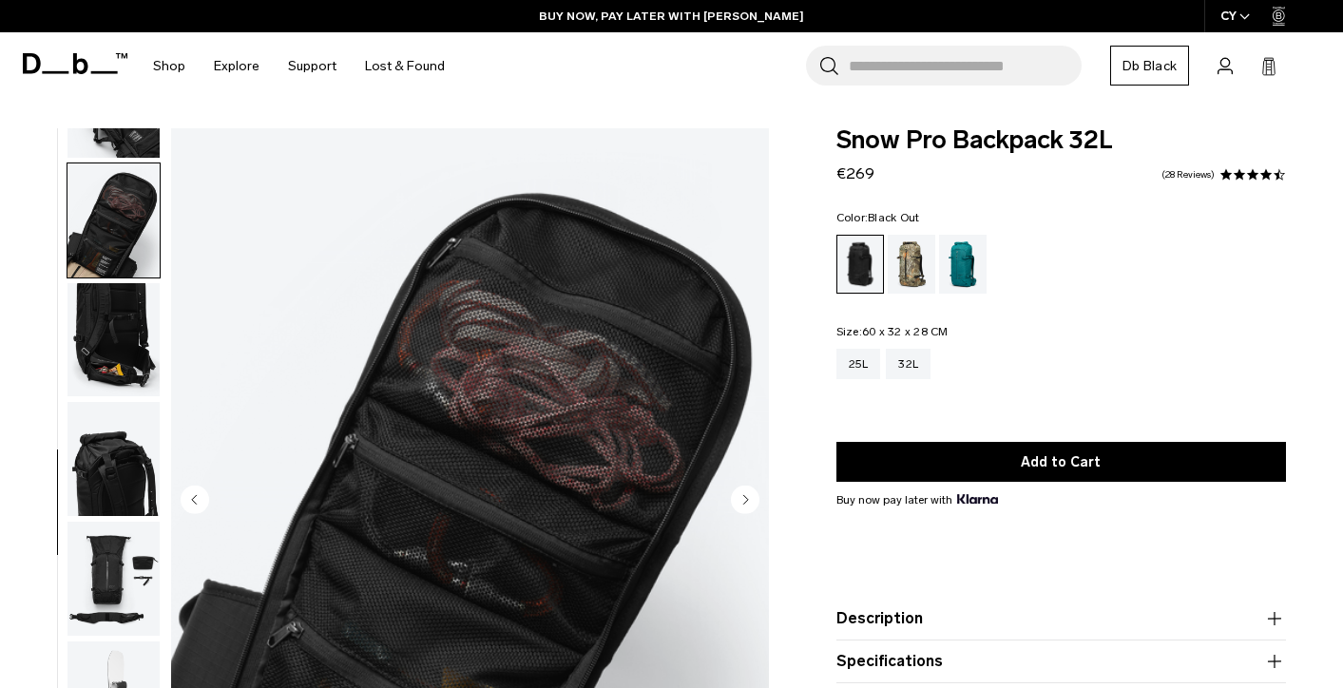
click at [106, 346] on img "button" at bounding box center [113, 340] width 92 height 114
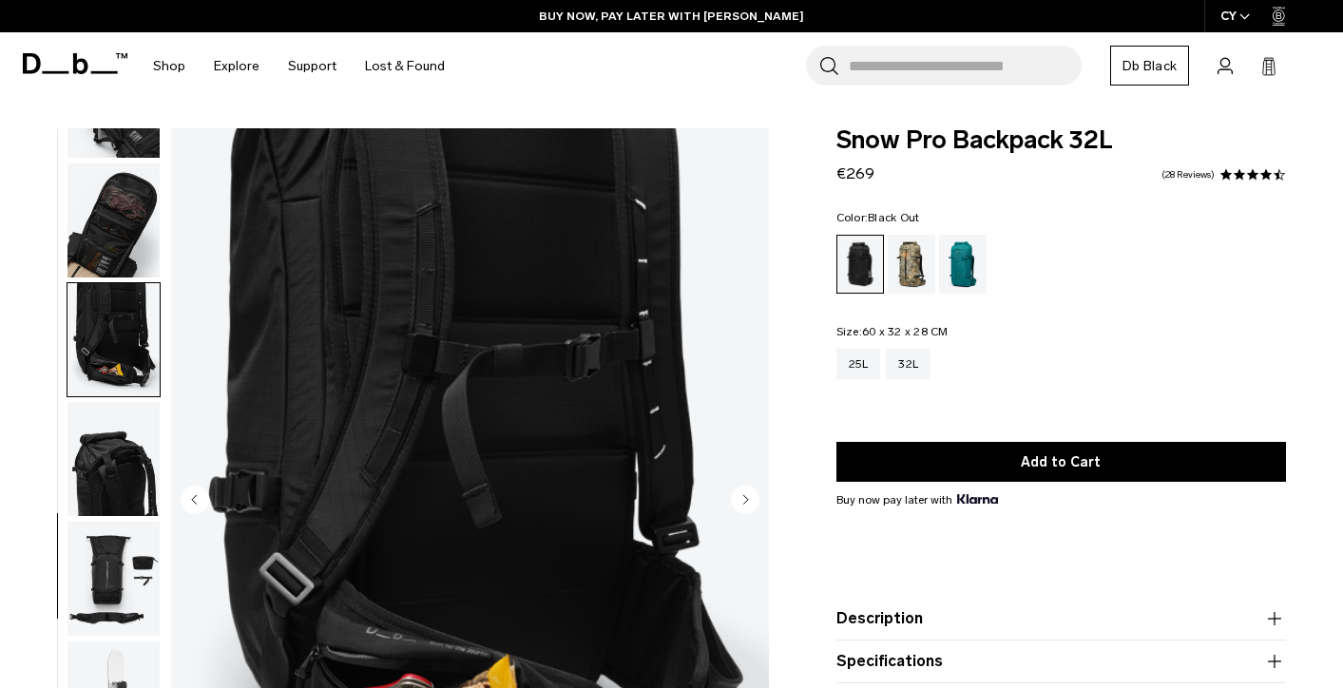
click at [106, 448] on img "button" at bounding box center [113, 459] width 92 height 114
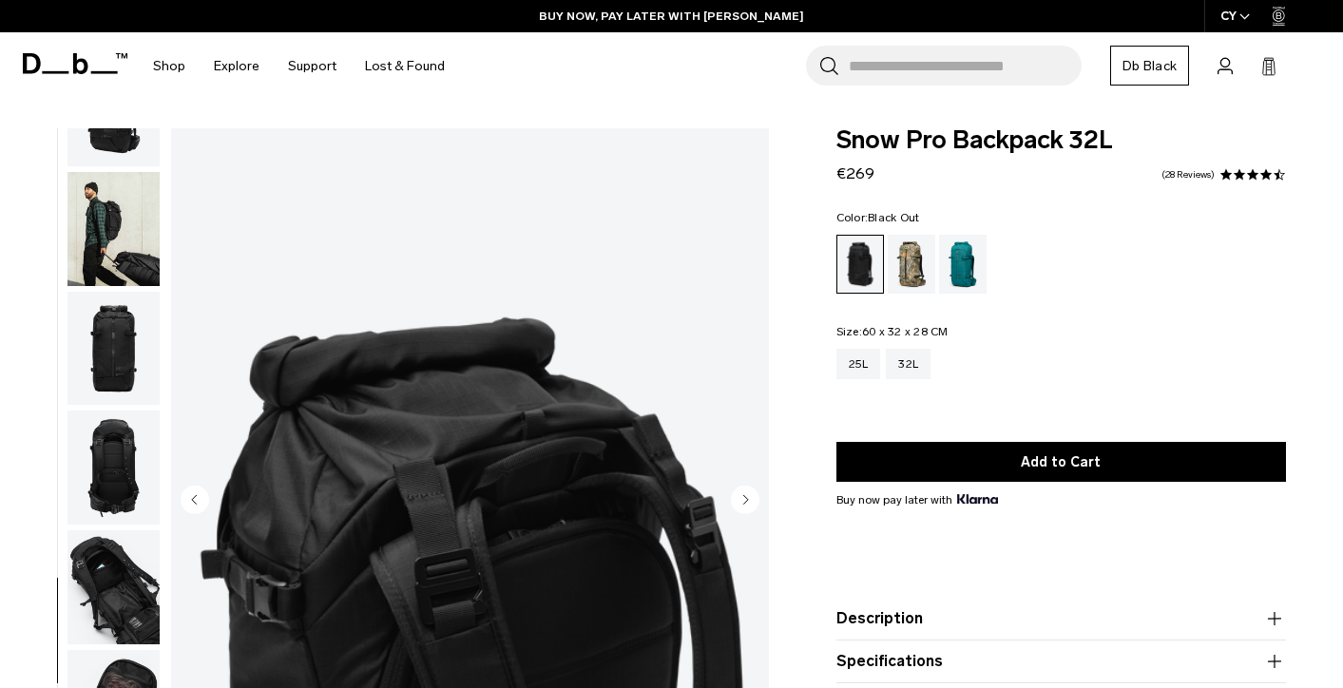
scroll to position [0, 0]
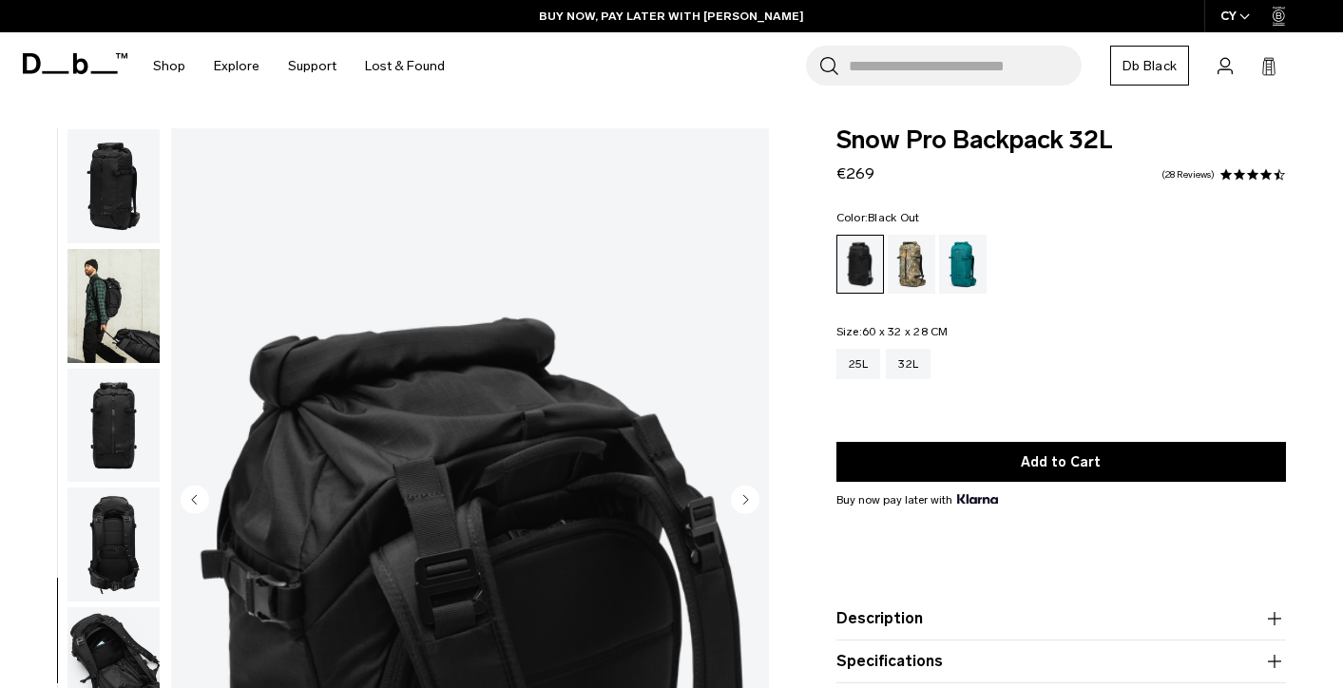
click at [106, 179] on img "button" at bounding box center [113, 186] width 92 height 114
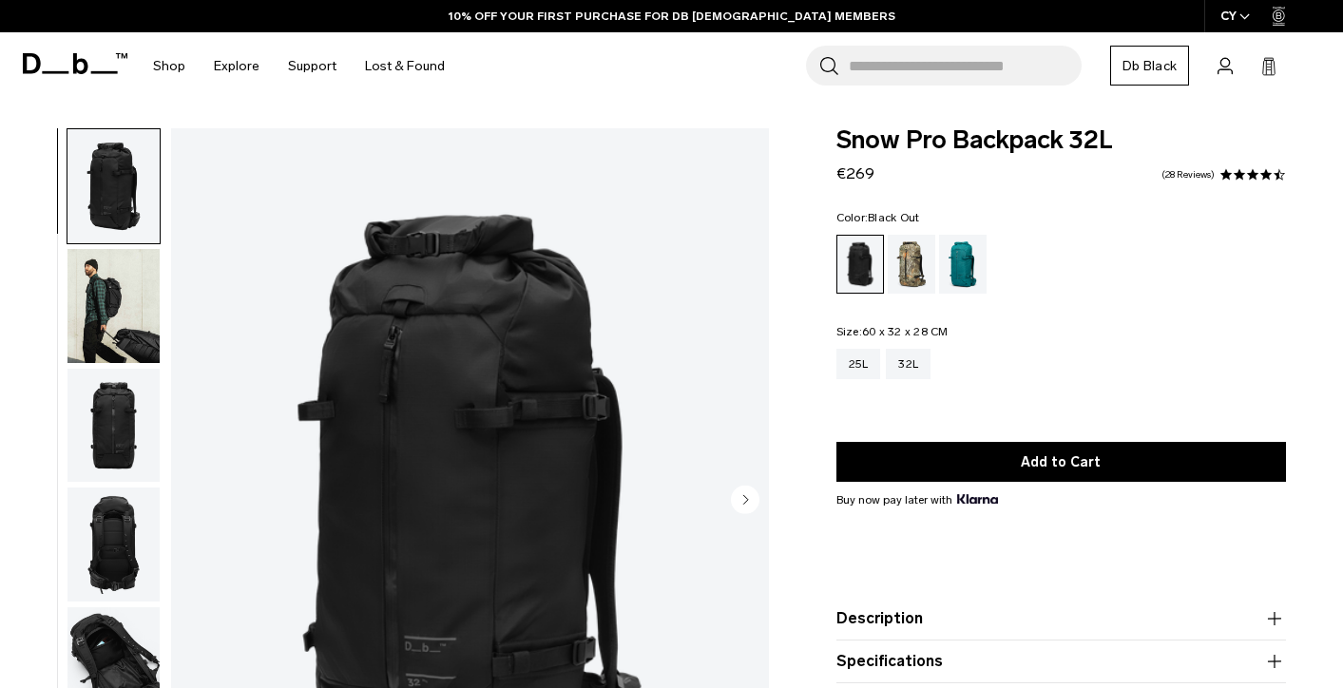
click at [97, 280] on img "button" at bounding box center [113, 306] width 92 height 114
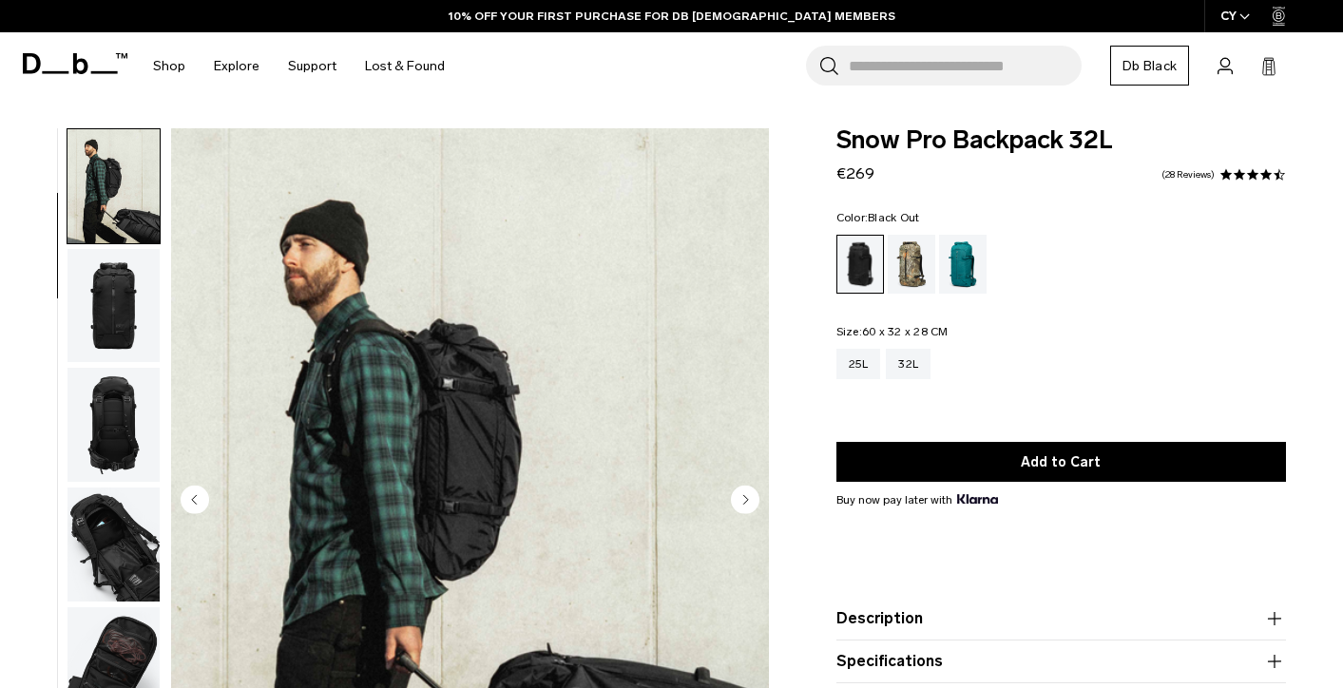
click at [111, 282] on img "button" at bounding box center [113, 306] width 92 height 114
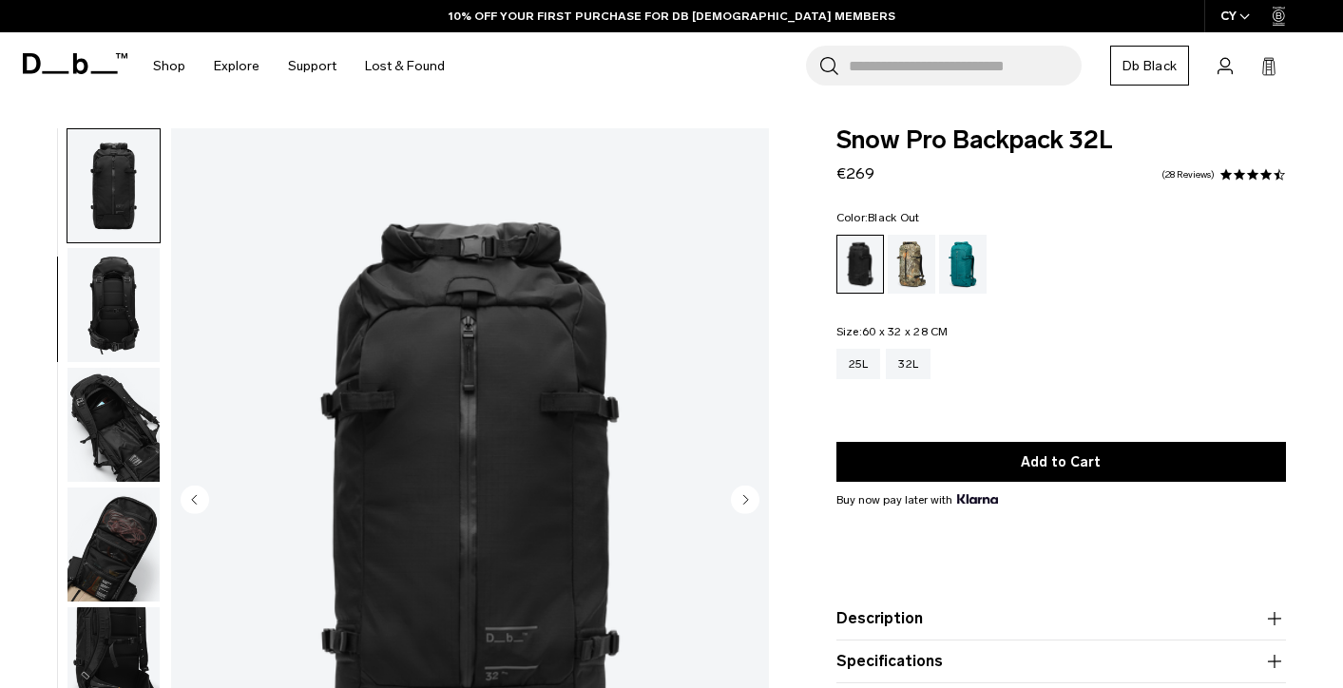
click at [106, 308] on img "button" at bounding box center [113, 305] width 92 height 114
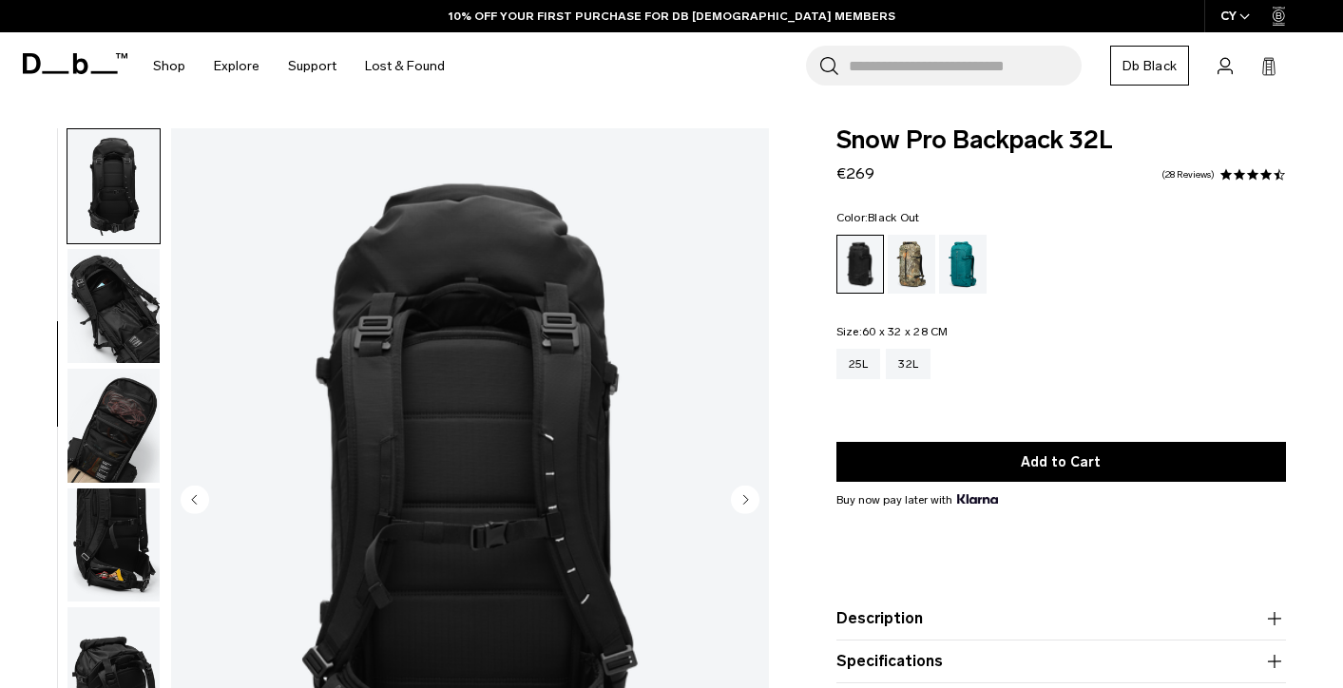
click at [107, 308] on img "button" at bounding box center [113, 306] width 92 height 114
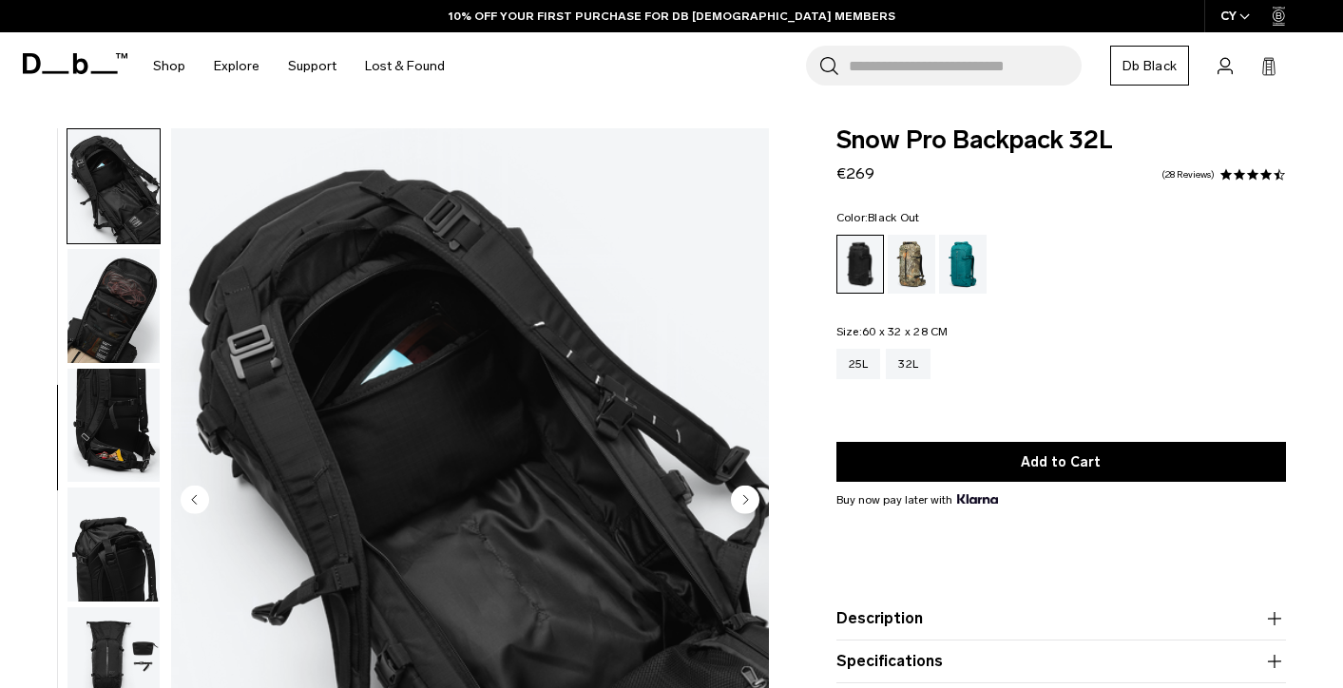
click at [112, 300] on img "button" at bounding box center [113, 306] width 92 height 114
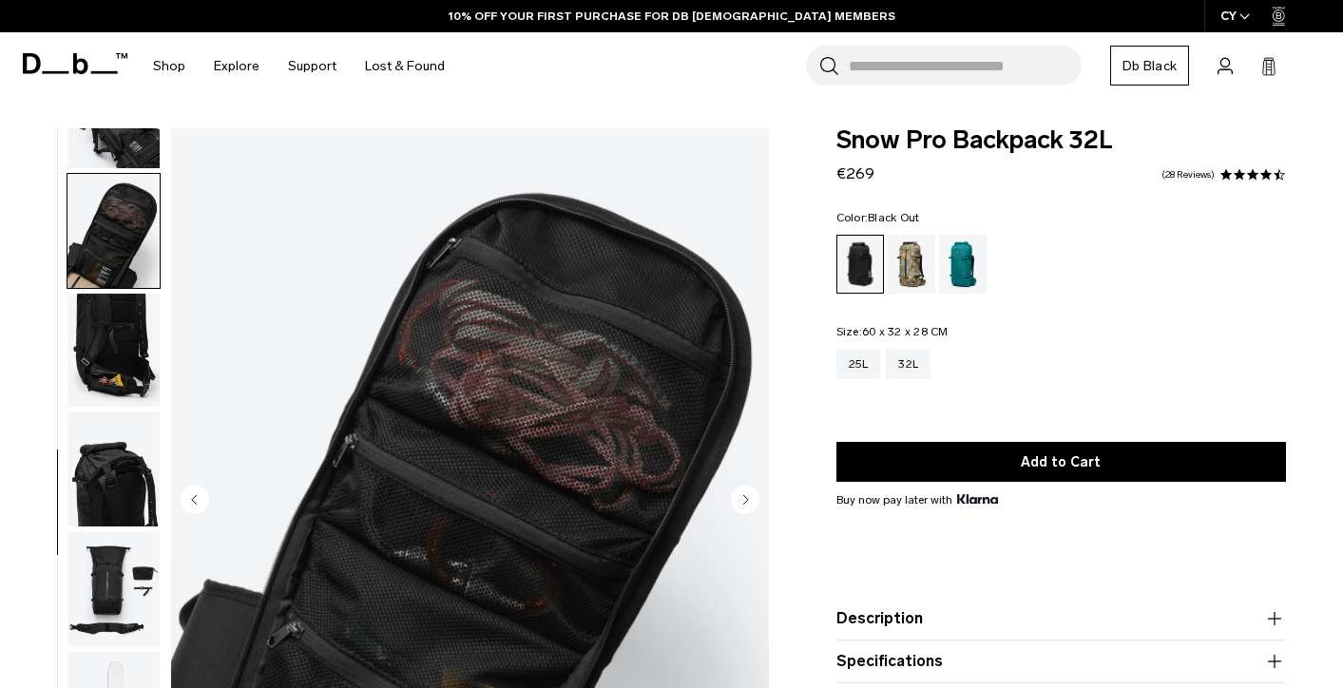
scroll to position [564, 0]
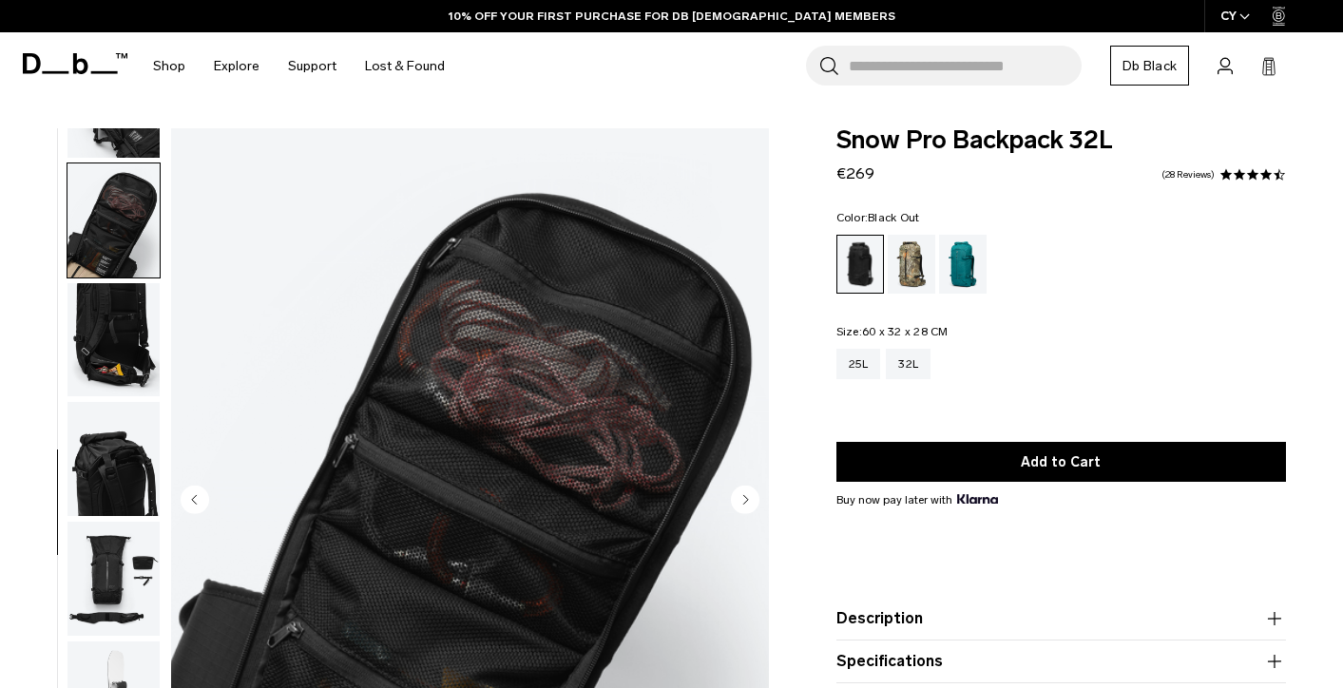
click at [99, 336] on img "button" at bounding box center [113, 340] width 92 height 114
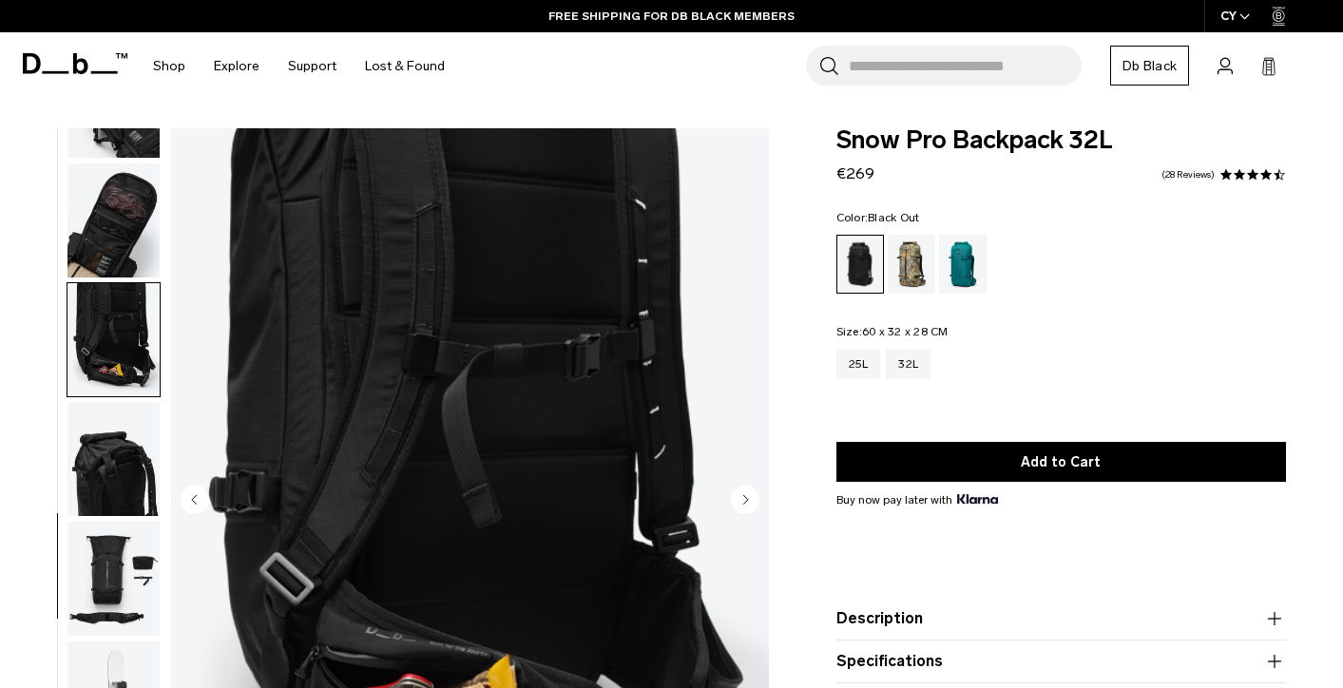
click at [113, 479] on img "button" at bounding box center [113, 459] width 92 height 114
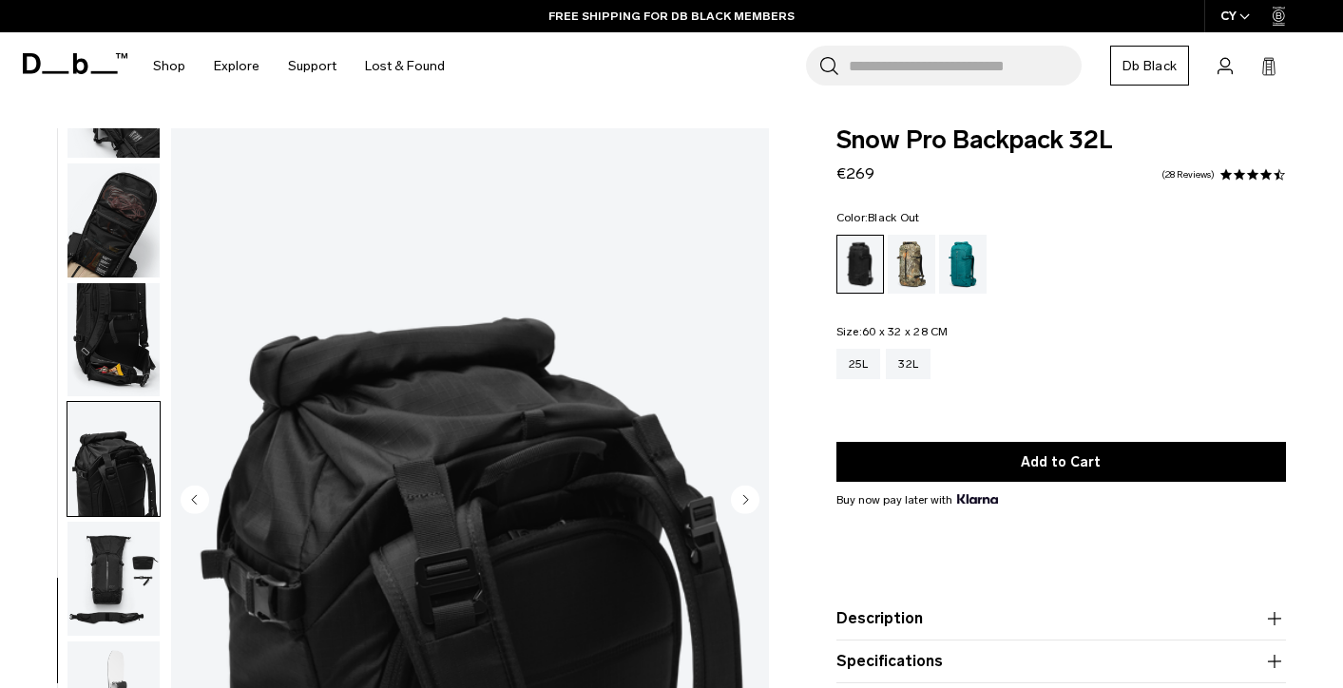
click at [110, 561] on img "button" at bounding box center [113, 579] width 92 height 114
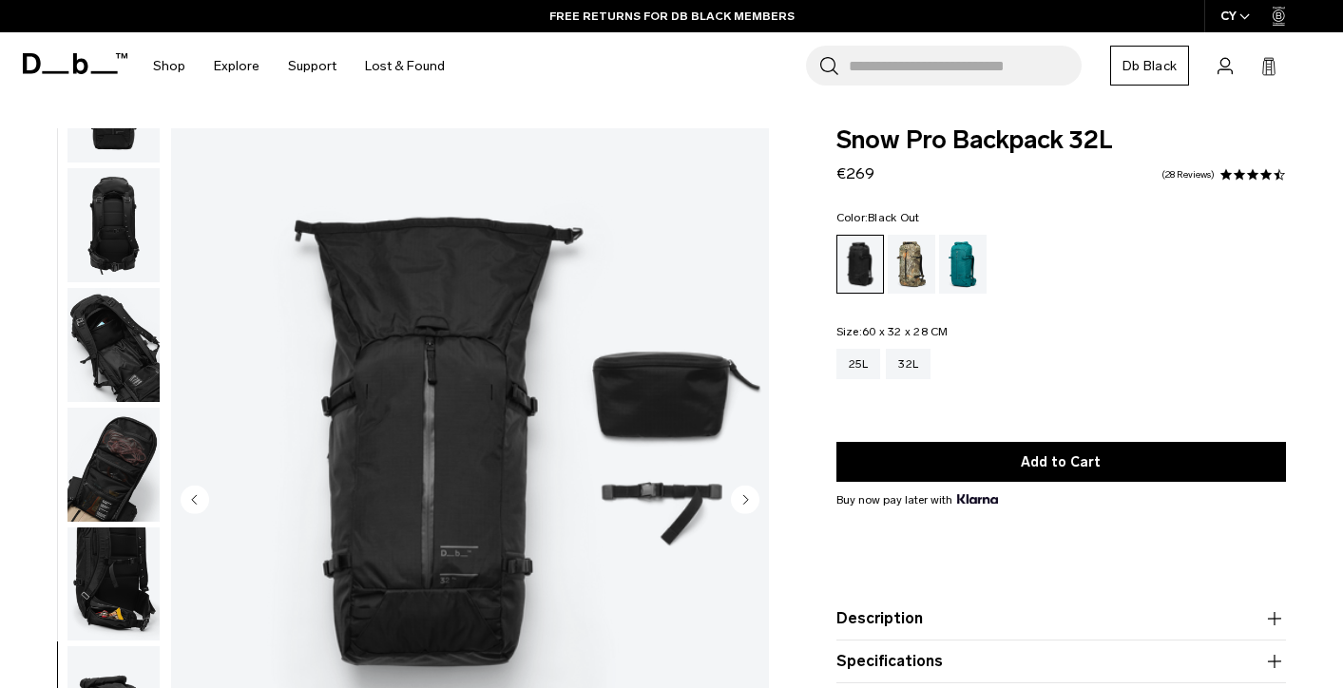
scroll to position [0, 0]
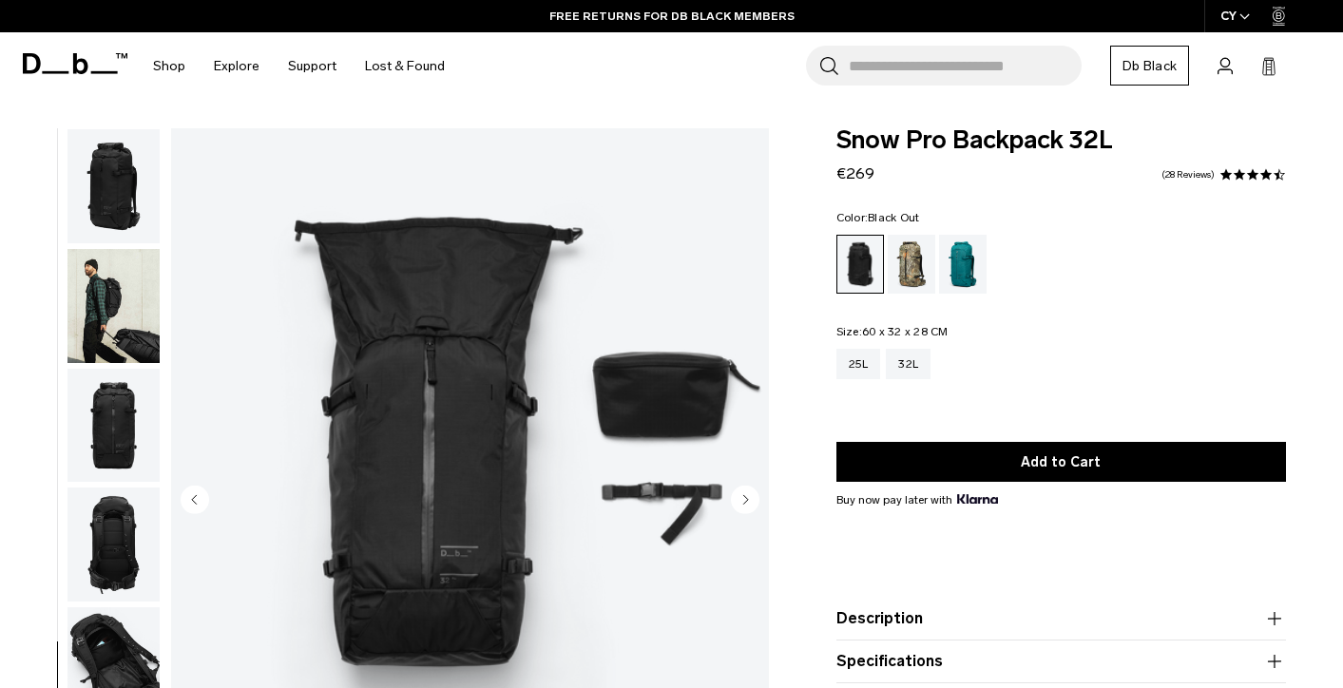
click at [123, 174] on img "button" at bounding box center [113, 186] width 92 height 114
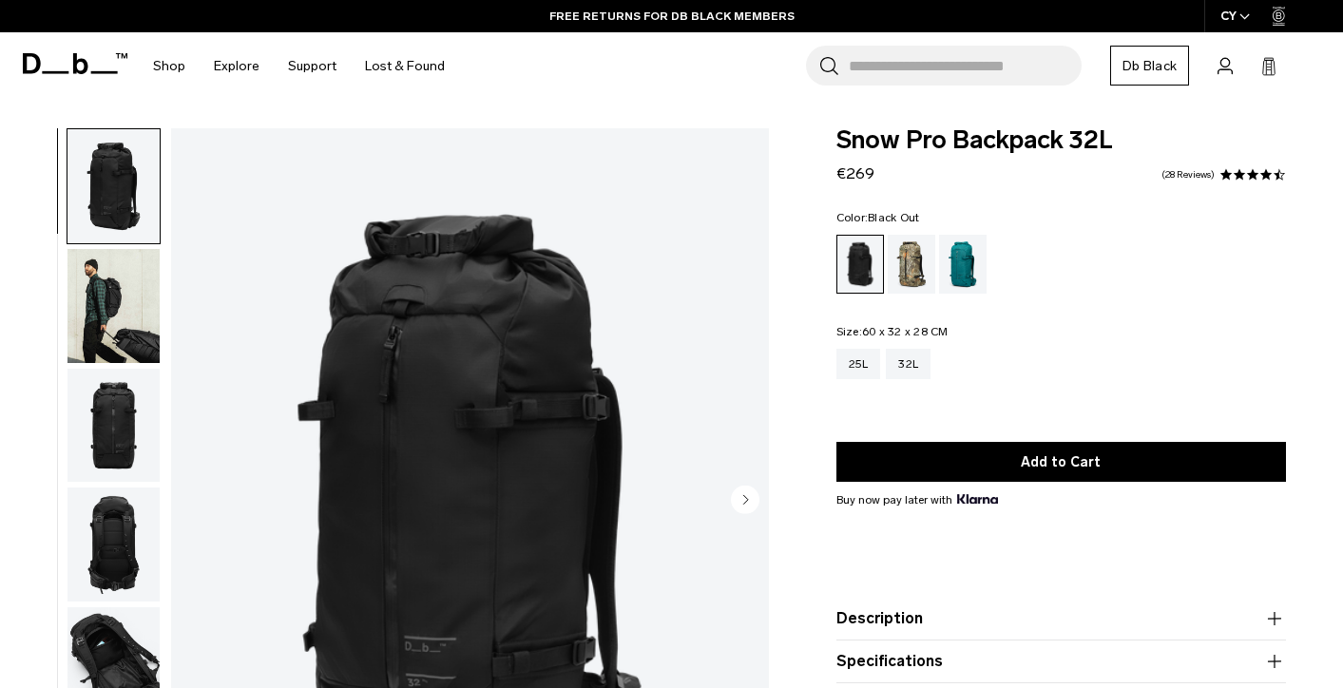
click at [111, 275] on img "button" at bounding box center [113, 306] width 92 height 114
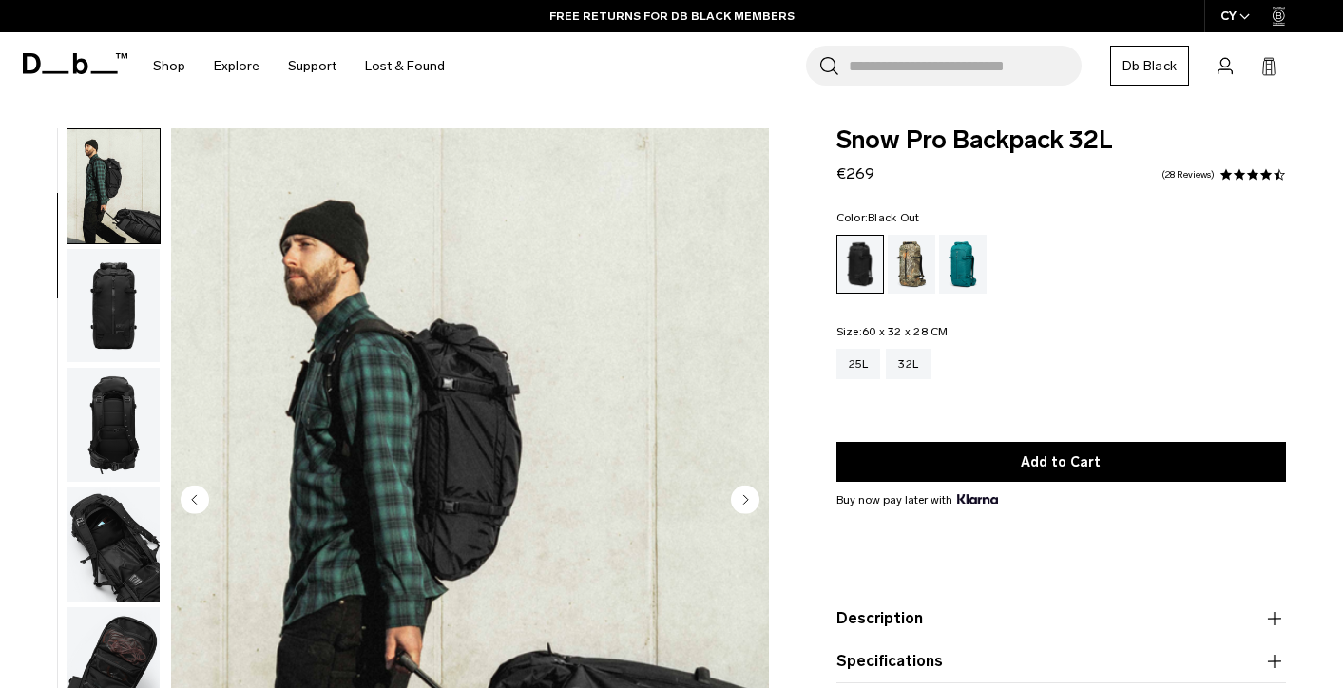
click at [109, 292] on img "button" at bounding box center [113, 306] width 92 height 114
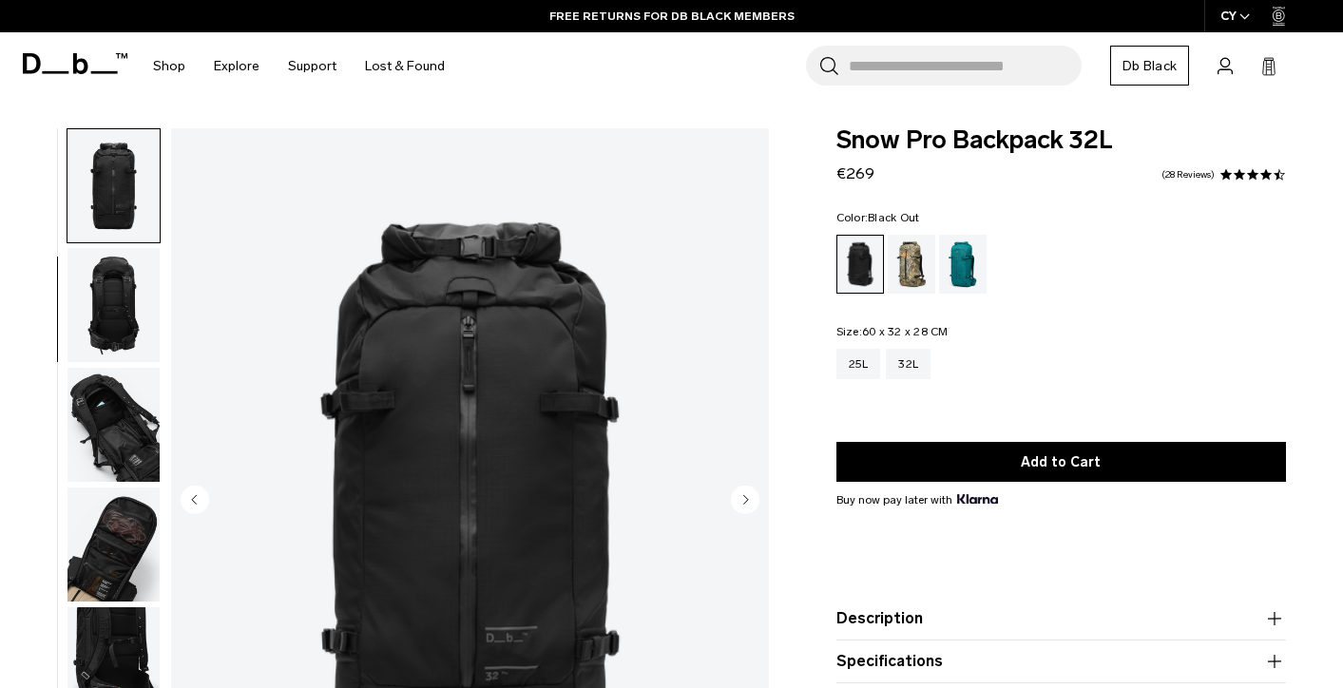
click at [114, 314] on img "button" at bounding box center [113, 305] width 92 height 114
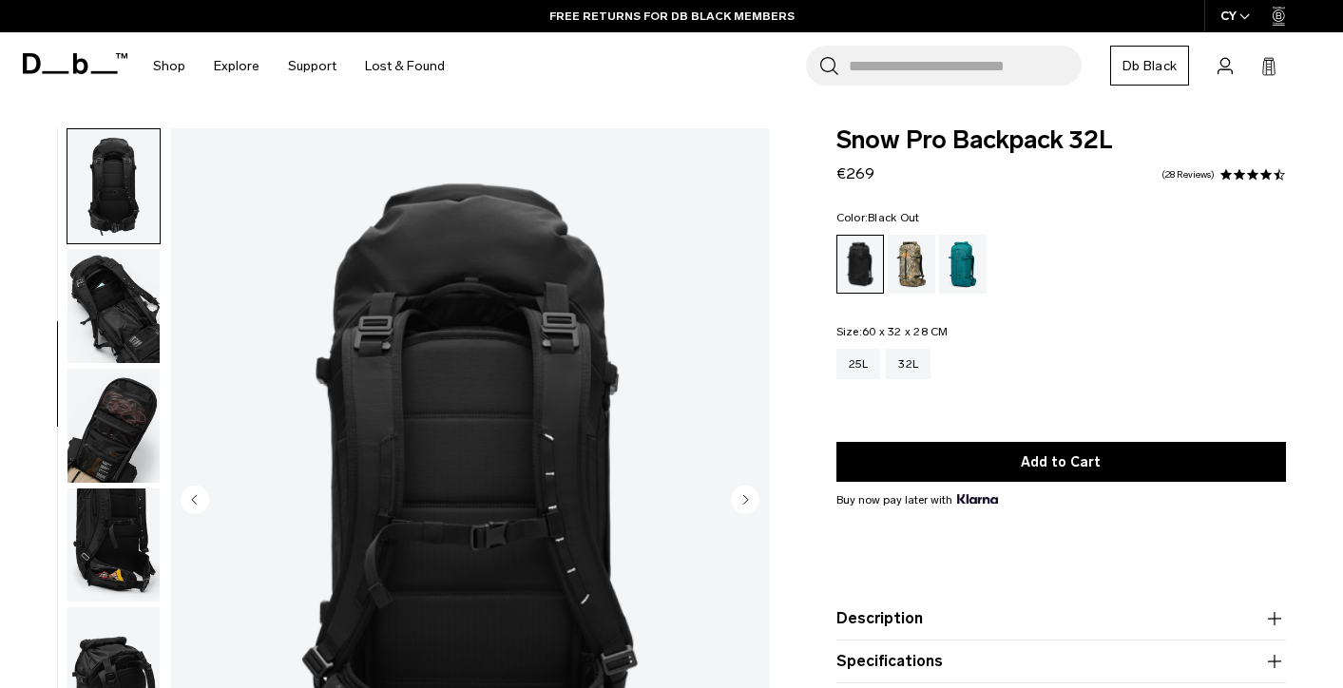
click at [118, 311] on img "button" at bounding box center [113, 306] width 92 height 114
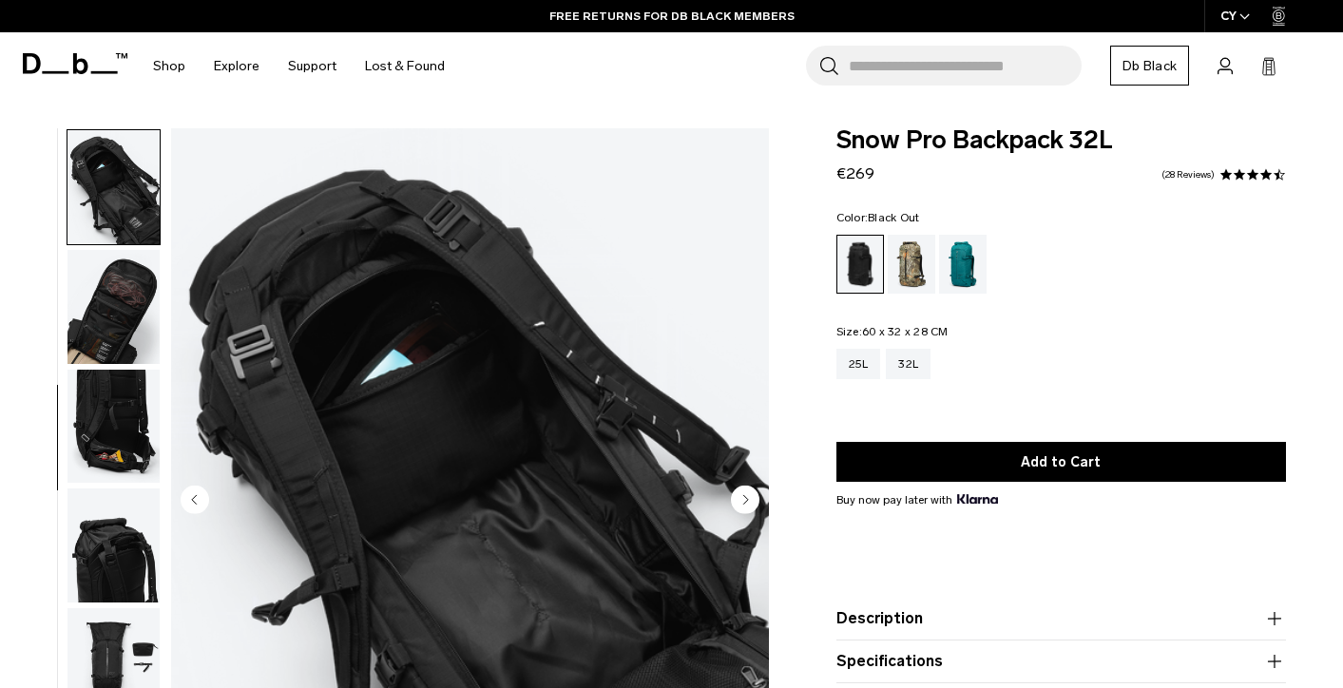
scroll to position [478, 0]
click at [123, 559] on img "button" at bounding box center [113, 545] width 92 height 114
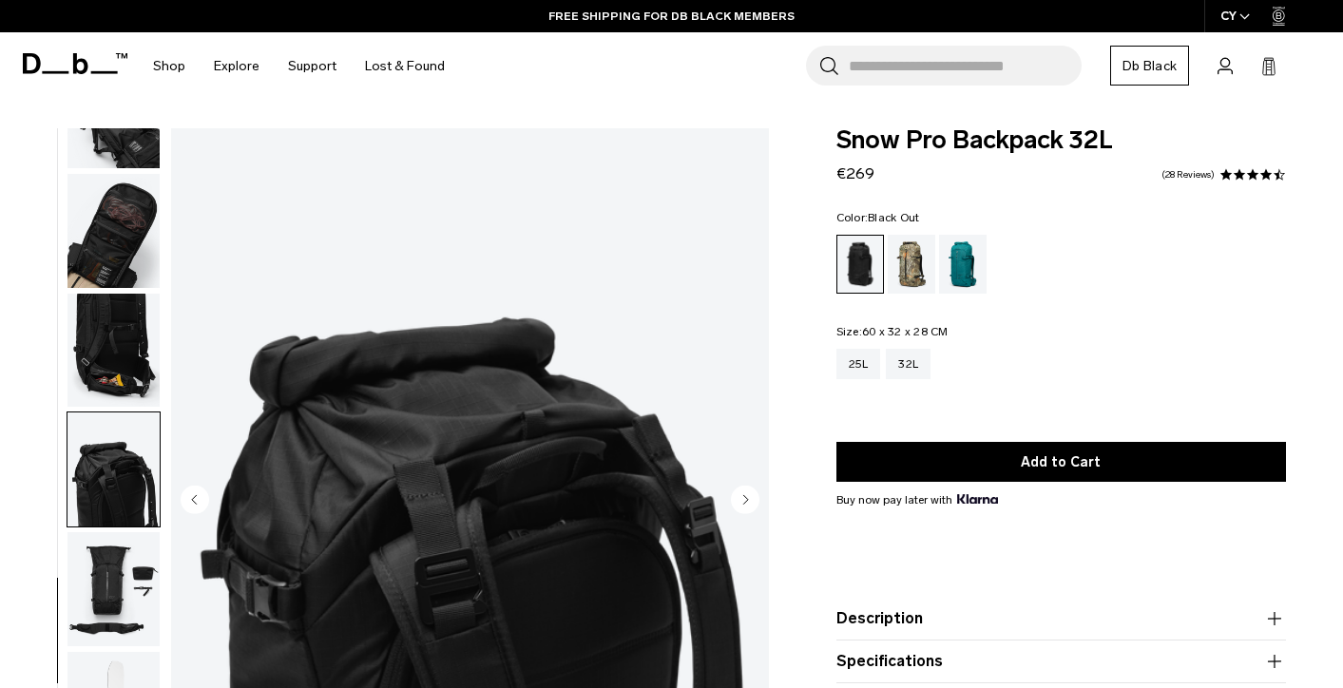
scroll to position [564, 0]
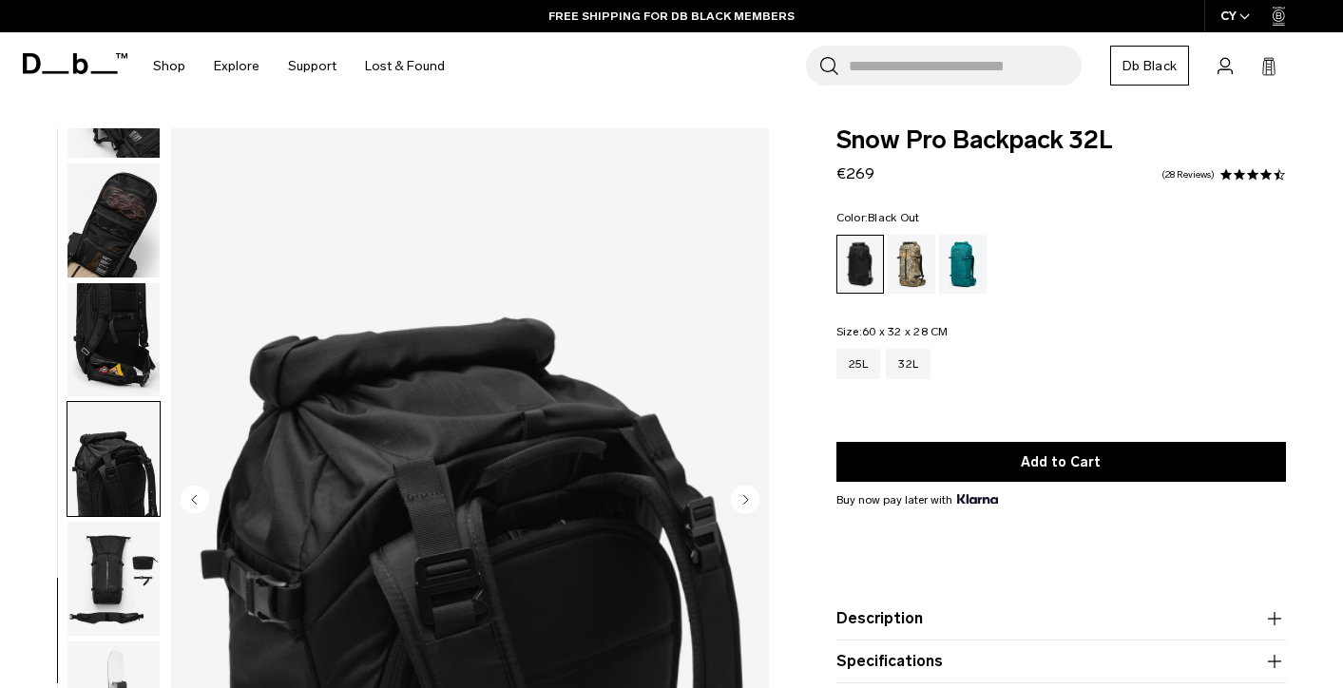
click at [116, 557] on img "button" at bounding box center [113, 579] width 92 height 114
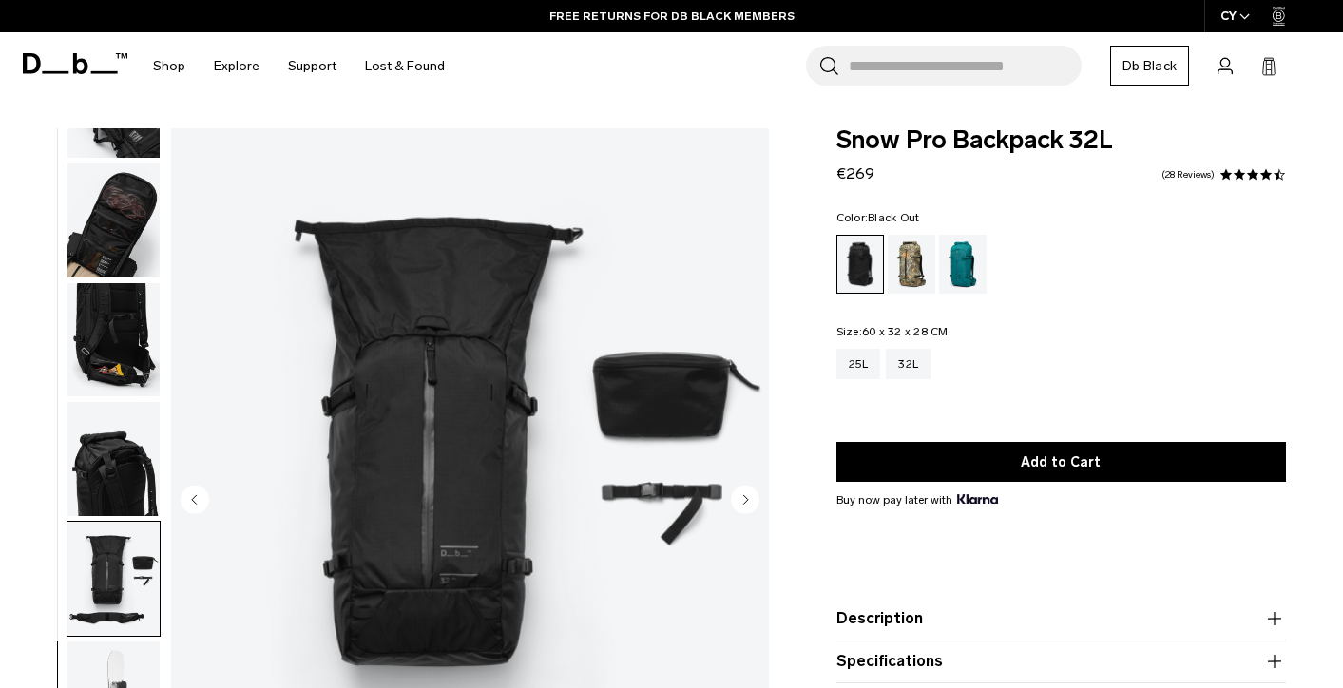
click at [106, 481] on img "button" at bounding box center [113, 459] width 92 height 114
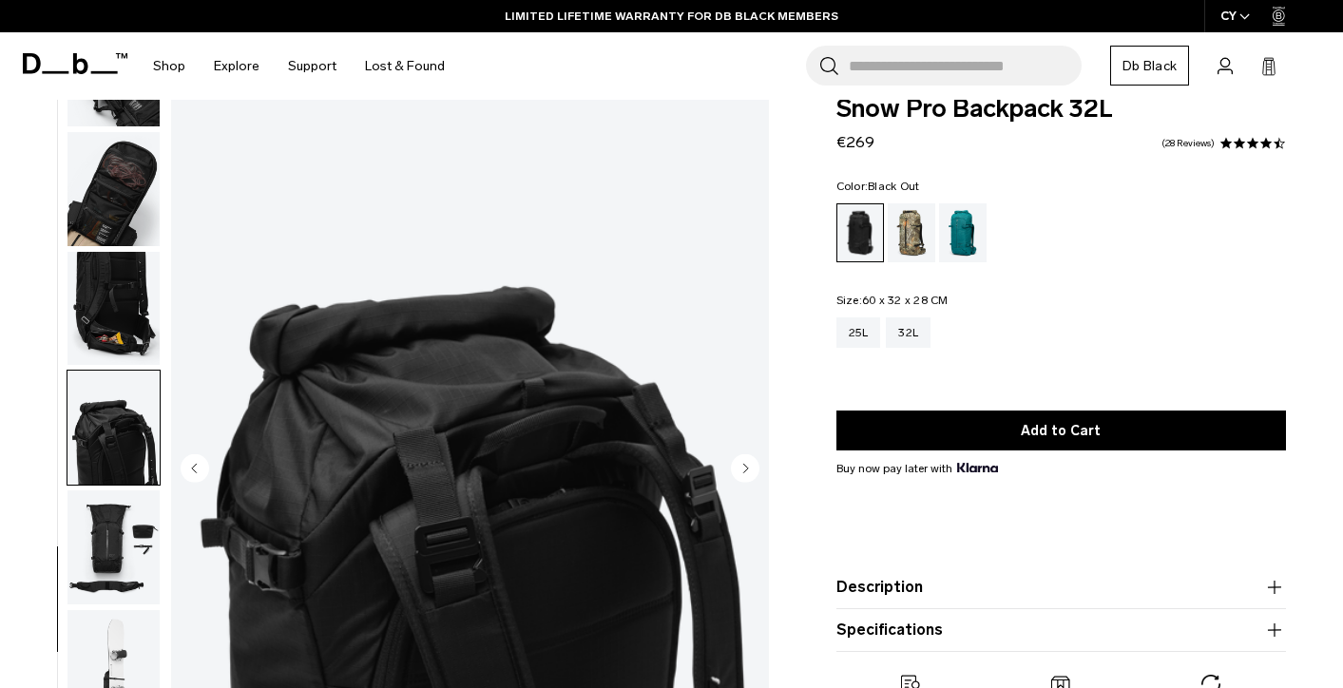
scroll to position [160, 0]
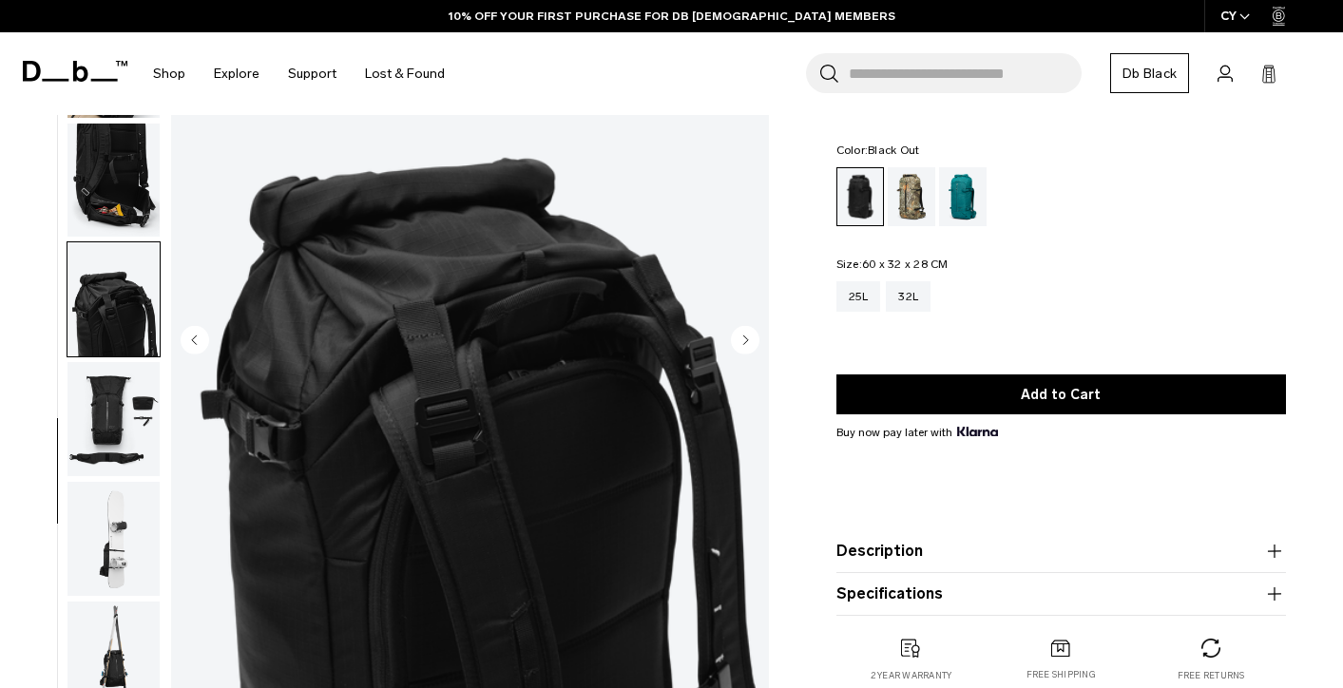
click at [118, 548] on img "button" at bounding box center [113, 539] width 92 height 114
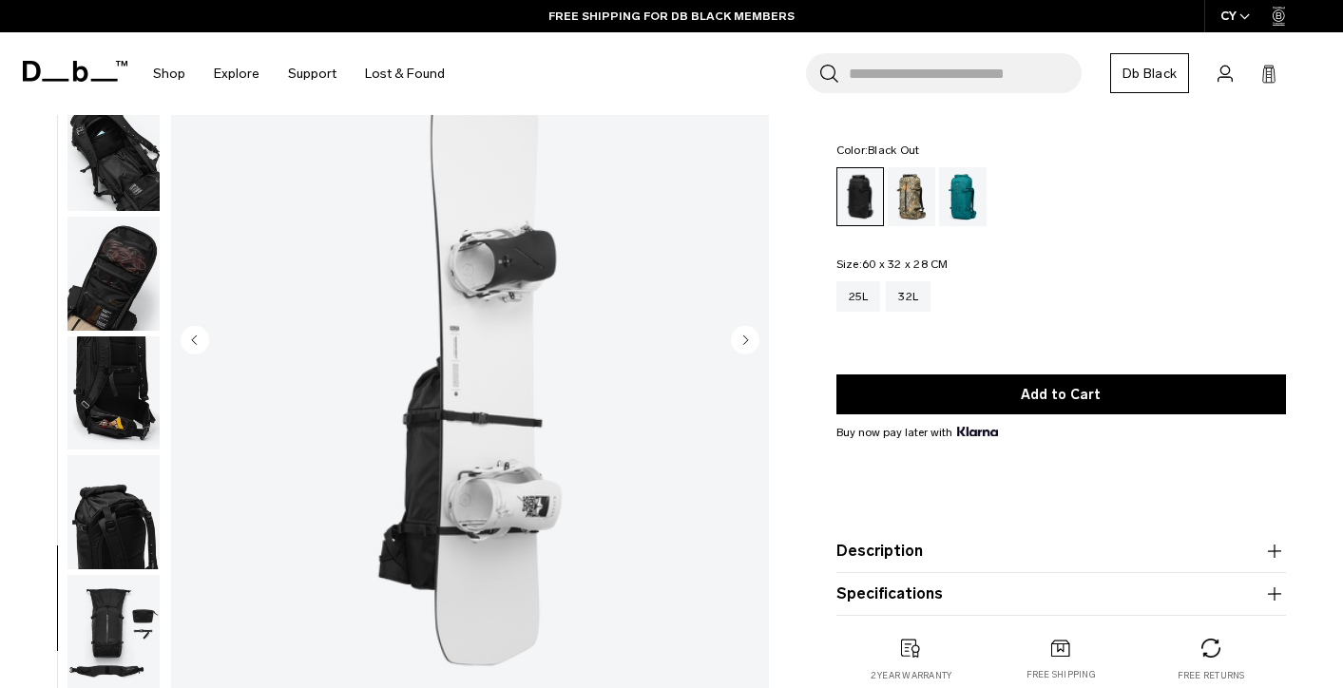
scroll to position [0, 0]
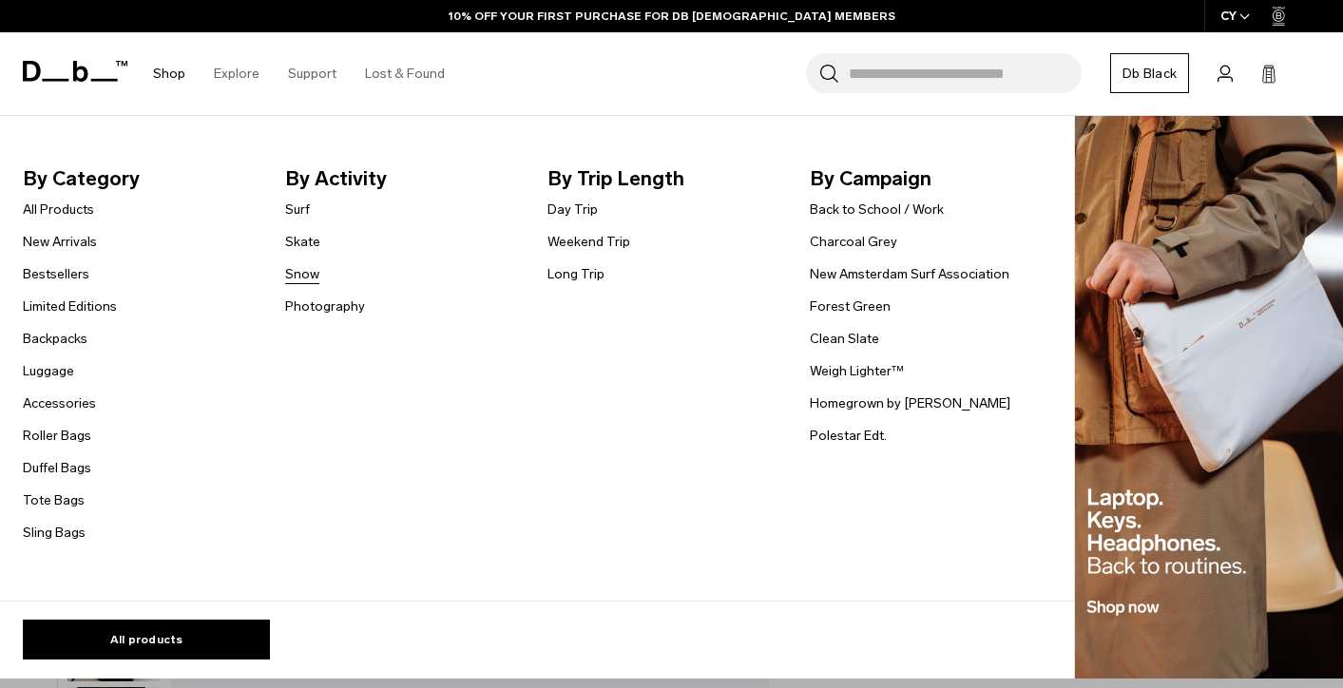
click at [302, 276] on link "Snow" at bounding box center [302, 274] width 34 height 20
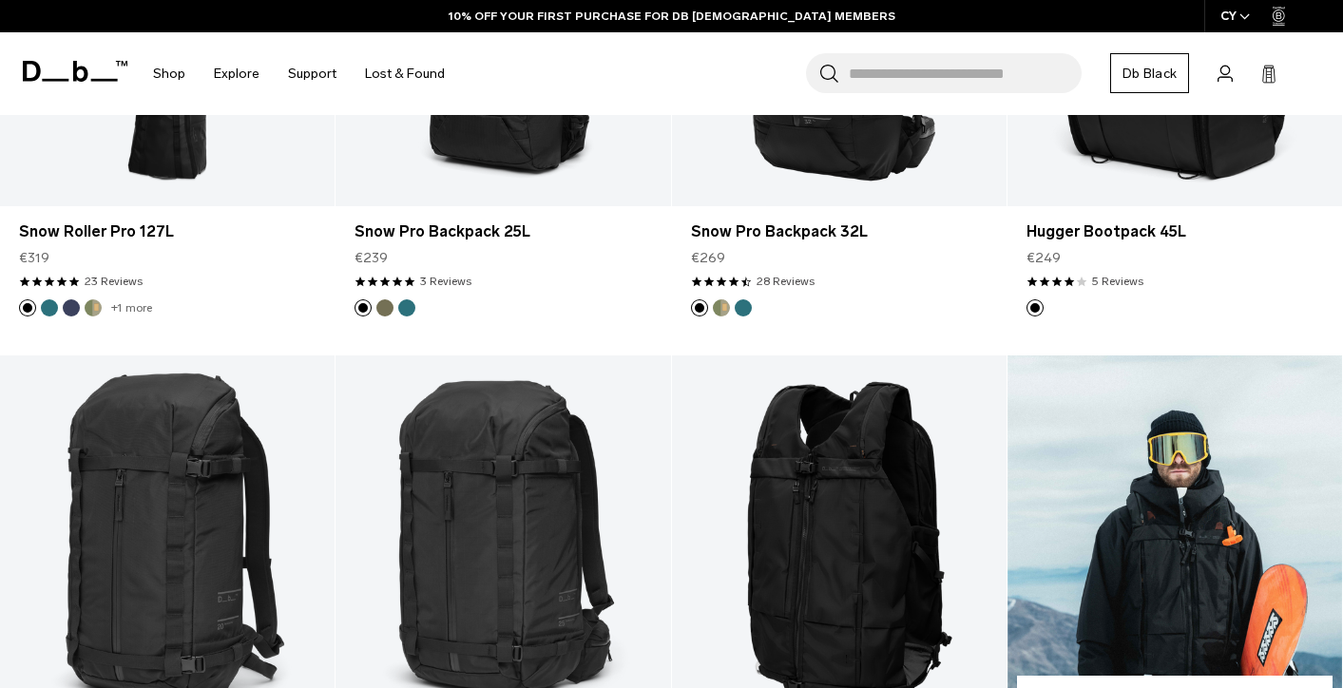
scroll to position [674, 0]
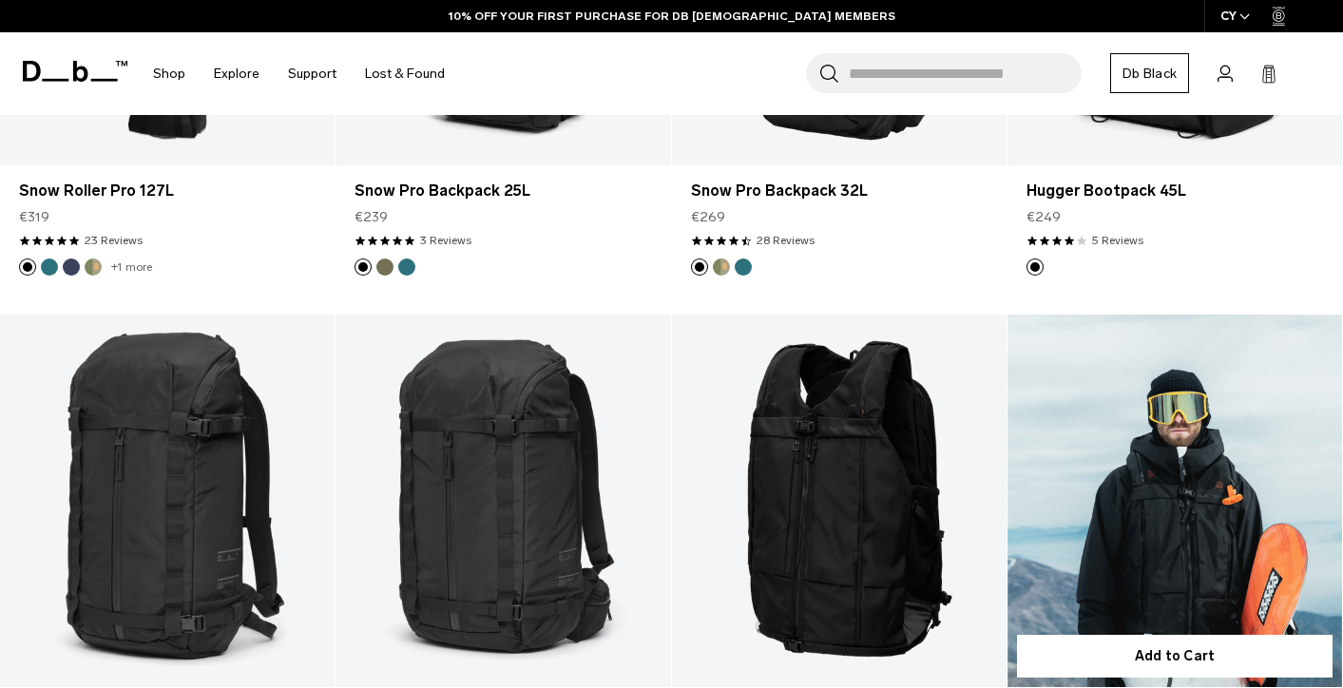
click at [1144, 471] on link "Snow Pro Vest 8L with Safeback" at bounding box center [1175, 501] width 335 height 372
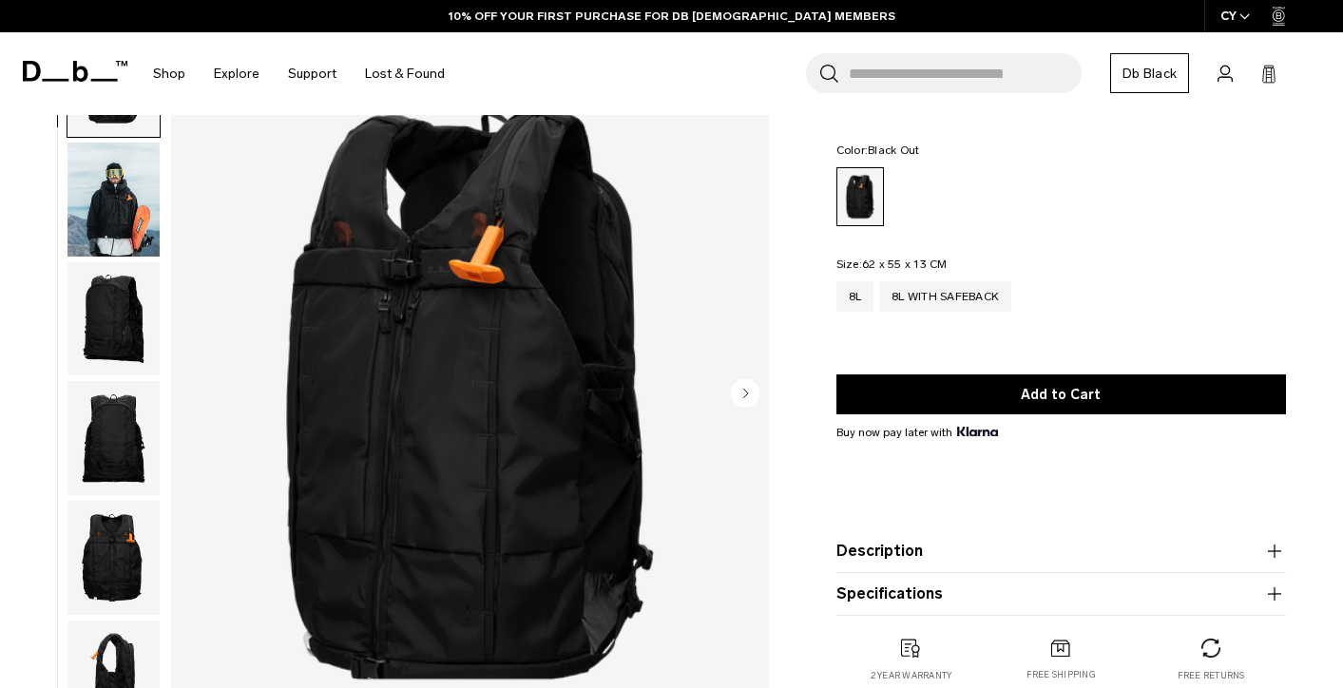
scroll to position [442, 0]
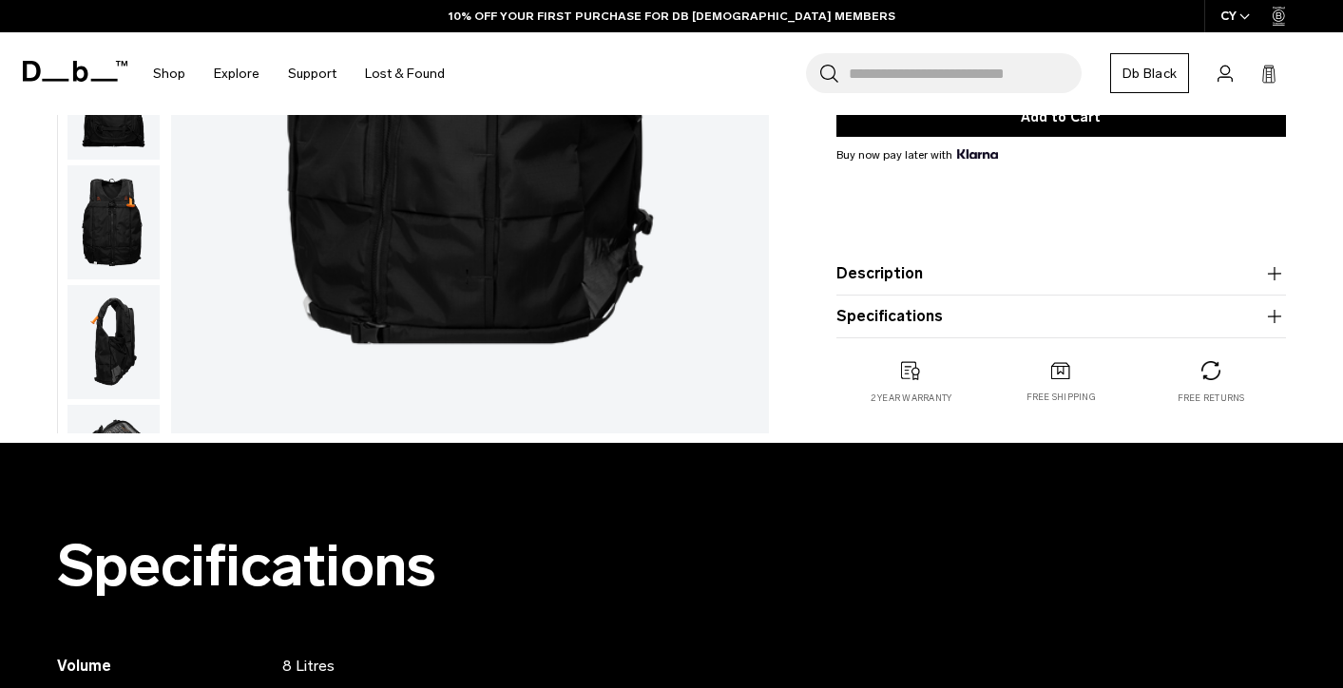
click at [1277, 272] on icon "button" at bounding box center [1274, 273] width 23 height 23
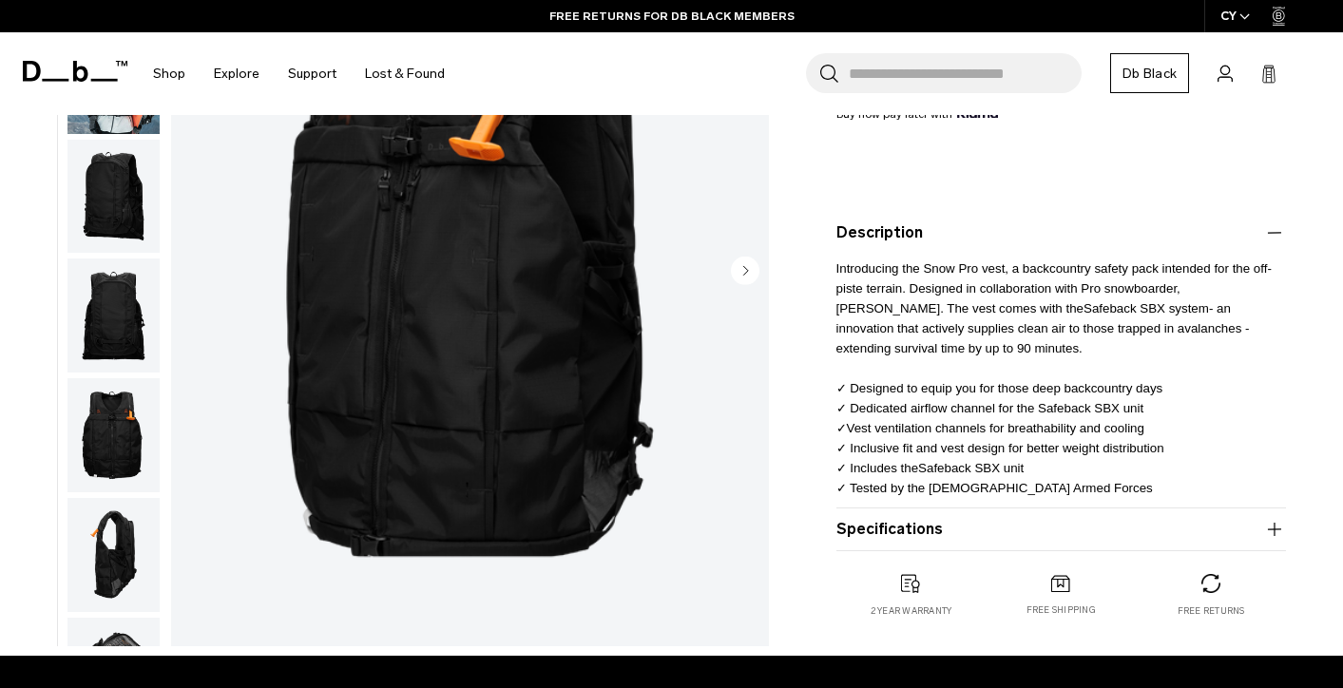
scroll to position [285, 0]
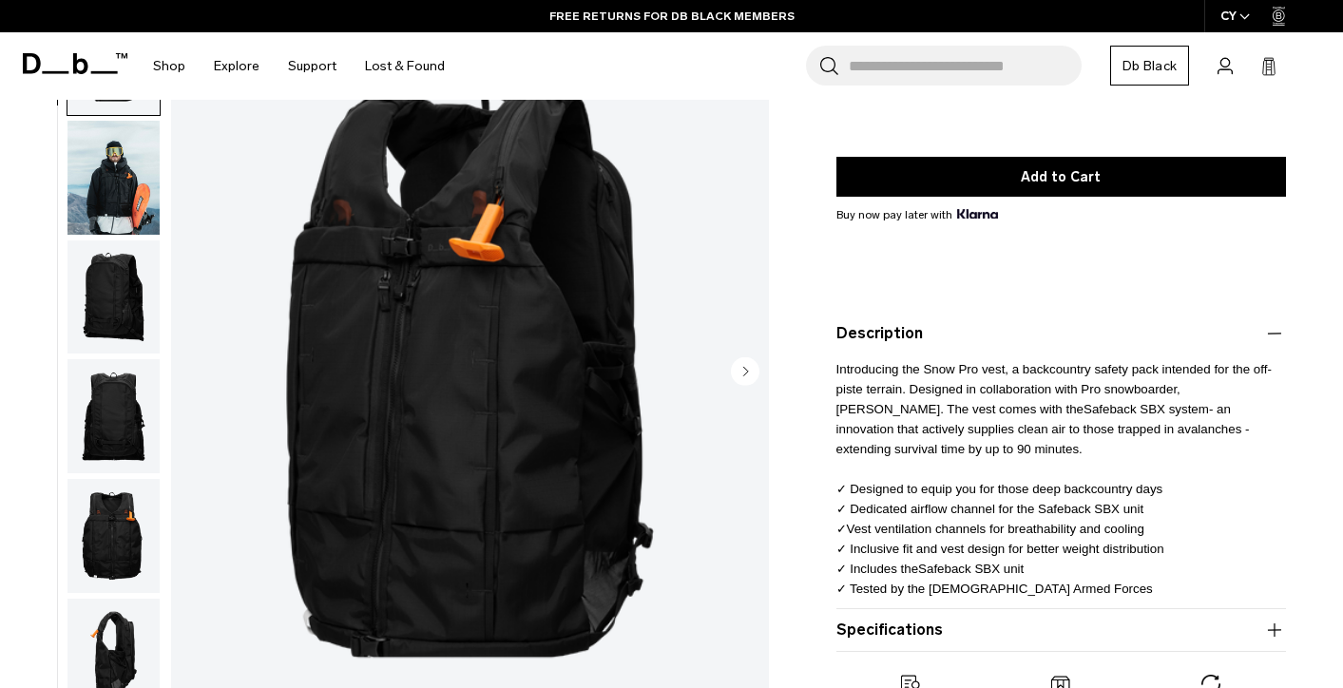
click at [106, 400] on img "button" at bounding box center [113, 416] width 92 height 114
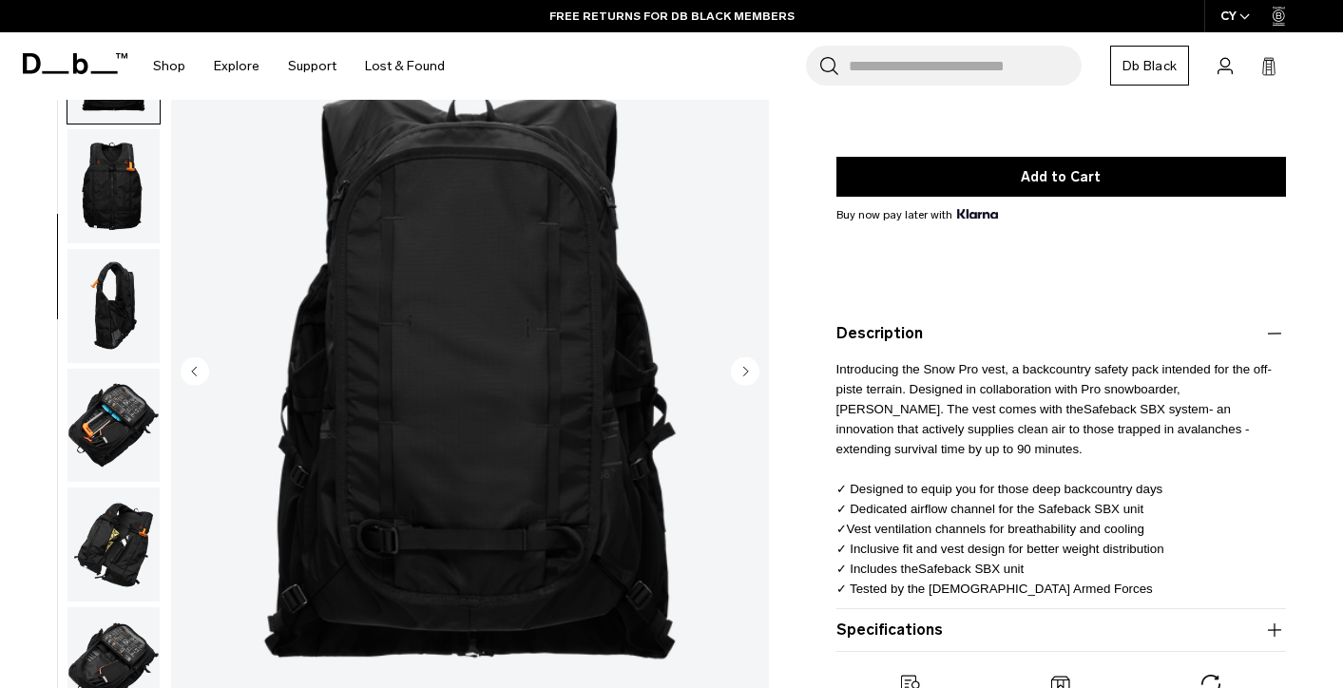
scroll to position [358, 0]
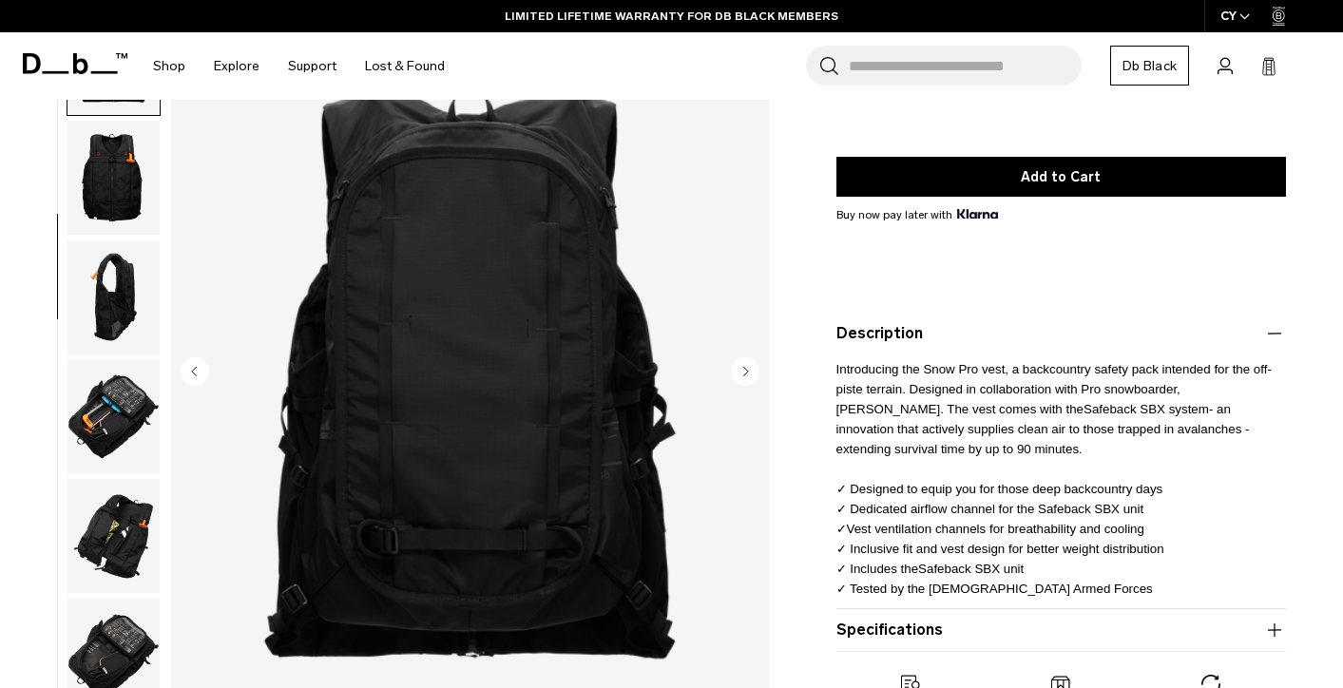
click at [106, 434] on img "button" at bounding box center [113, 417] width 92 height 114
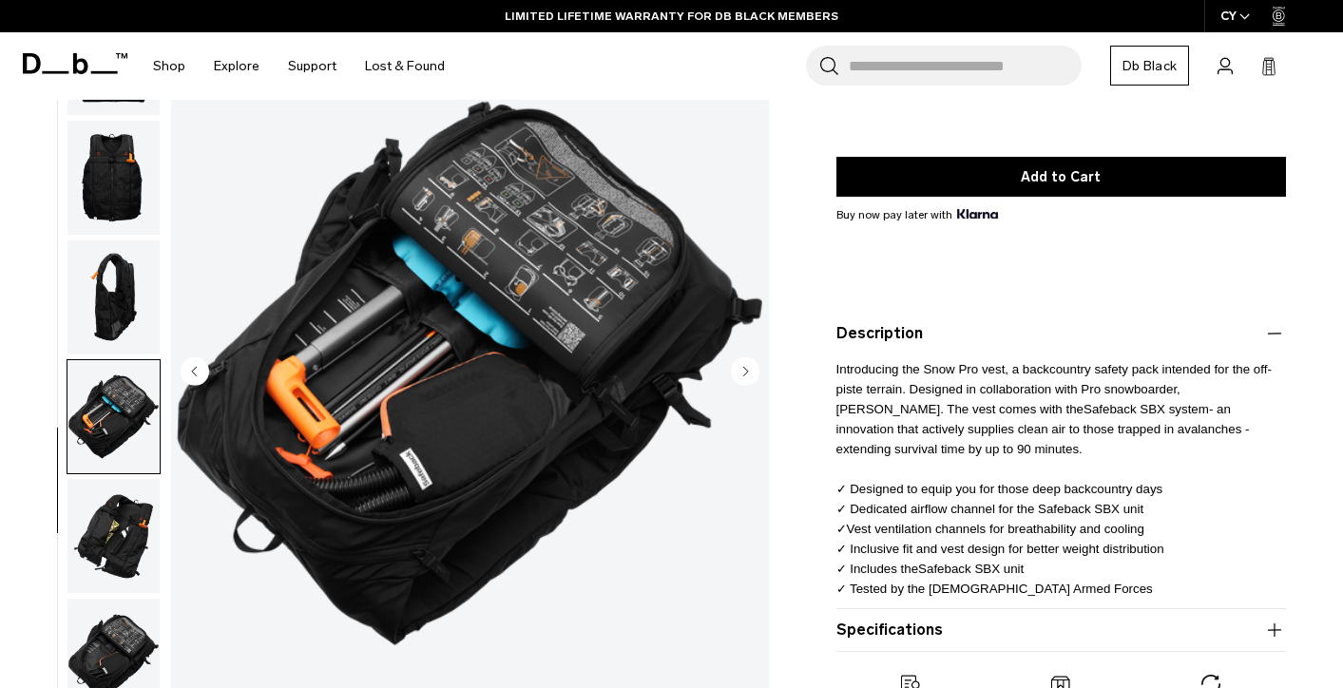
scroll to position [445, 0]
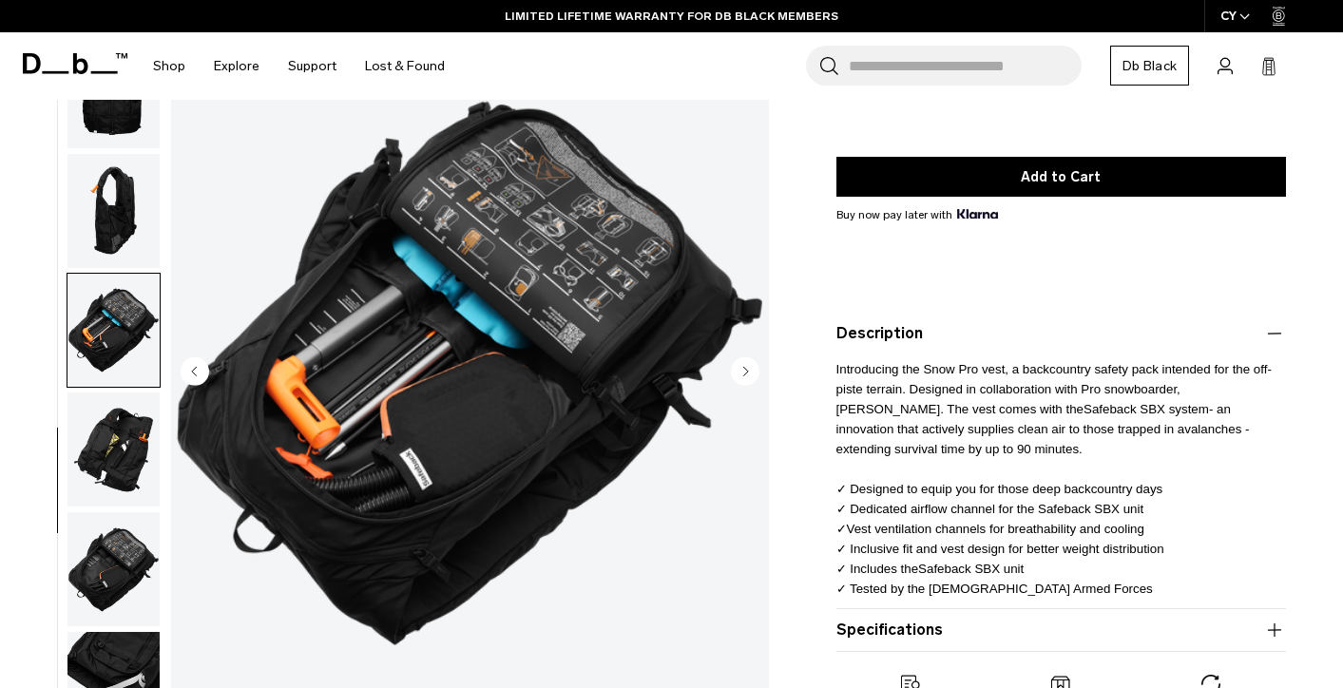
click at [108, 486] on img "button" at bounding box center [113, 450] width 92 height 114
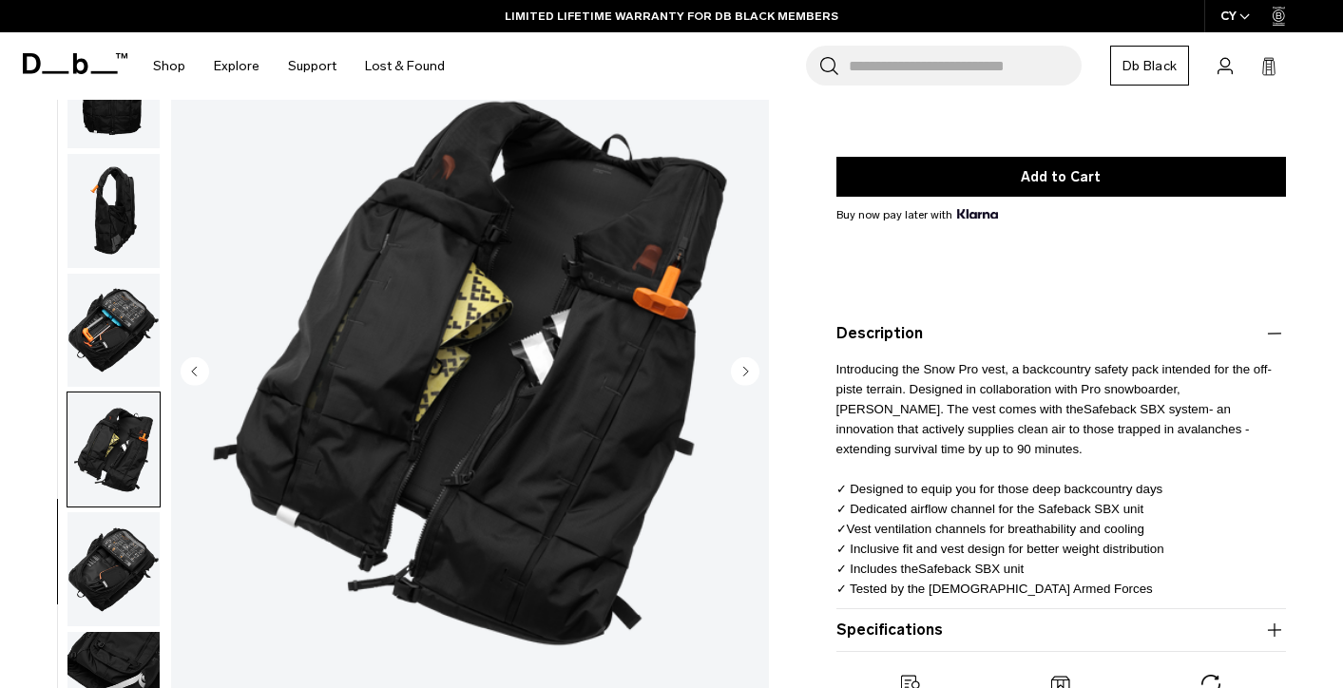
click at [120, 549] on img "button" at bounding box center [113, 569] width 92 height 114
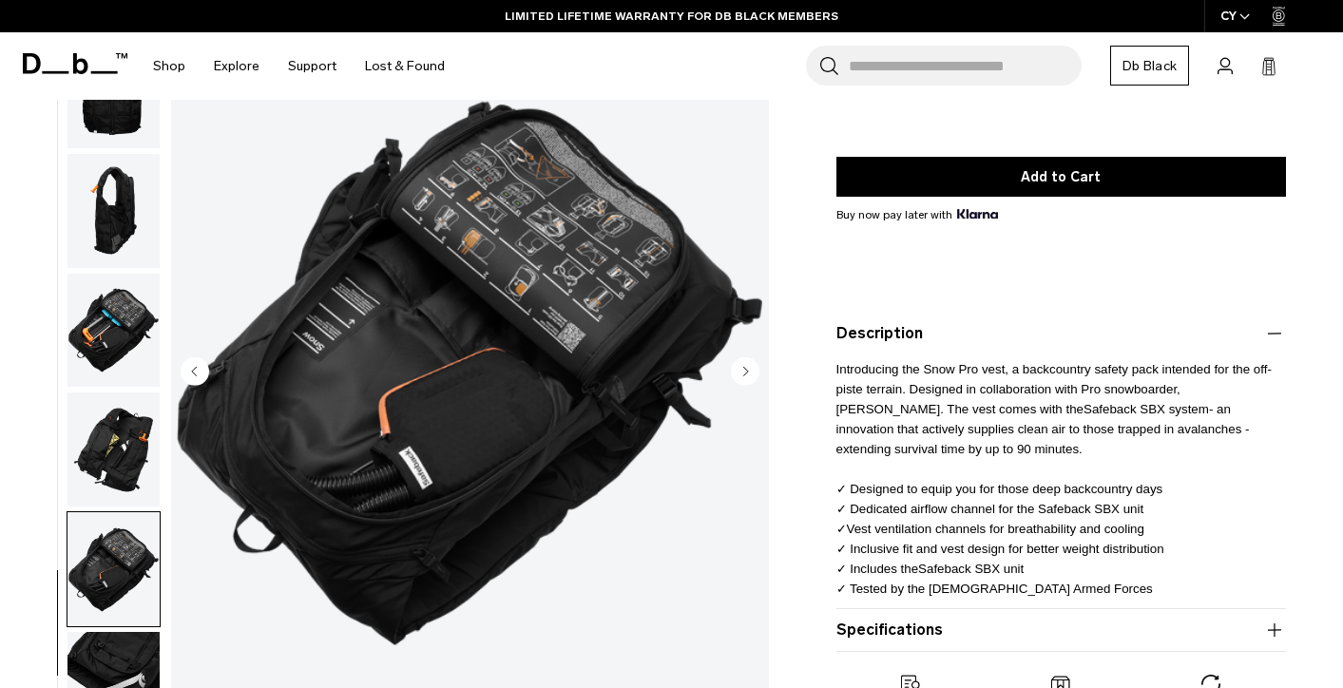
click at [124, 644] on img "button" at bounding box center [113, 689] width 92 height 114
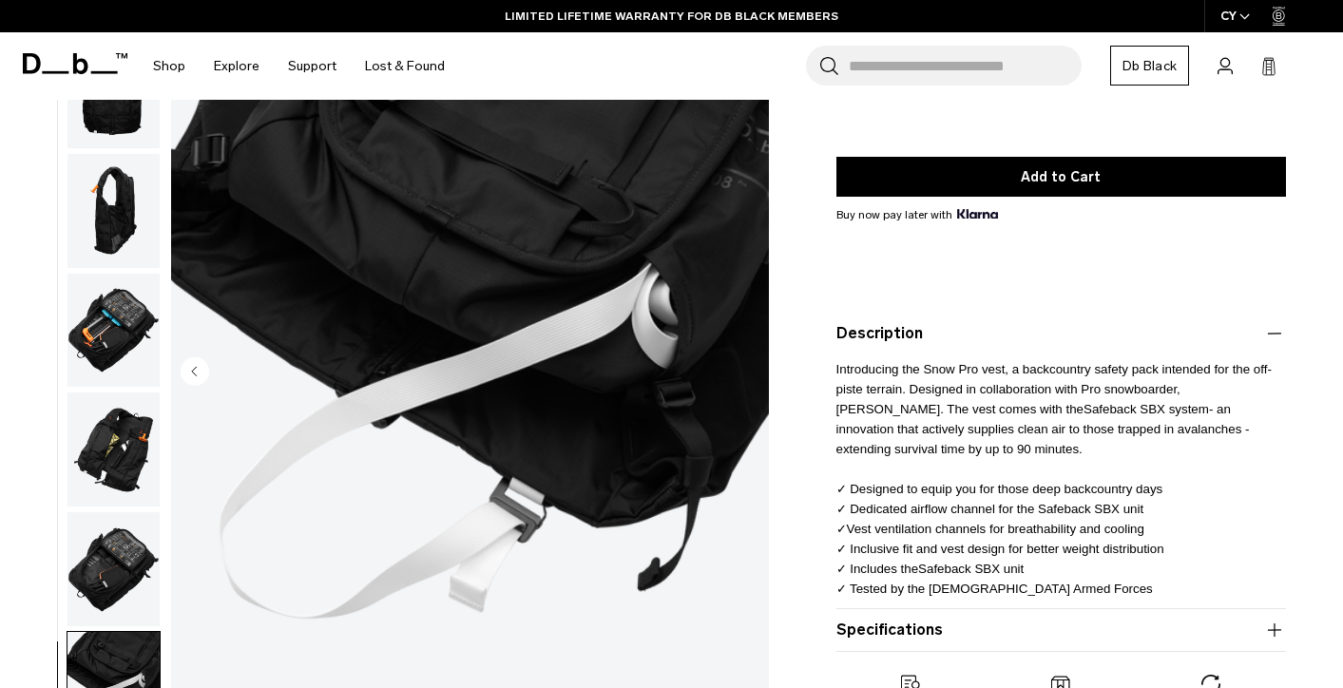
click at [125, 585] on img "button" at bounding box center [113, 569] width 92 height 114
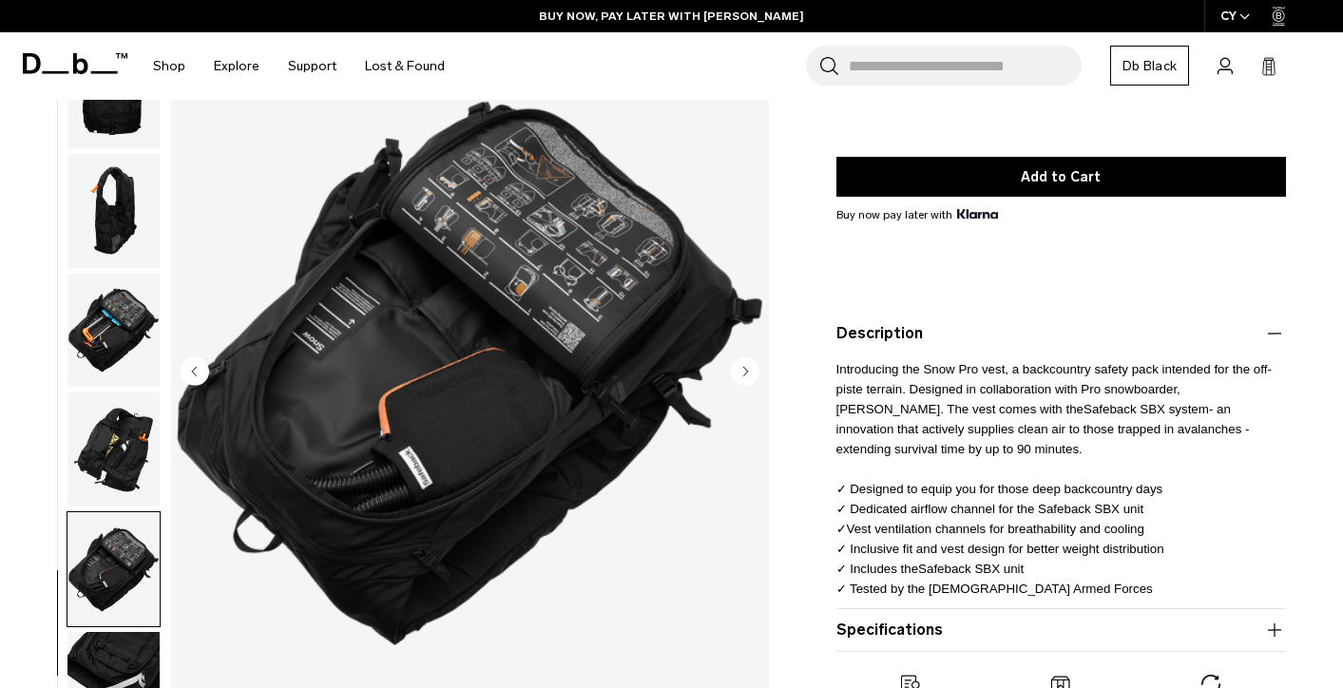
click at [117, 463] on img "button" at bounding box center [113, 450] width 92 height 114
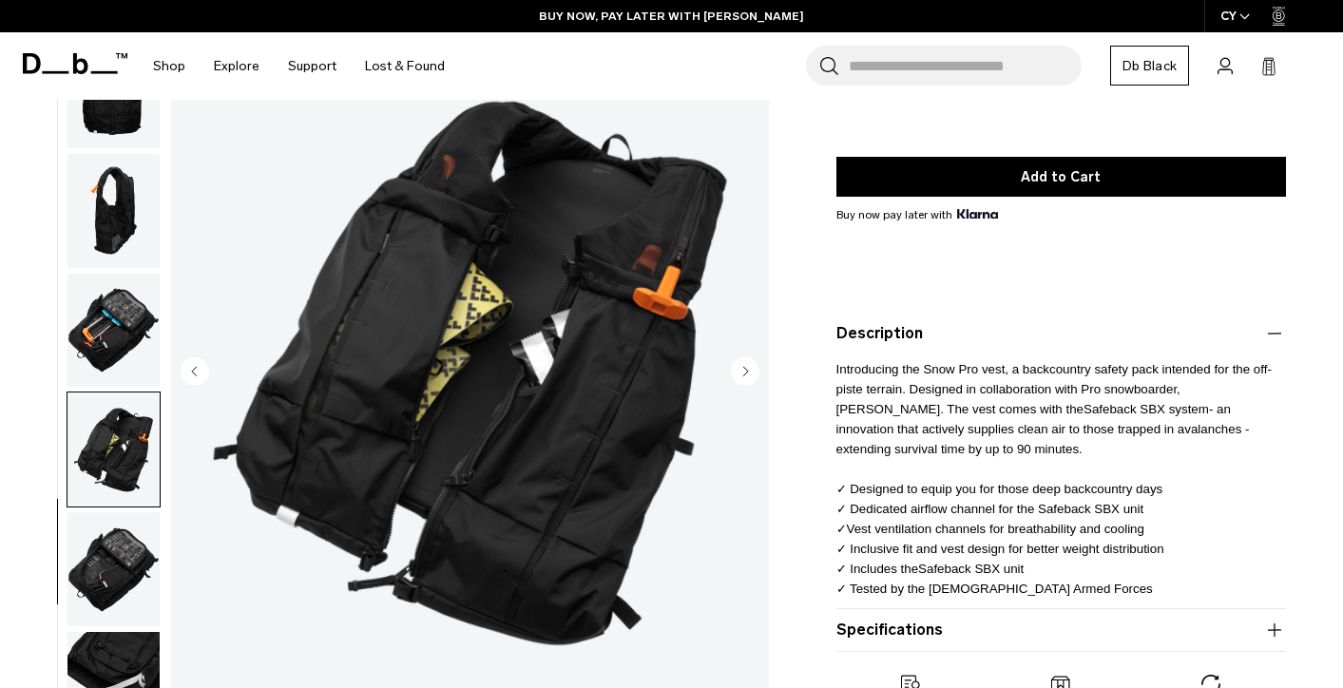
click at [95, 362] on img "button" at bounding box center [113, 331] width 92 height 114
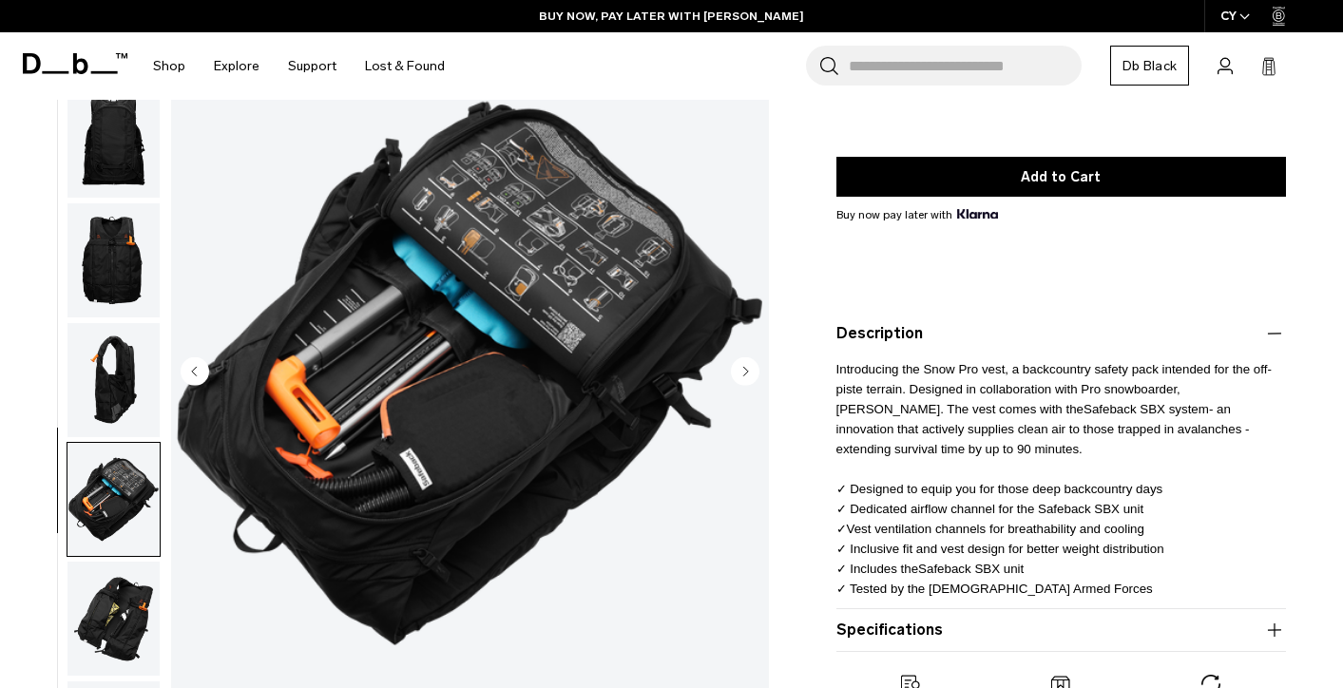
scroll to position [122, 0]
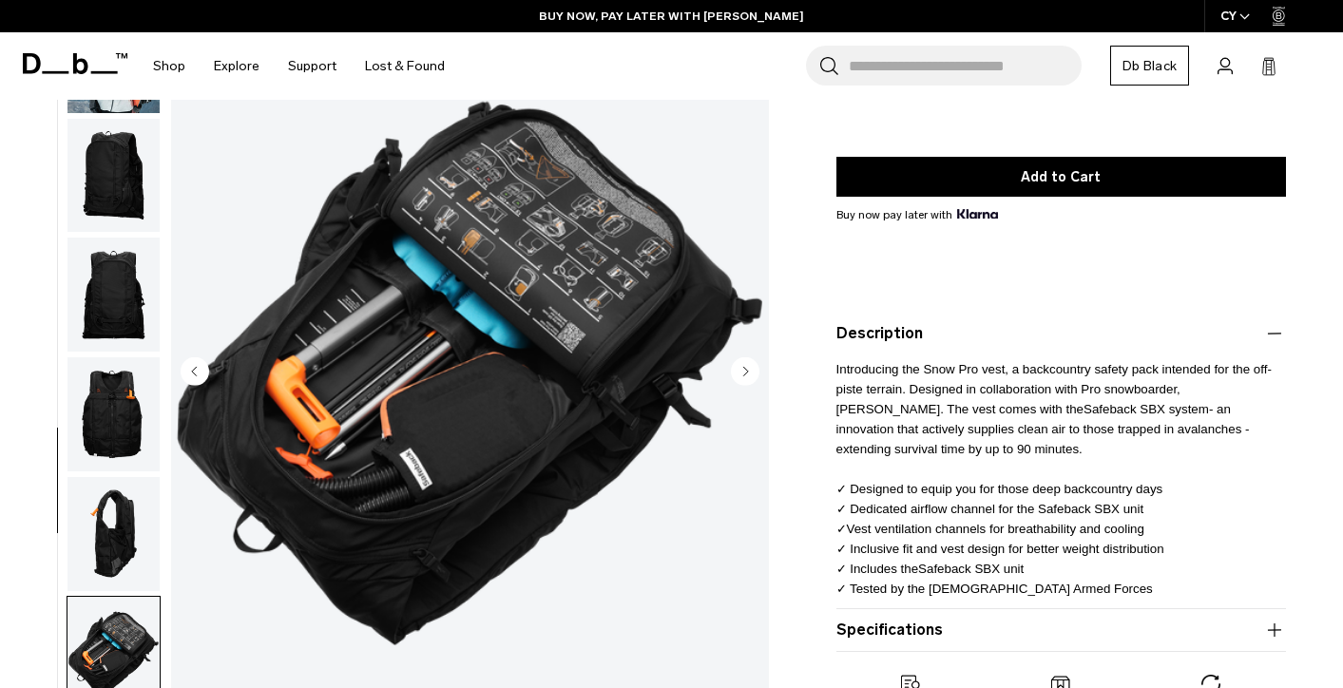
click at [106, 501] on img "button" at bounding box center [113, 534] width 92 height 114
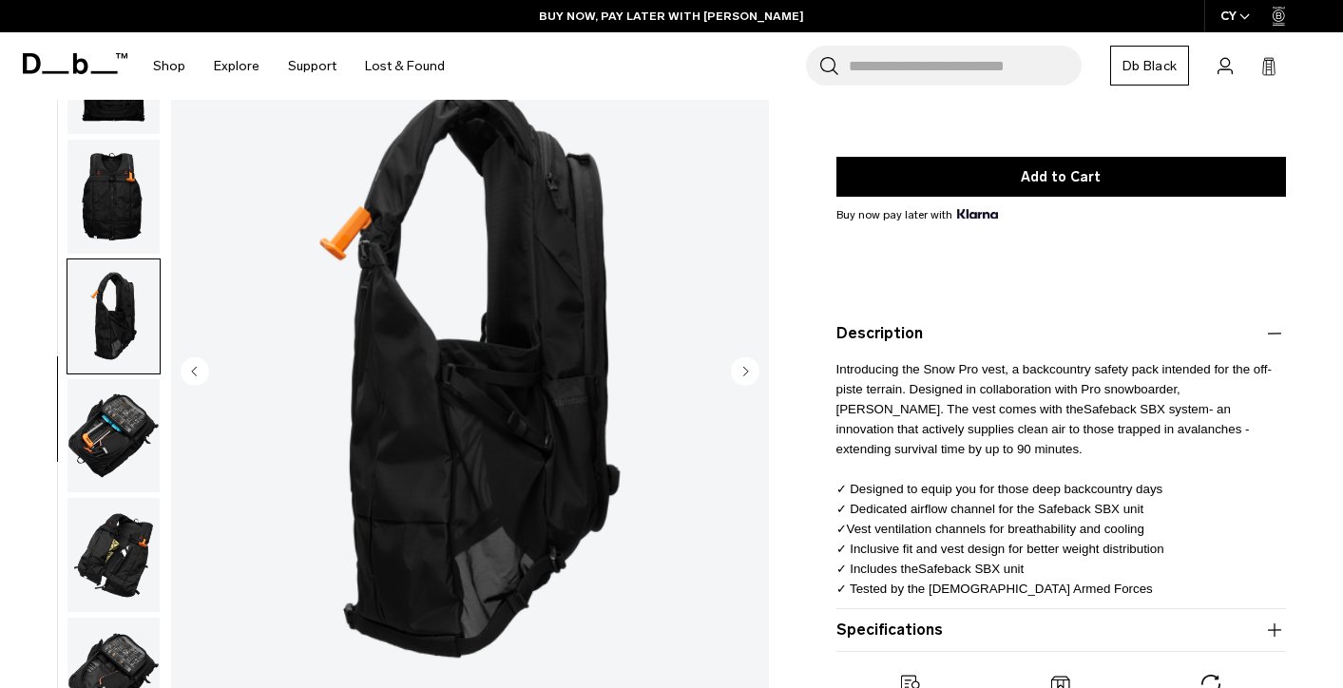
scroll to position [106, 0]
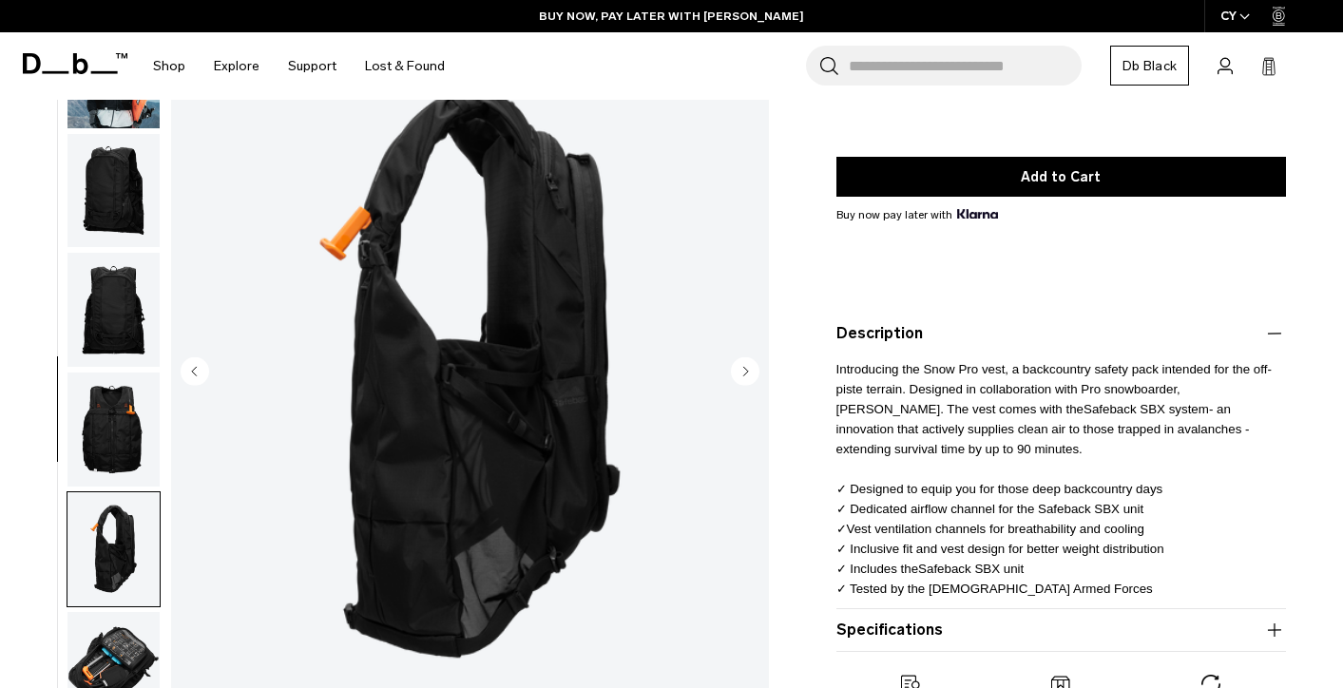
click at [102, 335] on img "button" at bounding box center [113, 310] width 92 height 114
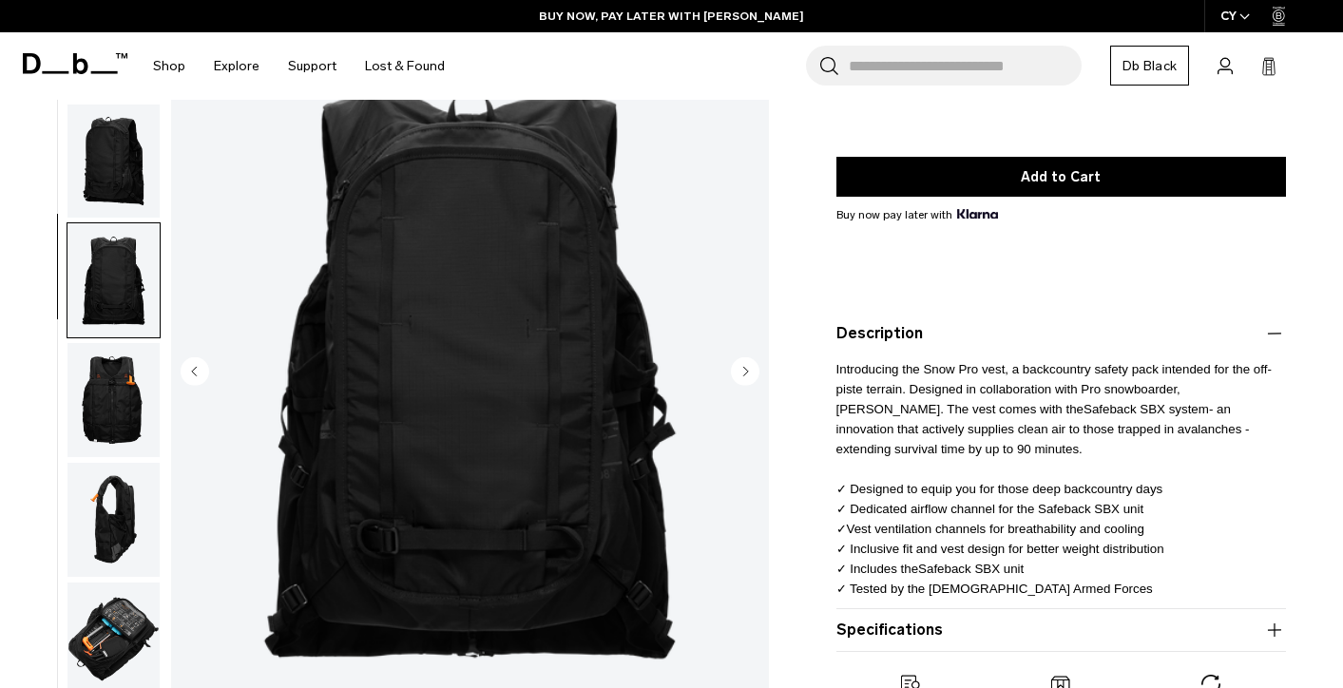
scroll to position [0, 0]
